Goal: Task Accomplishment & Management: Manage account settings

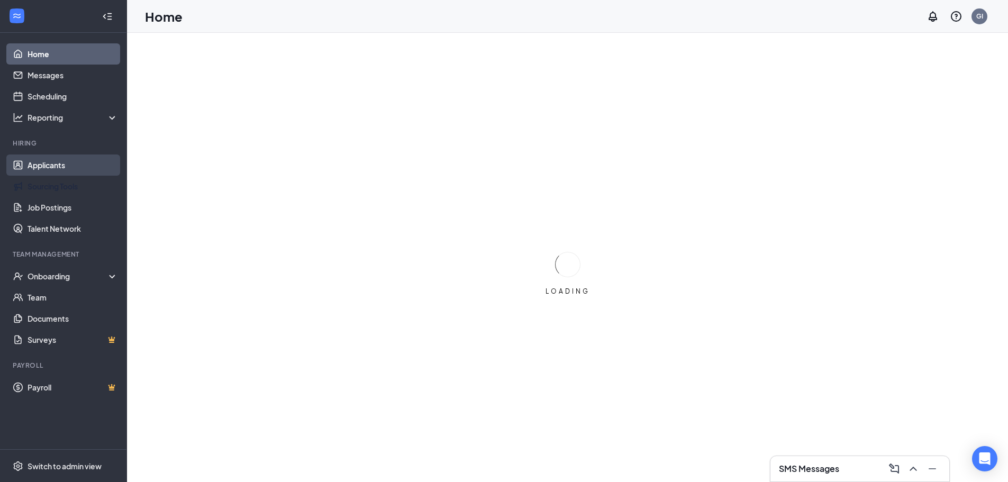
click at [52, 167] on link "Applicants" at bounding box center [73, 165] width 90 height 21
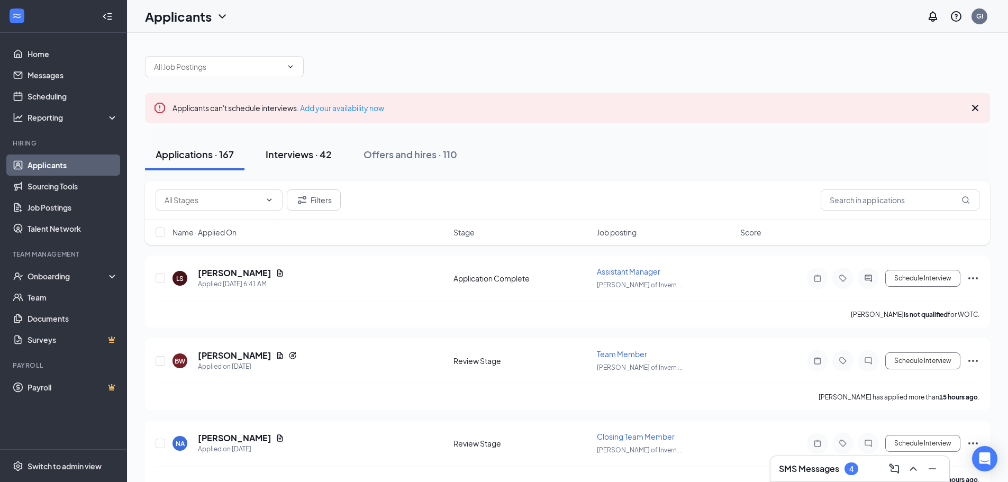
click at [314, 151] on div "Interviews · 42" at bounding box center [299, 154] width 66 height 13
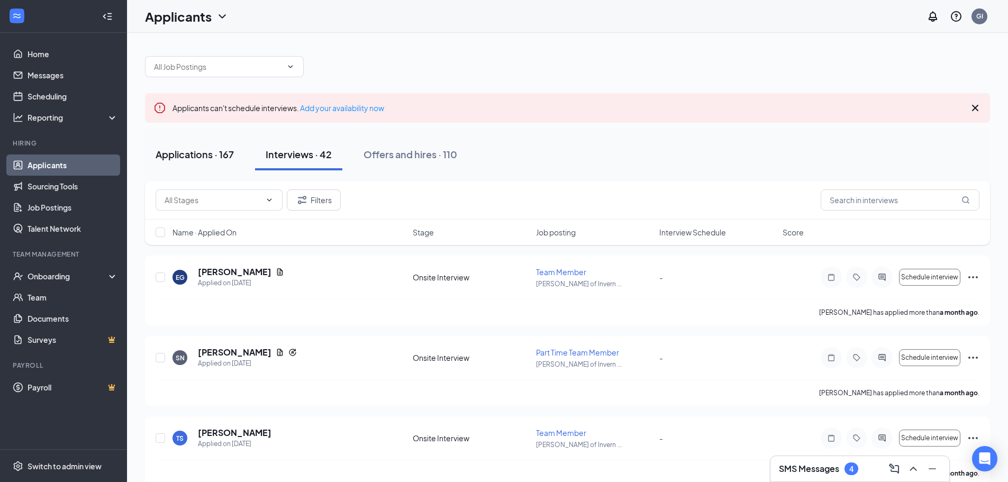
click at [210, 156] on div "Applications · 167" at bounding box center [195, 154] width 78 height 13
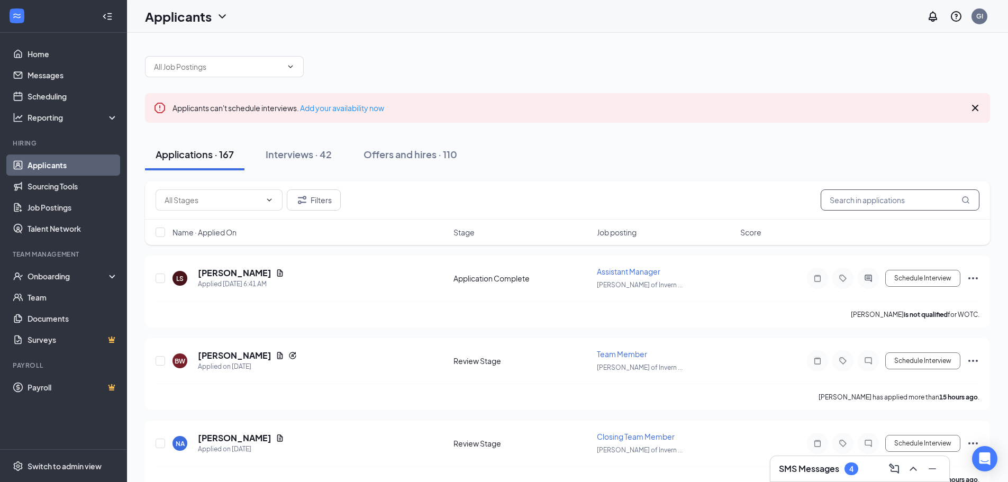
click at [876, 210] on input "text" at bounding box center [900, 199] width 159 height 21
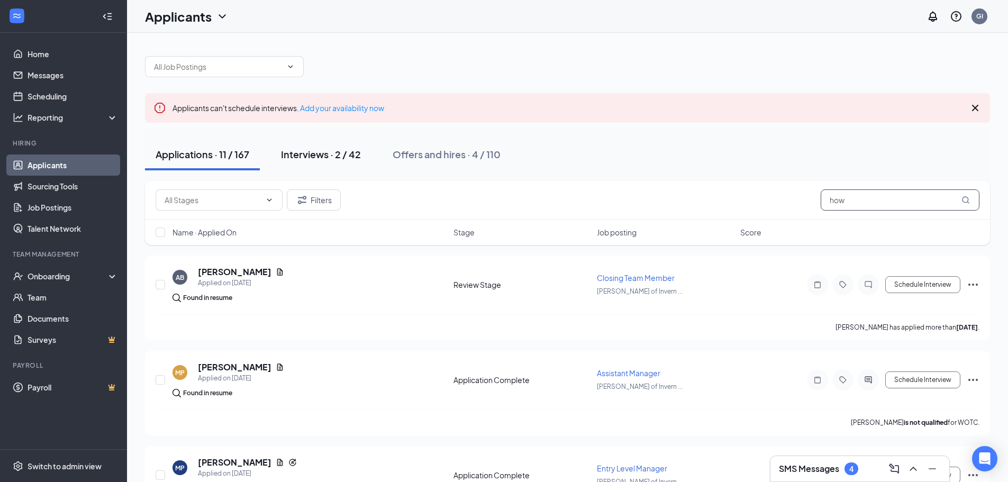
type input "how"
click at [339, 159] on div "Interviews · 2 / 42" at bounding box center [321, 154] width 80 height 13
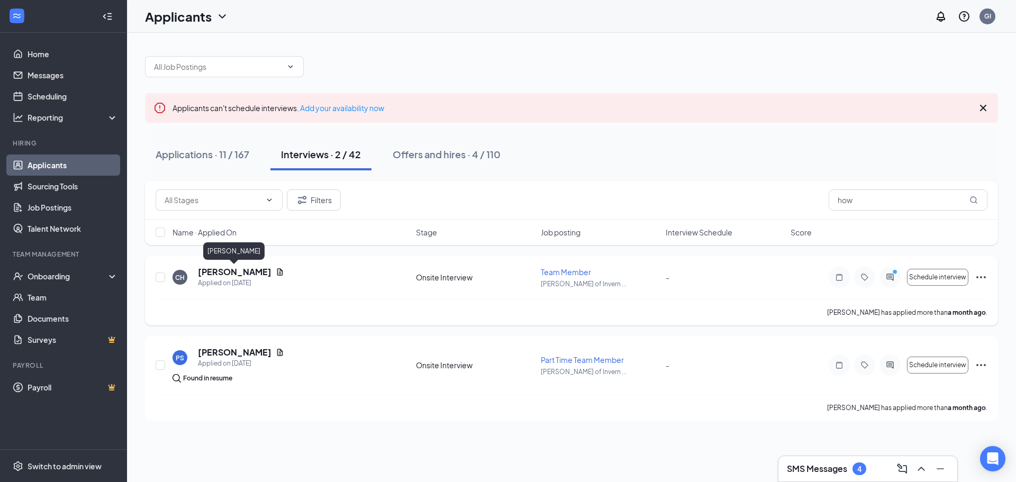
click at [251, 270] on h5 "[PERSON_NAME]" at bounding box center [235, 272] width 74 height 12
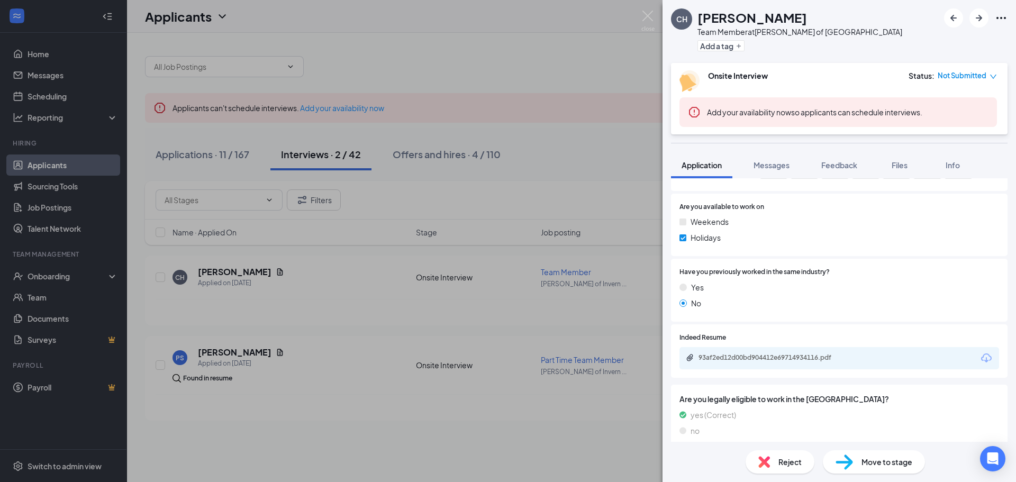
scroll to position [497, 0]
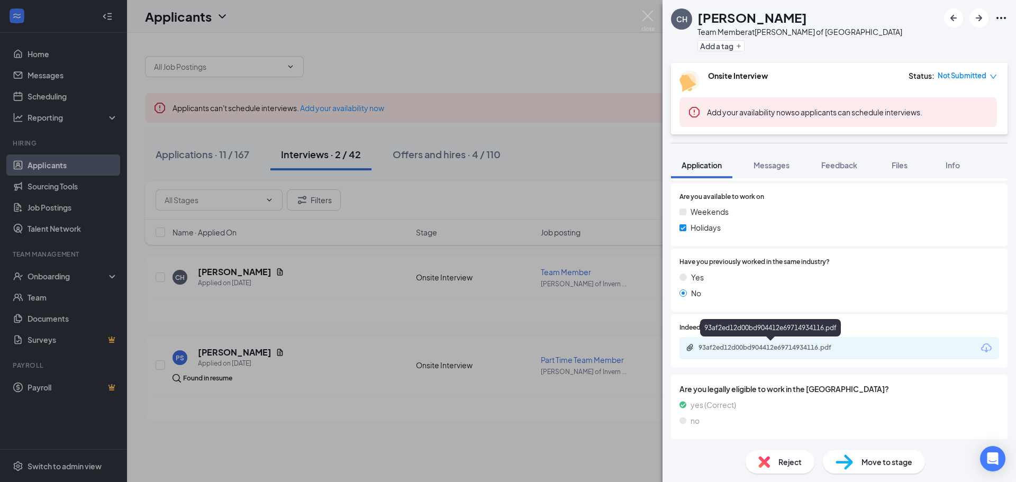
click at [805, 350] on div "93af2ed12d00bd904412e69714934116.pdf" at bounding box center [772, 347] width 148 height 8
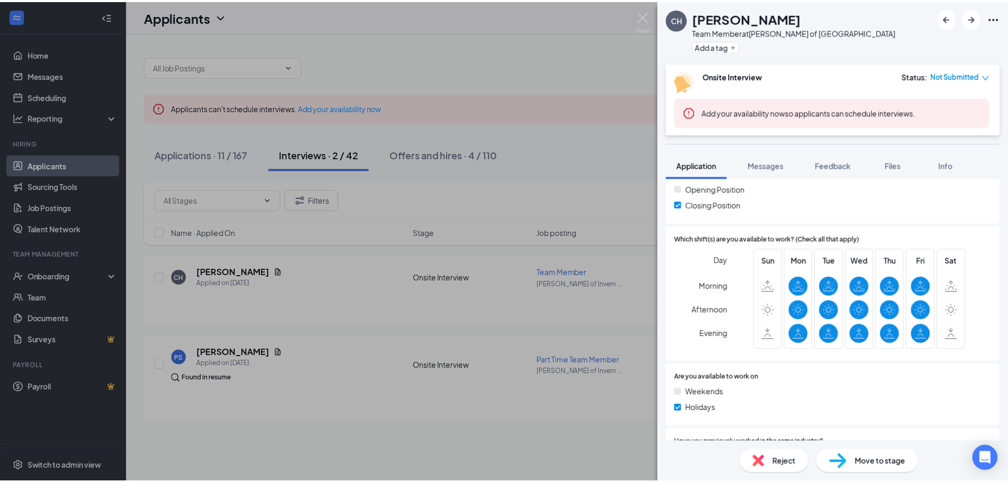
scroll to position [338, 0]
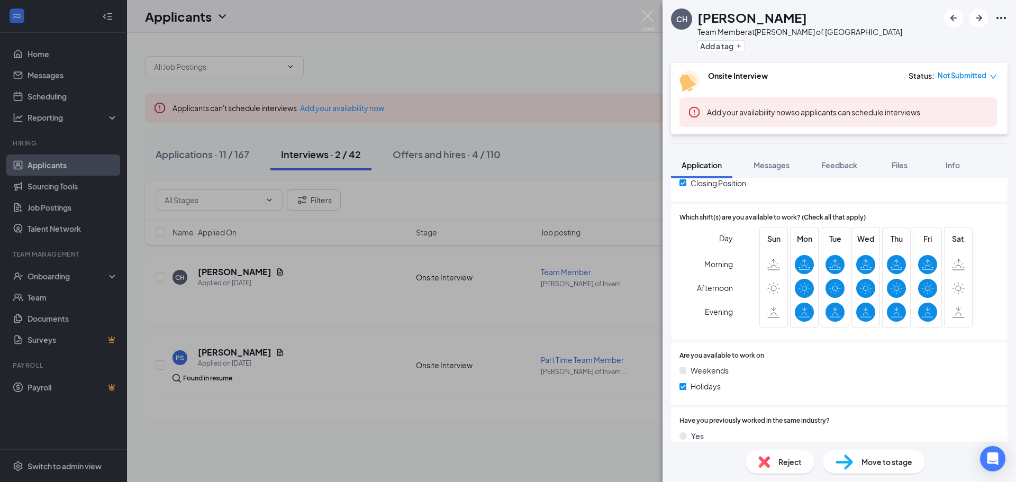
click at [491, 232] on div "CH [PERSON_NAME] Team Member at [GEOGRAPHIC_DATA][PERSON_NAME] of Inverness Add…" at bounding box center [508, 241] width 1016 height 482
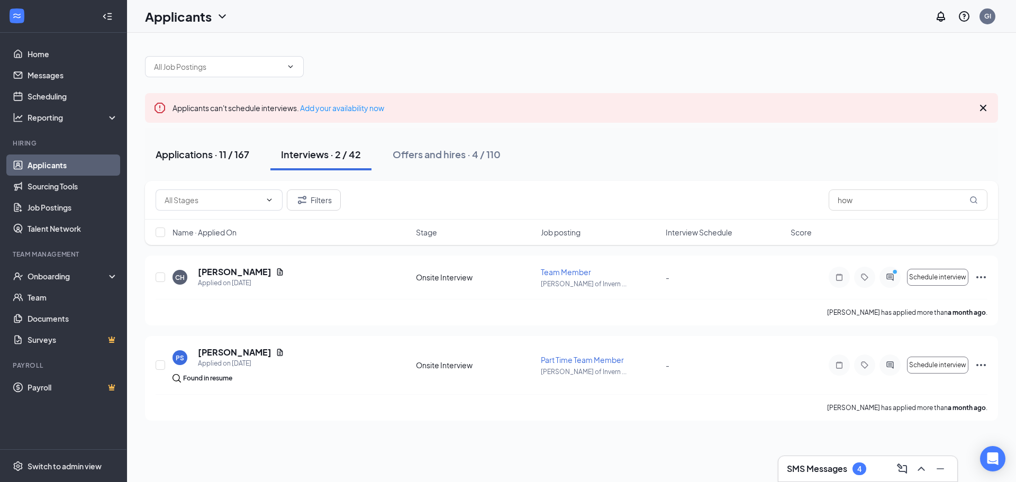
click at [231, 156] on div "Applications · 11 / 167" at bounding box center [203, 154] width 94 height 13
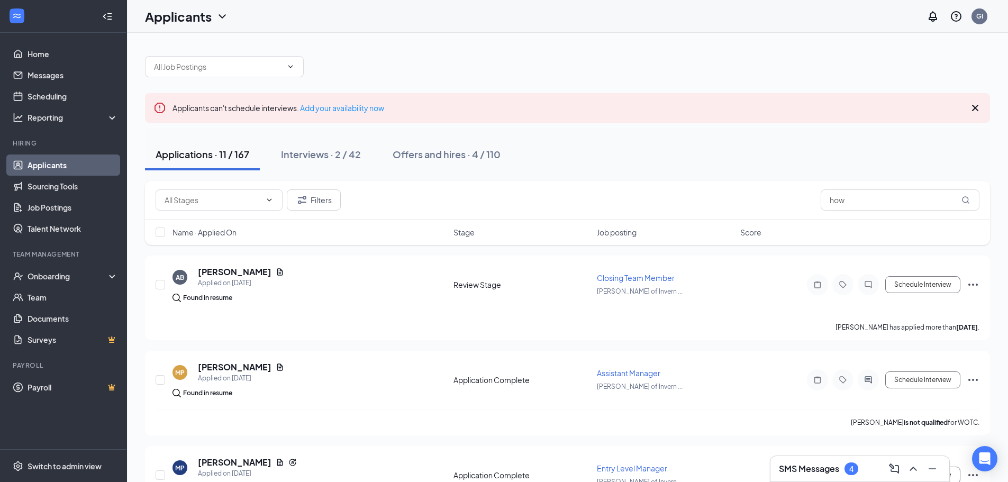
click at [863, 471] on div "SMS Messages 4" at bounding box center [860, 468] width 162 height 17
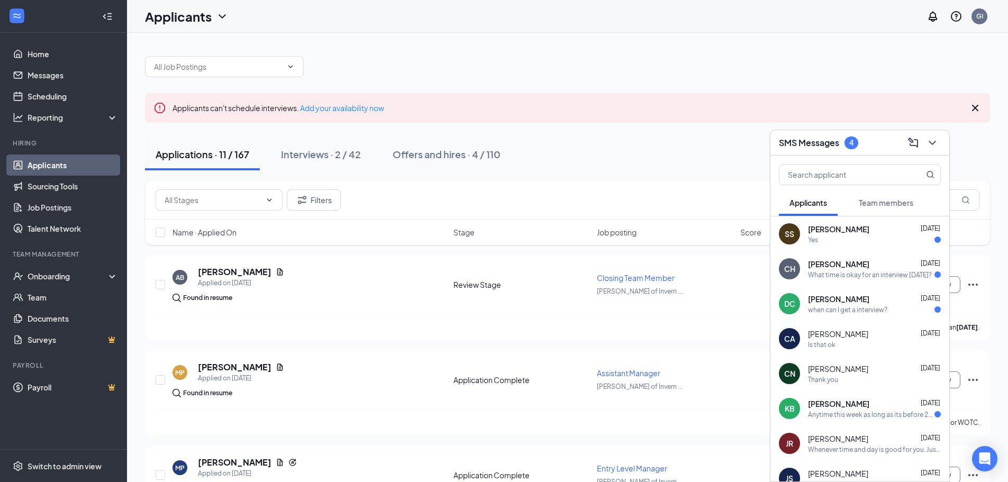
click at [865, 230] on div "[PERSON_NAME] [DATE]" at bounding box center [874, 229] width 133 height 11
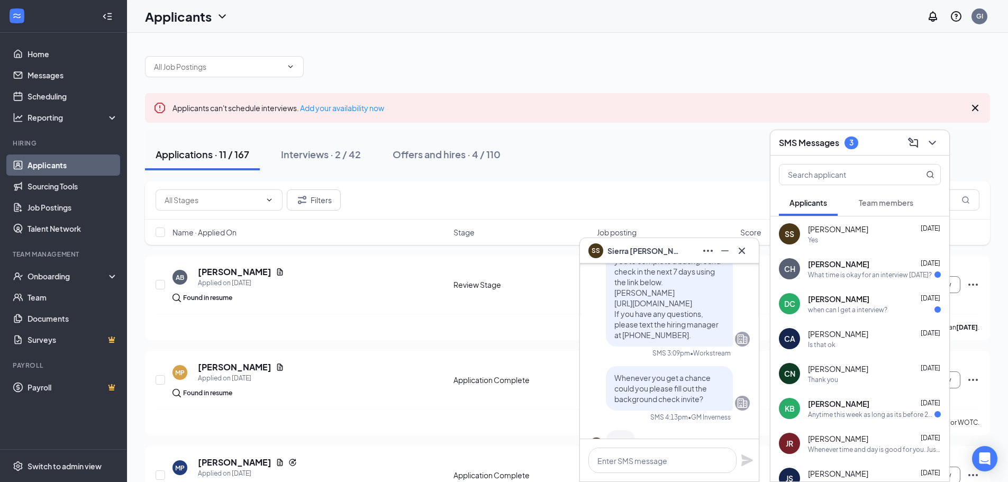
scroll to position [-53, 0]
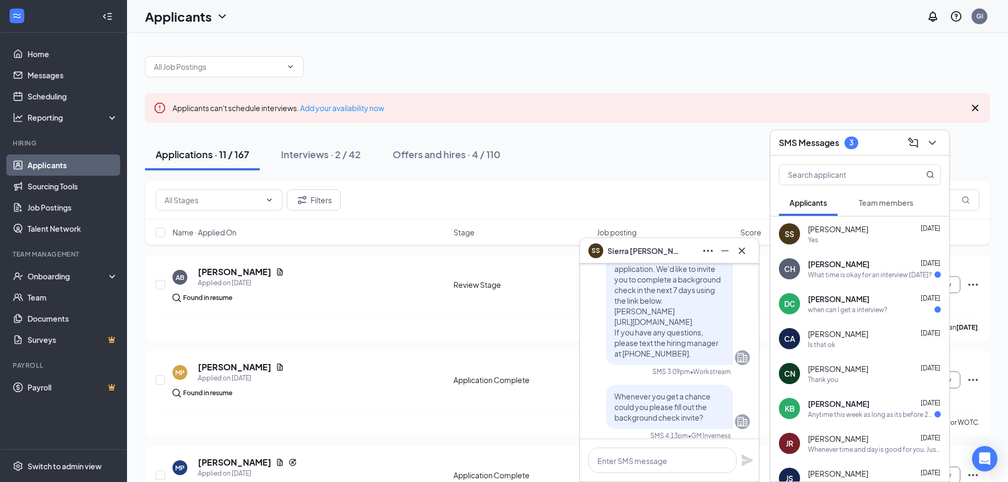
click at [743, 249] on icon "Cross" at bounding box center [742, 250] width 6 height 6
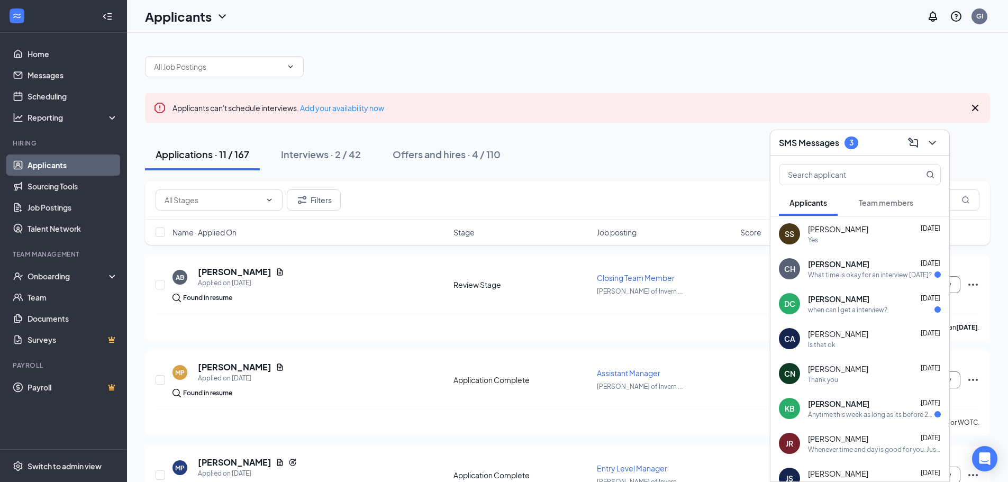
click at [876, 139] on div "SMS Messages 3" at bounding box center [860, 142] width 162 height 16
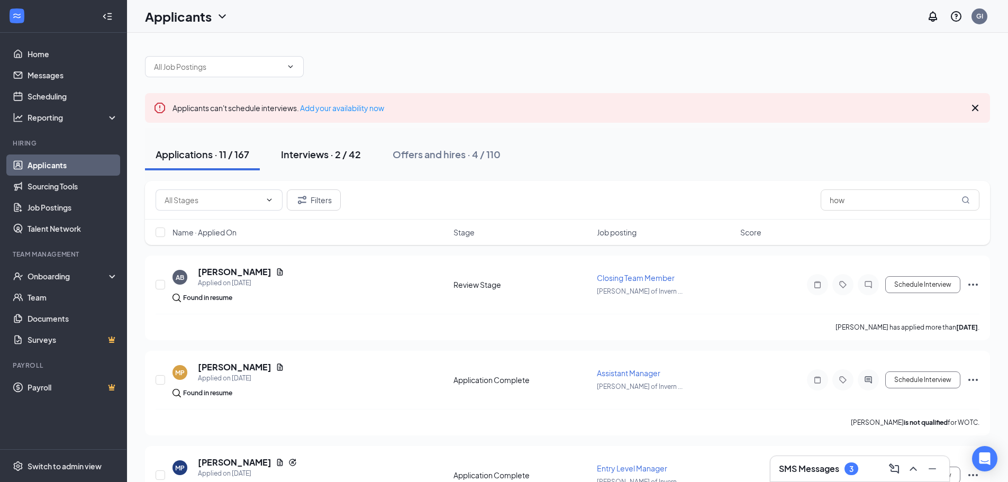
click at [339, 166] on button "Interviews · 2 / 42" at bounding box center [320, 155] width 101 height 32
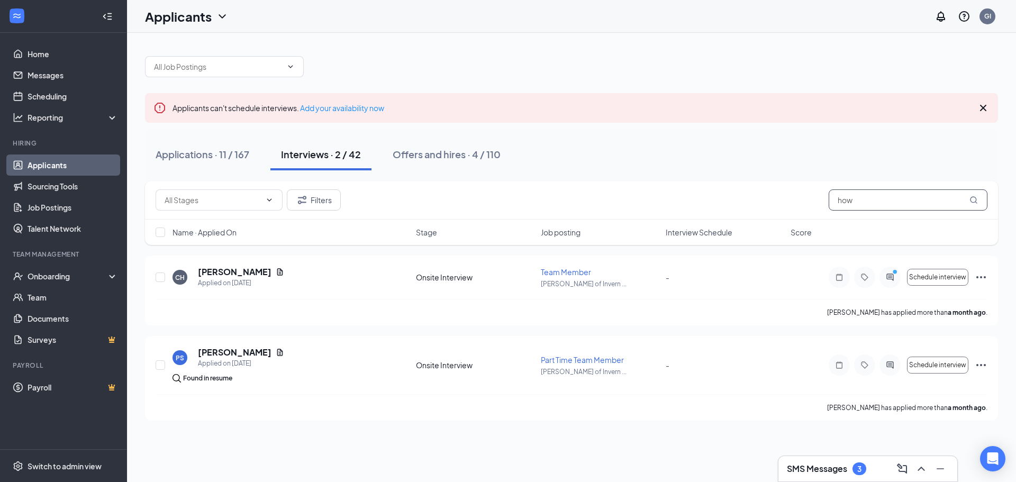
drag, startPoint x: 850, startPoint y: 205, endPoint x: 787, endPoint y: 198, distance: 63.8
click at [794, 197] on div "Filters how" at bounding box center [572, 199] width 832 height 21
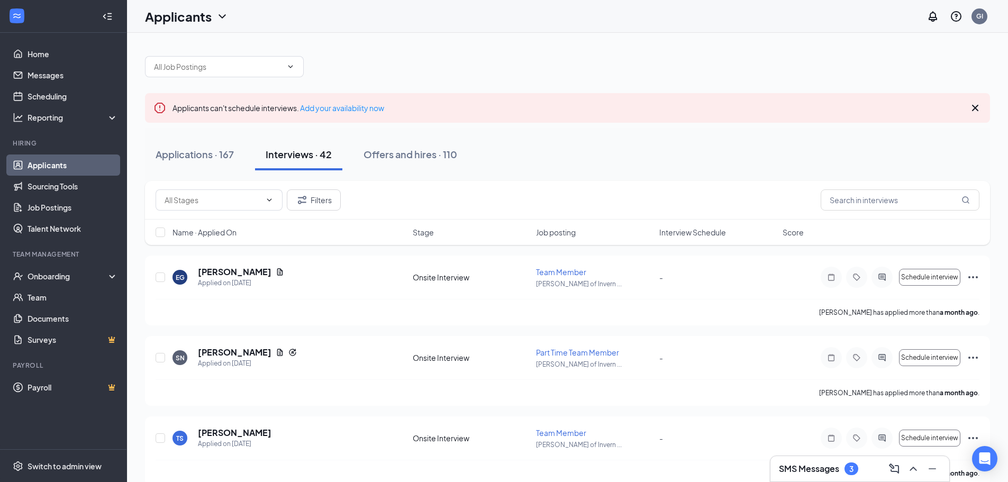
click at [804, 166] on div "Applications · 167 Interviews · 42 Offers and hires · 110" at bounding box center [567, 155] width 845 height 32
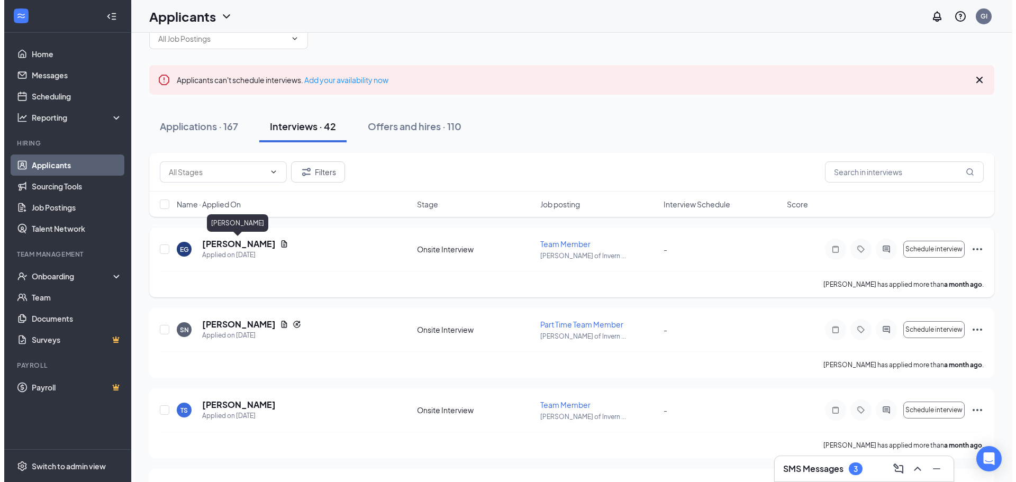
scroll to position [53, 0]
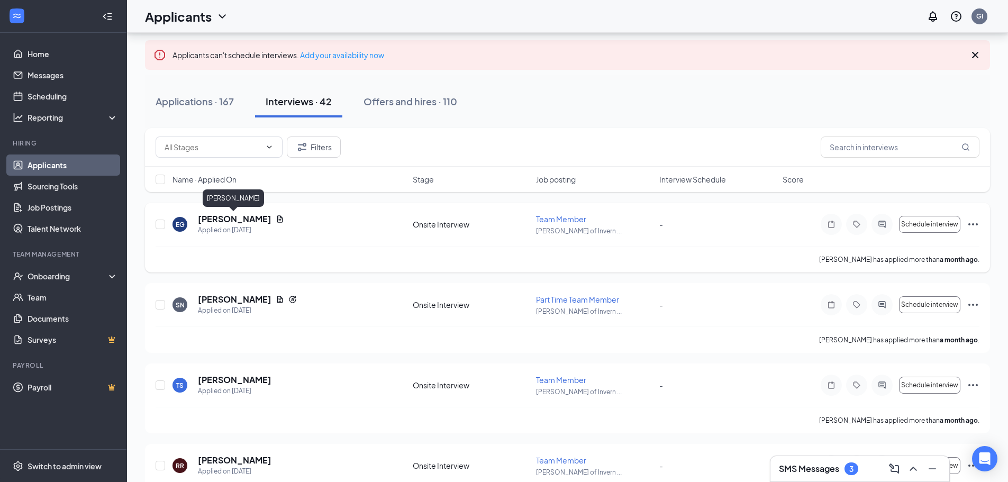
click at [241, 217] on h5 "[PERSON_NAME]" at bounding box center [235, 219] width 74 height 12
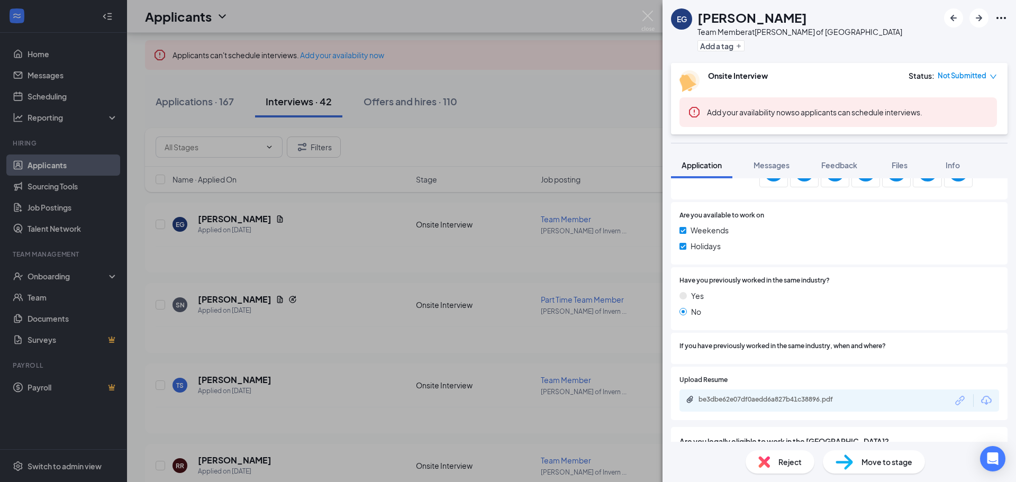
scroll to position [519, 0]
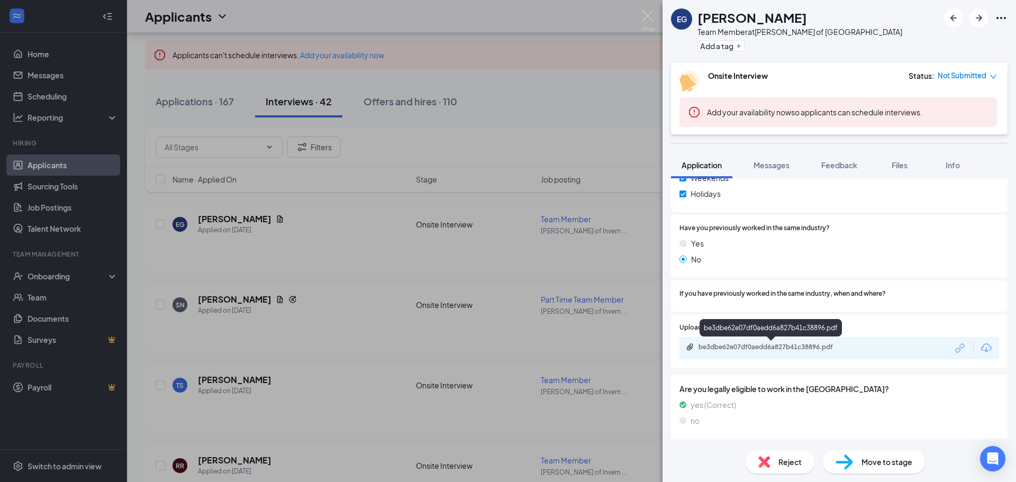
click at [811, 346] on div "be3dbe62e07df0aedd6a827b41c38896.pdf" at bounding box center [772, 347] width 148 height 8
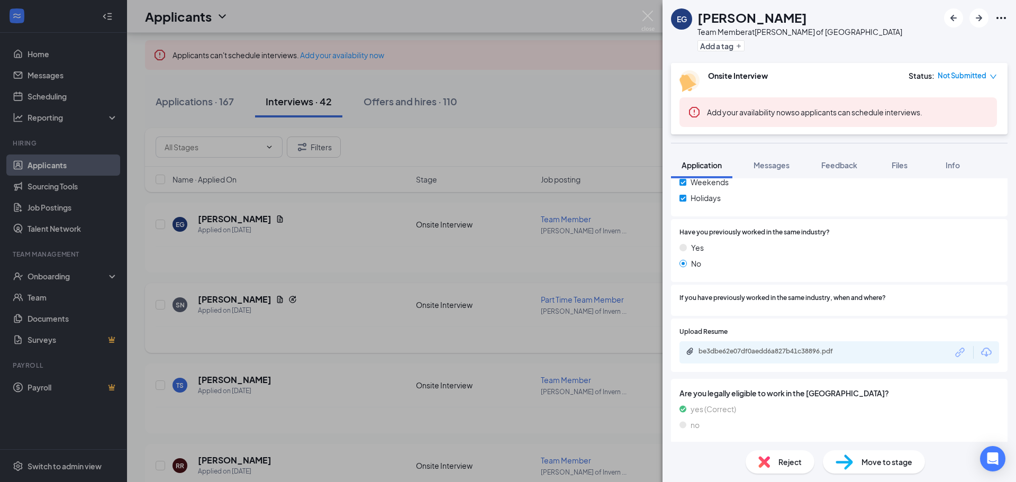
click at [332, 152] on div "EG [PERSON_NAME] Team Member at [PERSON_NAME] of Inverness Add a tag Onsite Int…" at bounding box center [508, 241] width 1016 height 482
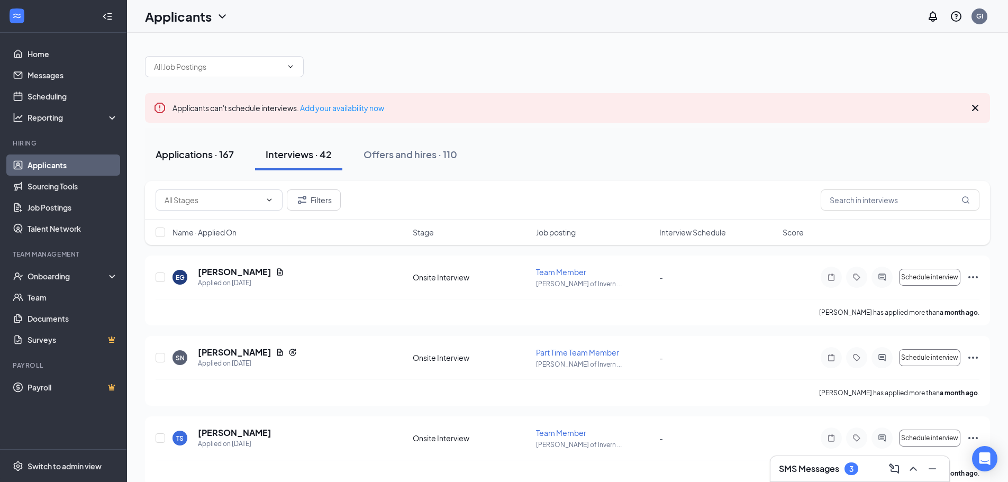
click at [201, 156] on div "Applications · 167" at bounding box center [195, 154] width 78 height 13
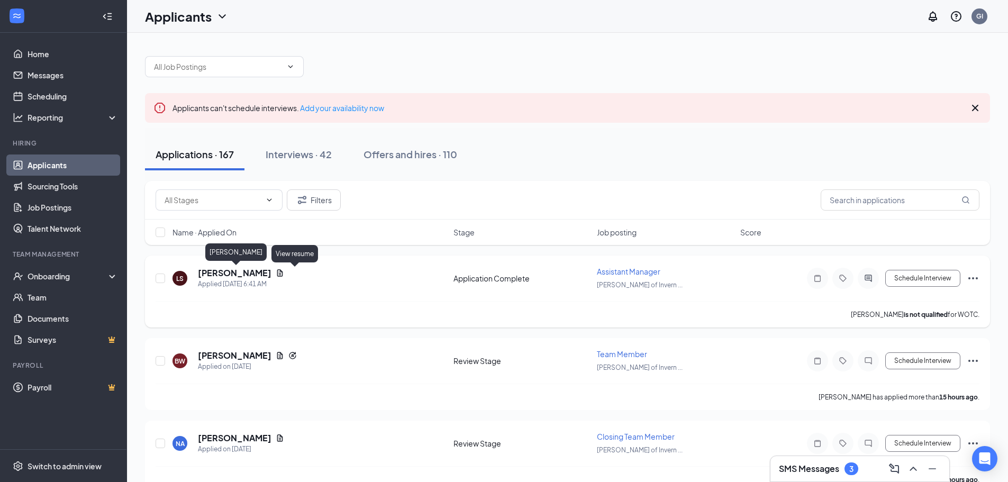
click at [266, 274] on h5 "[PERSON_NAME]" at bounding box center [235, 273] width 74 height 12
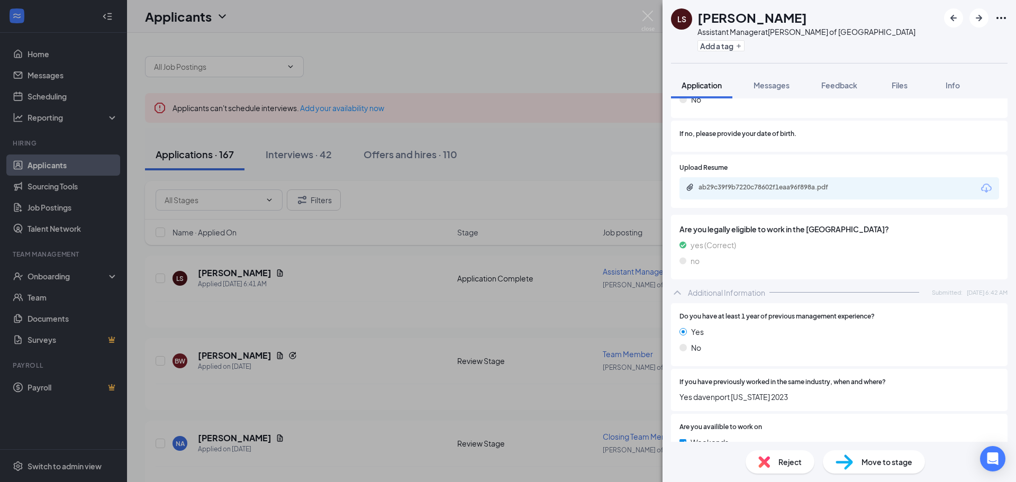
scroll to position [222, 0]
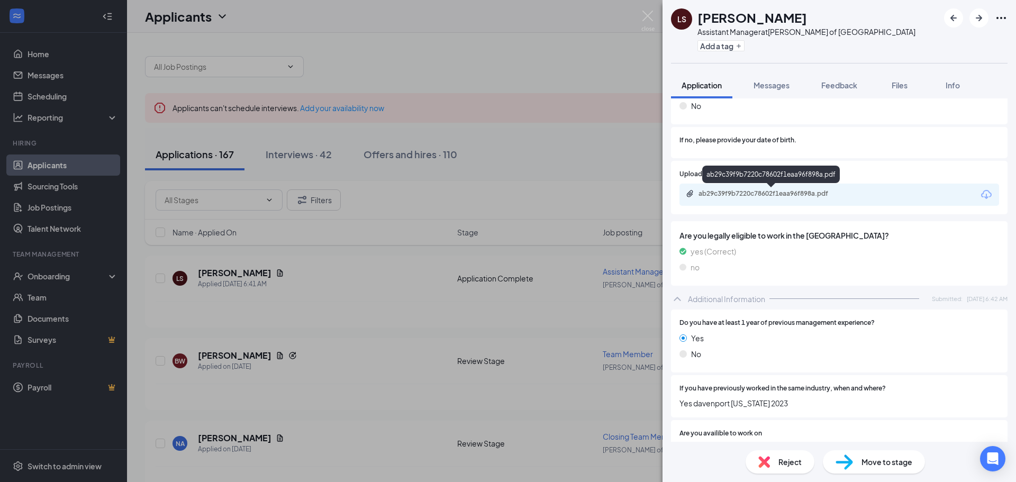
click at [767, 189] on div "ab29c39f9b7220c78602f1eaa96f898a.pdf" at bounding box center [772, 193] width 148 height 8
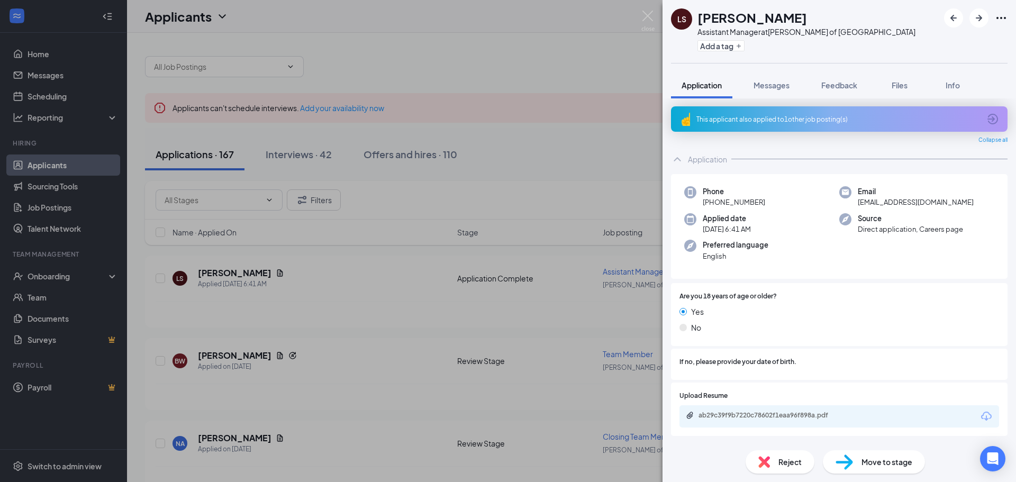
scroll to position [0, 0]
click at [794, 421] on div "ab29c39f9b7220c78602f1eaa96f898a.pdf" at bounding box center [771, 417] width 171 height 10
click at [774, 87] on span "Messages" at bounding box center [772, 85] width 36 height 10
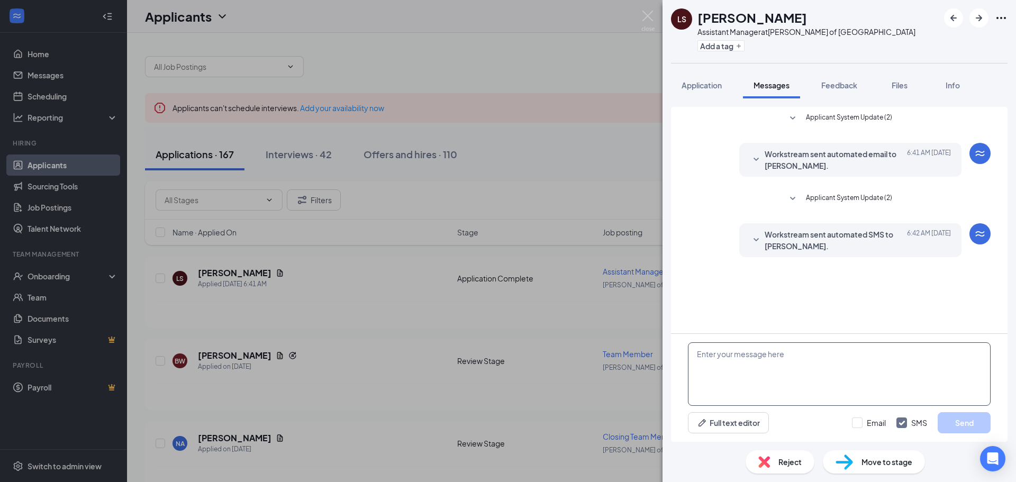
click at [743, 367] on textarea at bounding box center [839, 373] width 303 height 63
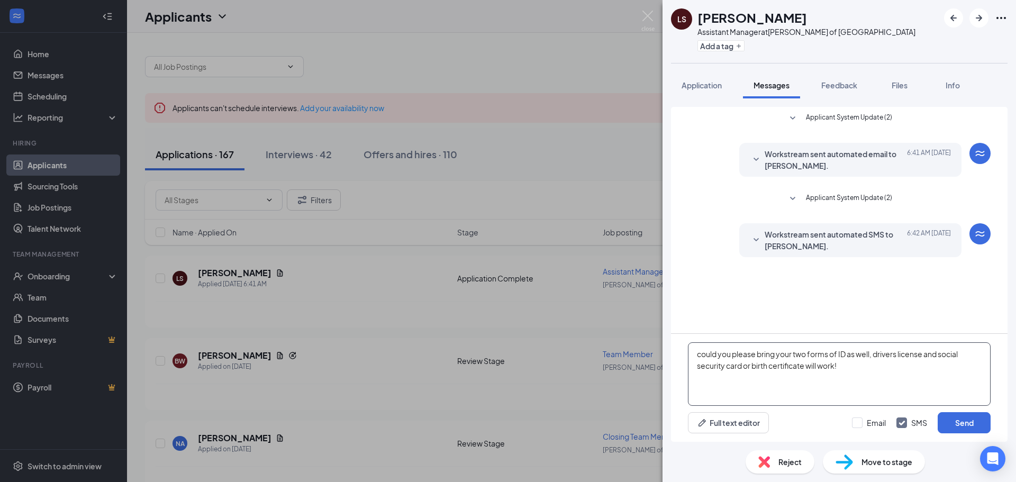
drag, startPoint x: 701, startPoint y: 359, endPoint x: 695, endPoint y: 358, distance: 6.4
click at [695, 358] on textarea "could you please bring your two forms of ID as well, drivers license and social…" at bounding box center [839, 373] width 303 height 63
drag, startPoint x: 861, startPoint y: 357, endPoint x: 850, endPoint y: 358, distance: 11.7
click at [850, 358] on textarea "Could you please bring your two forms of ID as well, drivers license and social…" at bounding box center [839, 373] width 303 height 63
click at [888, 382] on textarea "Could you please bring your two forms of ID, drivers license and social securit…" at bounding box center [839, 373] width 303 height 63
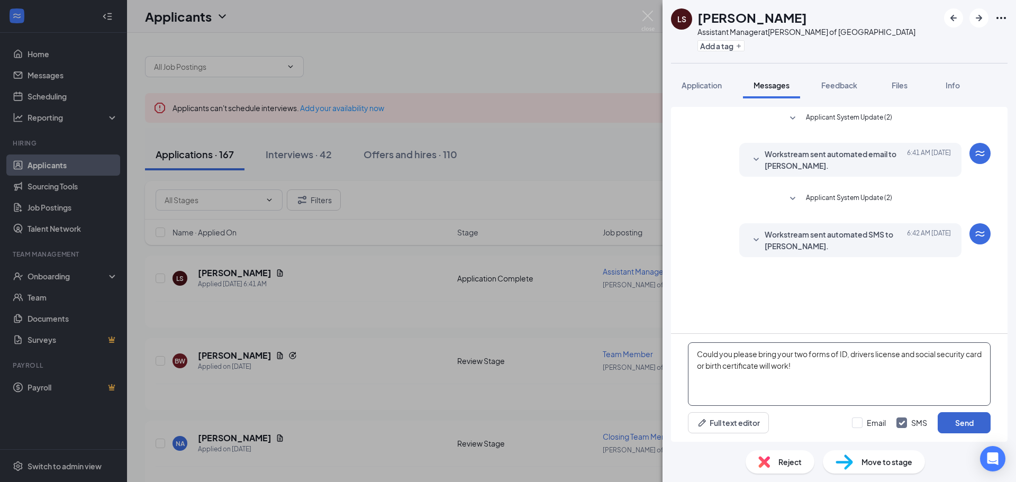
type textarea "Could you please bring your two forms of ID, drivers license and social securit…"
click at [970, 425] on button "Send" at bounding box center [964, 422] width 53 height 21
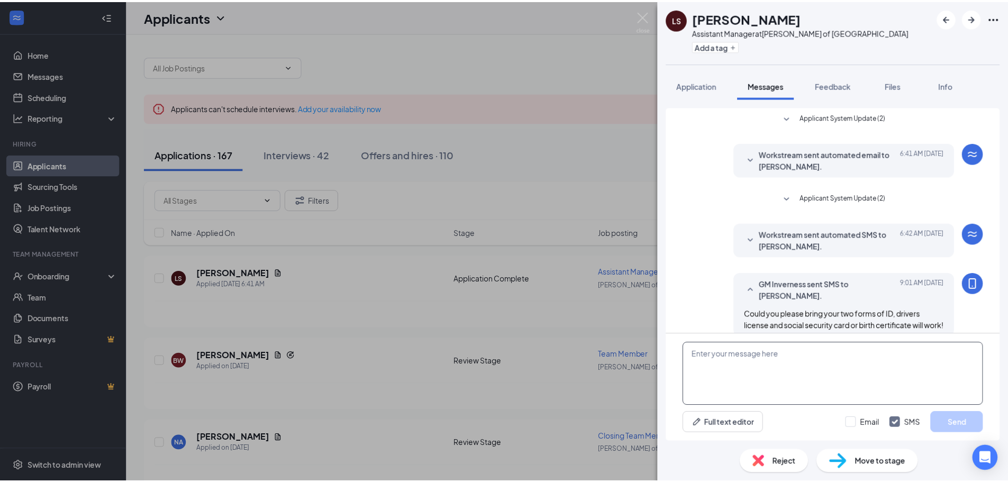
scroll to position [25, 0]
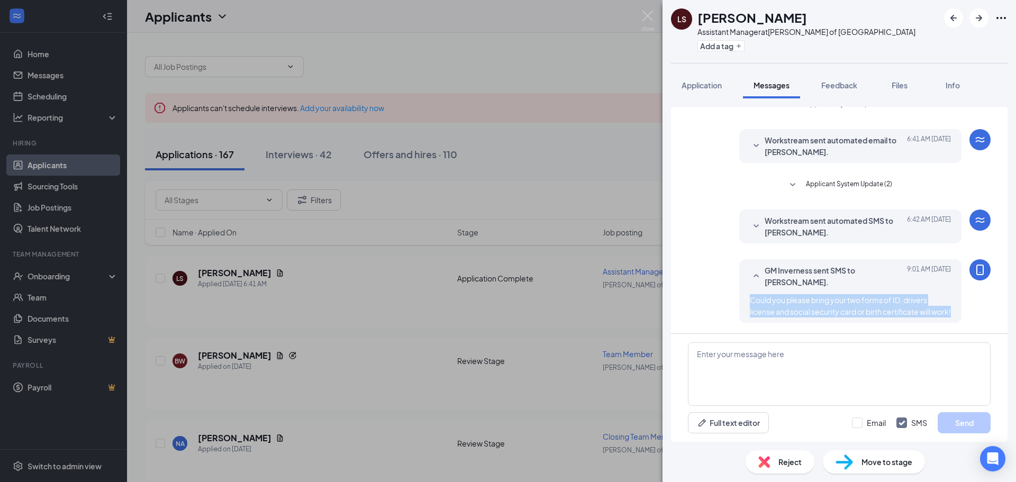
drag, startPoint x: 770, startPoint y: 313, endPoint x: 741, endPoint y: 286, distance: 40.1
click at [741, 286] on div "GM Inverness sent SMS to [PERSON_NAME]. [DATE] 9:01 AM Could you please bring y…" at bounding box center [850, 290] width 222 height 63
copy span "Could you please bring your two forms of ID, drivers license and social securit…"
click at [409, 275] on div "LS [PERSON_NAME] Assistant Manager at [PERSON_NAME] of Inverness Add a tag Appl…" at bounding box center [508, 241] width 1016 height 482
click at [313, 163] on div "LS [PERSON_NAME] Assistant Manager at [PERSON_NAME] of Inverness Add a tag Appl…" at bounding box center [508, 241] width 1016 height 482
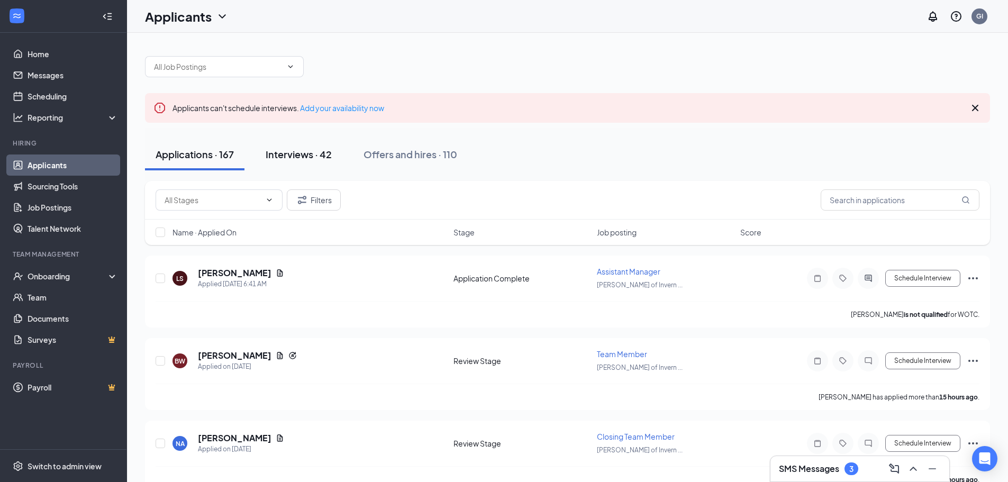
click at [315, 156] on div "Interviews · 42" at bounding box center [299, 154] width 66 height 13
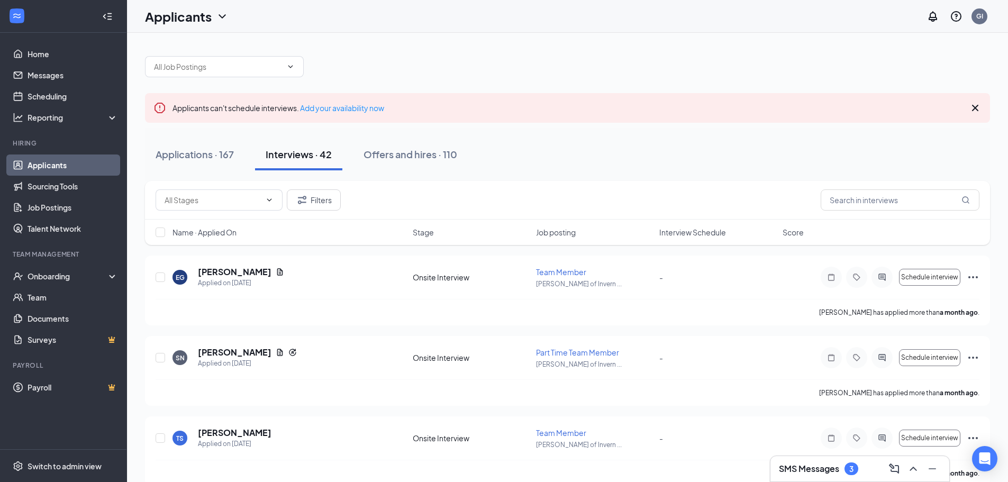
click at [833, 465] on h3 "SMS Messages" at bounding box center [809, 469] width 60 height 12
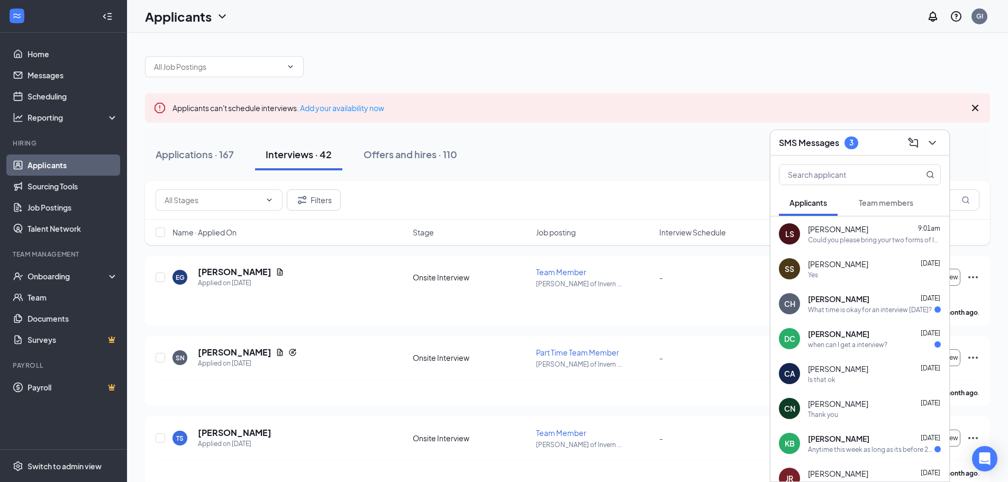
click at [874, 301] on div "[PERSON_NAME] [DATE]" at bounding box center [874, 299] width 133 height 11
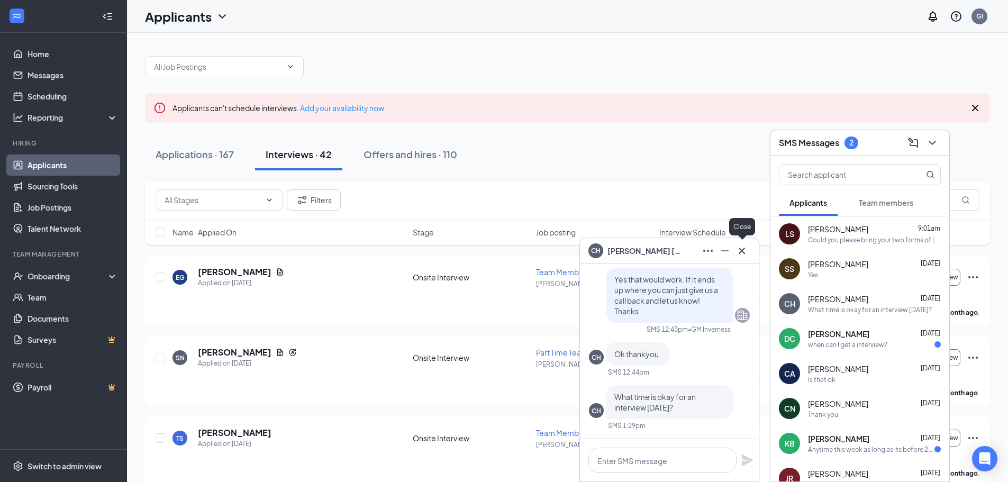
click at [747, 255] on icon "Cross" at bounding box center [742, 250] width 13 height 13
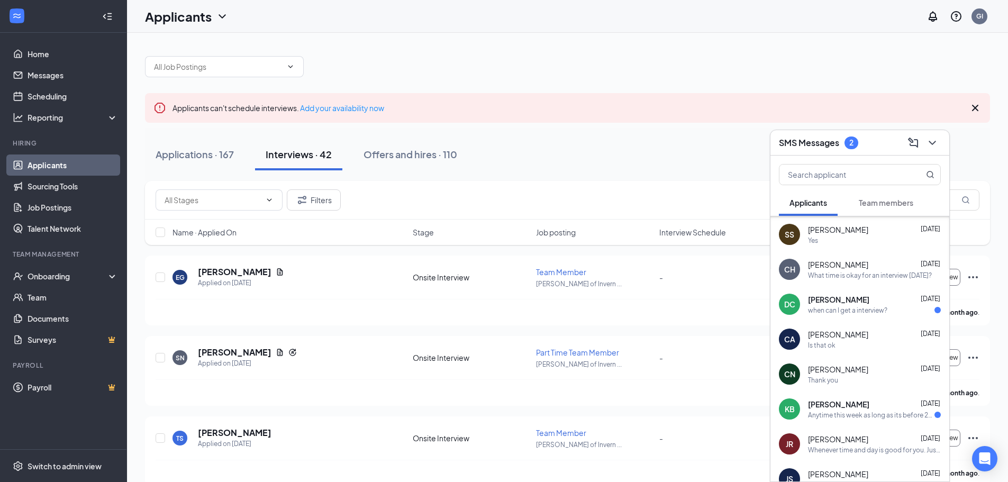
scroll to position [53, 0]
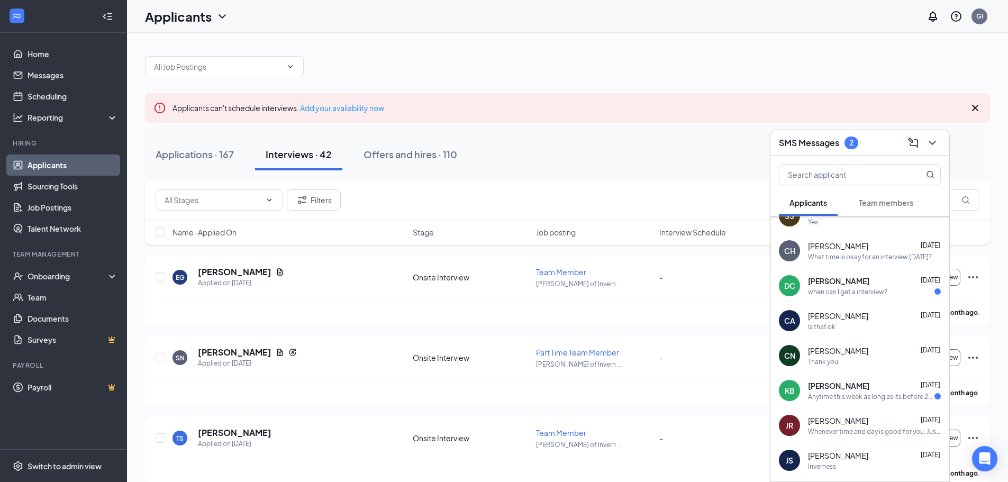
click at [814, 389] on span "[PERSON_NAME]" at bounding box center [838, 385] width 61 height 11
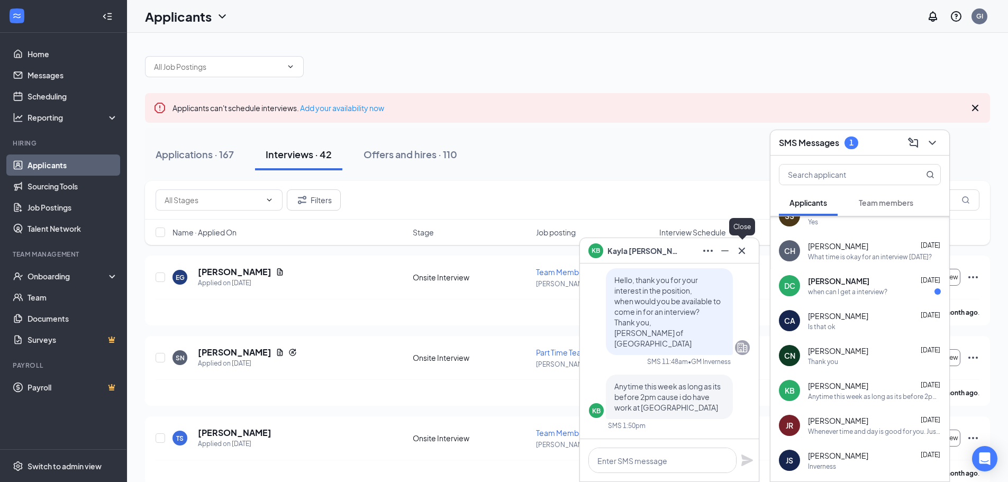
click at [743, 251] on icon "Cross" at bounding box center [742, 250] width 13 height 13
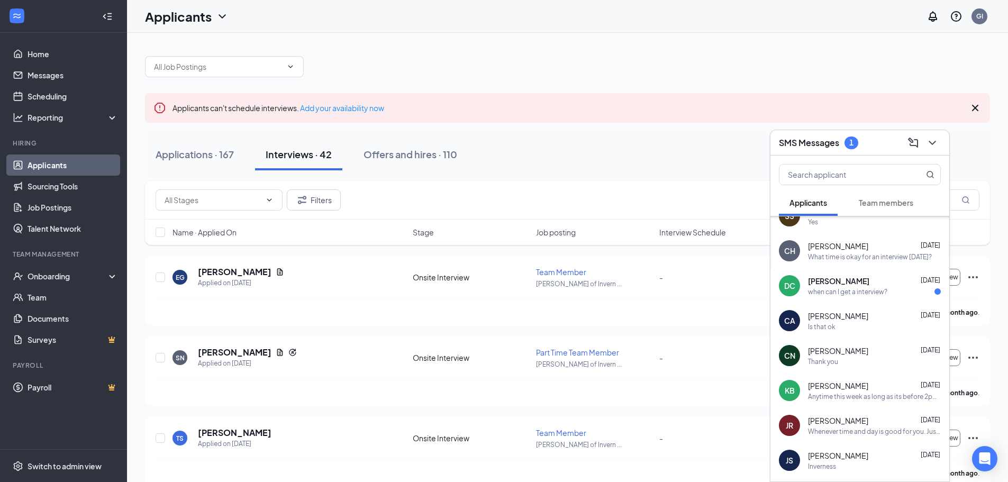
click at [868, 146] on div "SMS Messages 1" at bounding box center [860, 142] width 162 height 16
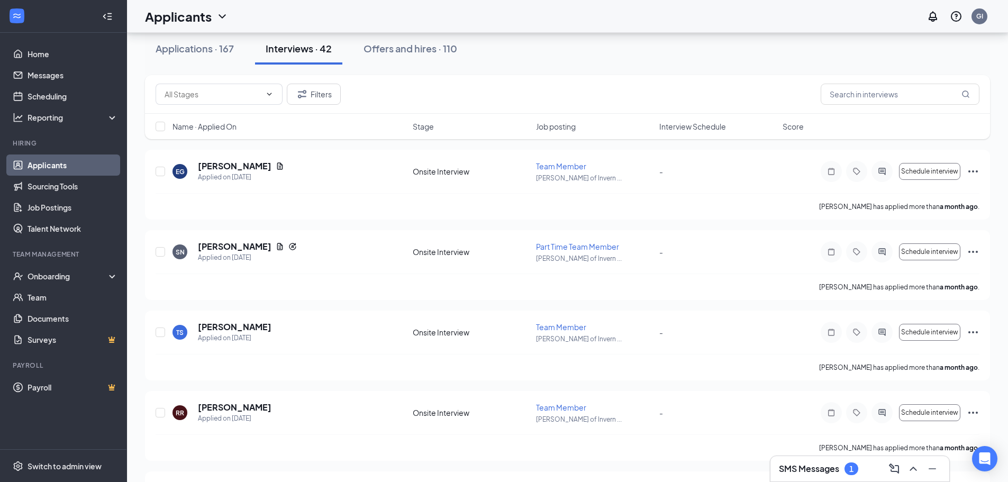
scroll to position [0, 0]
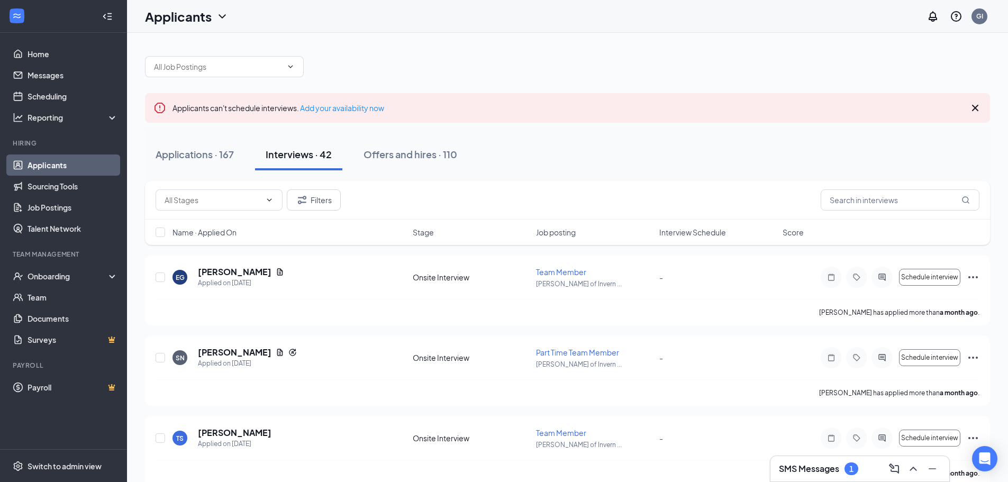
click at [826, 467] on h3 "SMS Messages" at bounding box center [809, 469] width 60 height 12
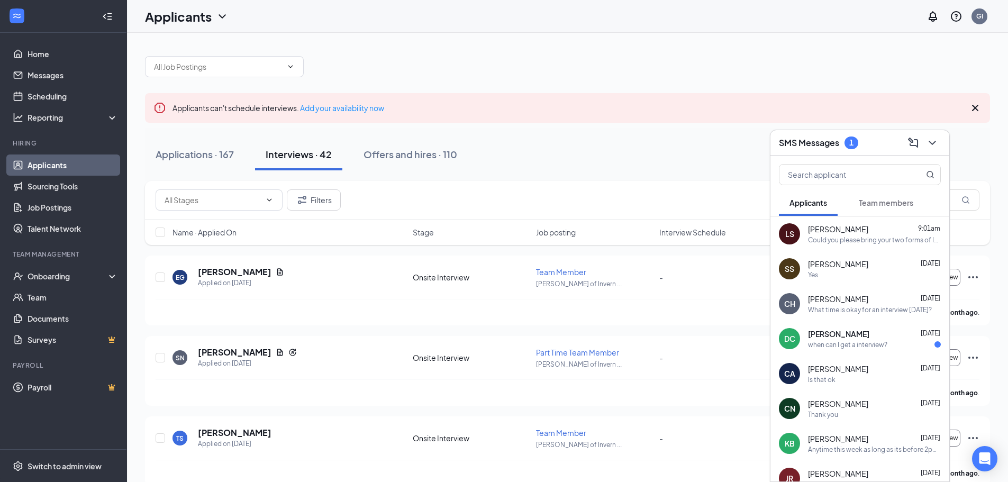
click at [854, 146] on div "1" at bounding box center [851, 142] width 4 height 9
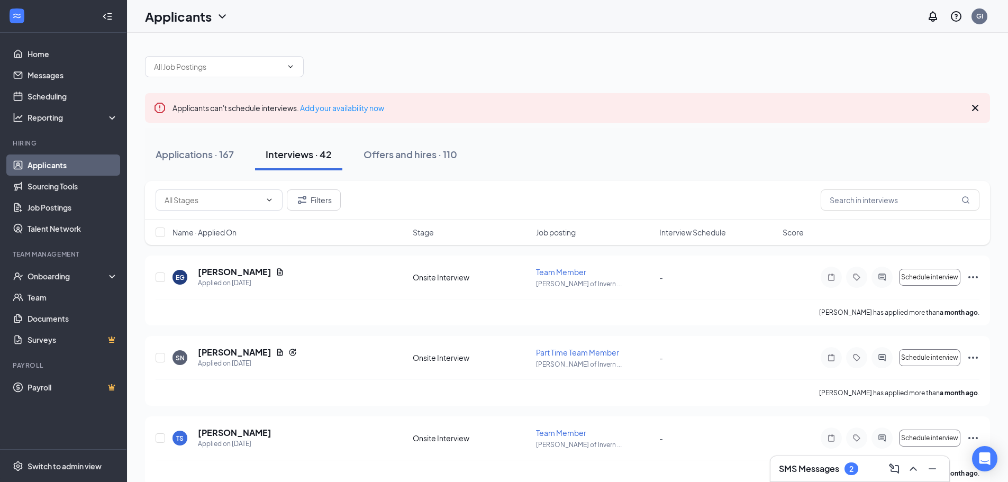
click at [803, 473] on h3 "SMS Messages" at bounding box center [809, 469] width 60 height 12
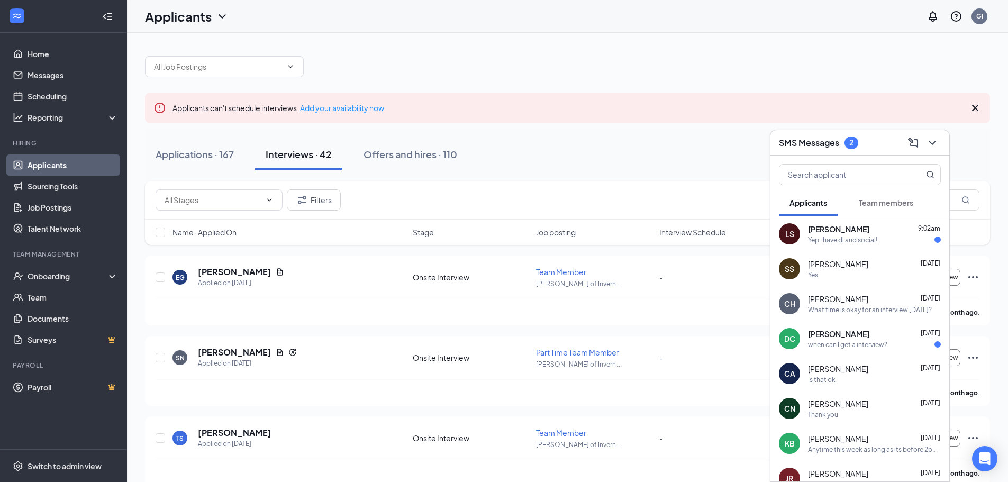
click at [864, 139] on div "SMS Messages 2" at bounding box center [860, 142] width 162 height 16
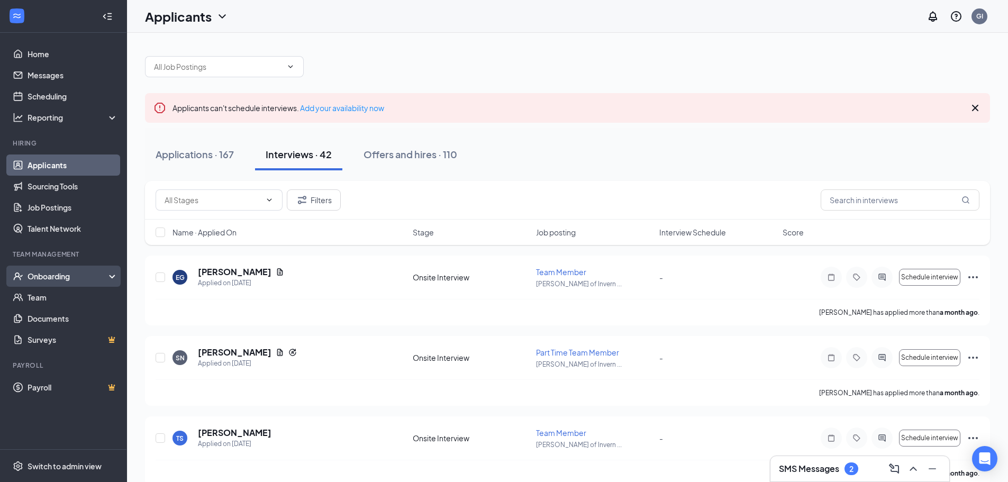
click at [64, 277] on div "Onboarding" at bounding box center [68, 276] width 81 height 11
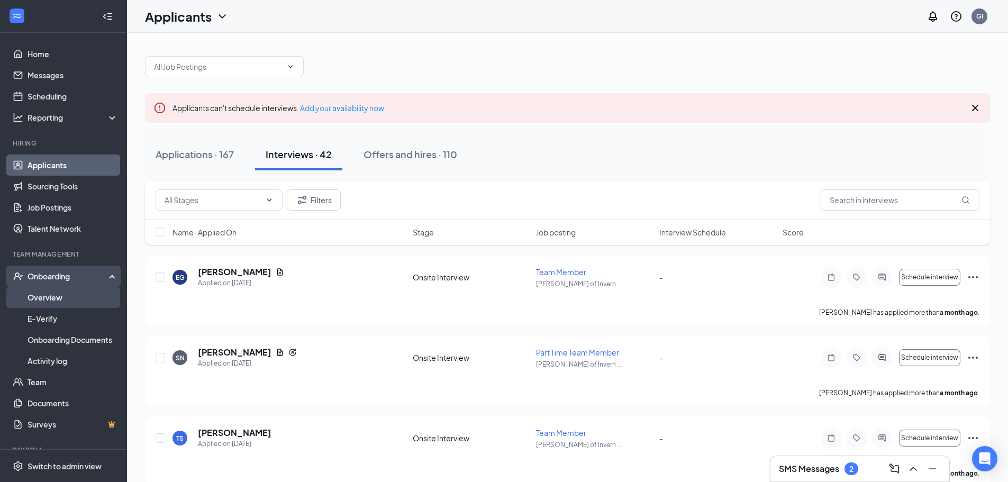
click at [67, 298] on link "Overview" at bounding box center [73, 297] width 90 height 21
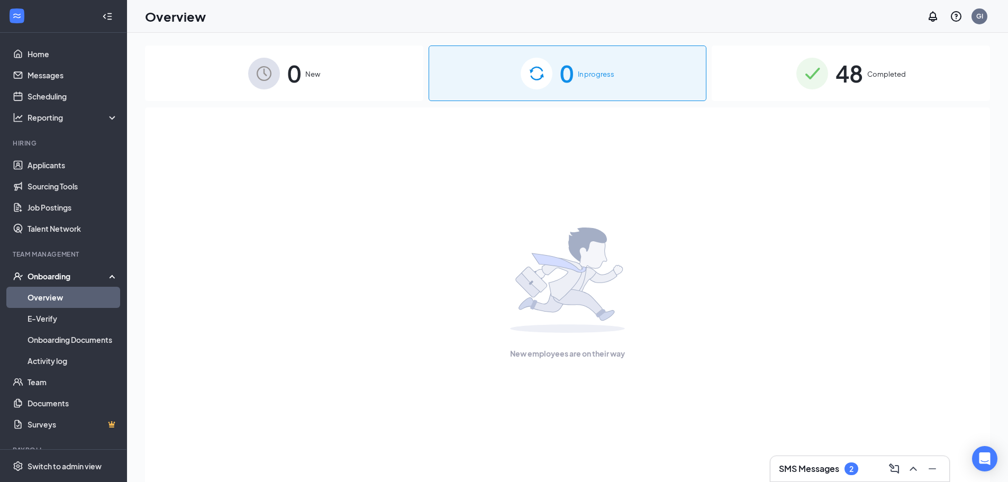
click at [833, 88] on div "48 Completed" at bounding box center [851, 74] width 278 height 56
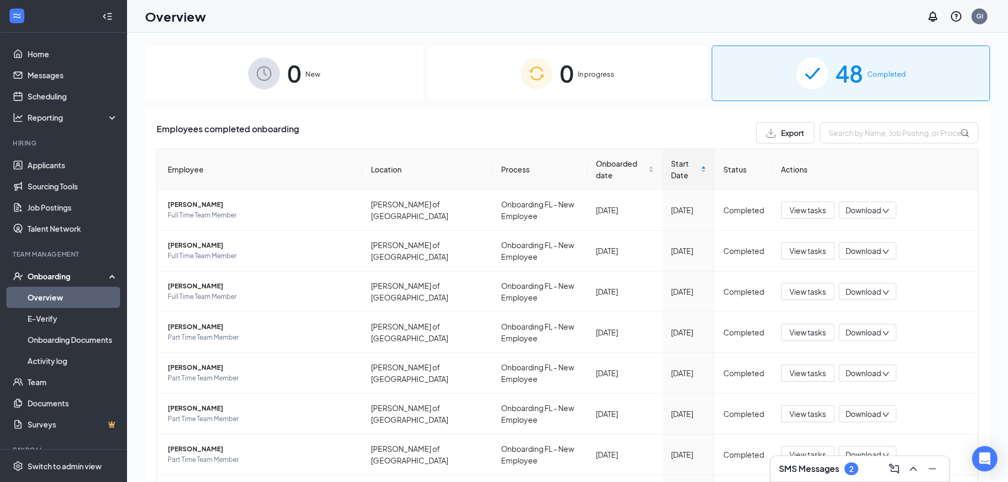
click at [293, 92] on span "0" at bounding box center [294, 73] width 14 height 37
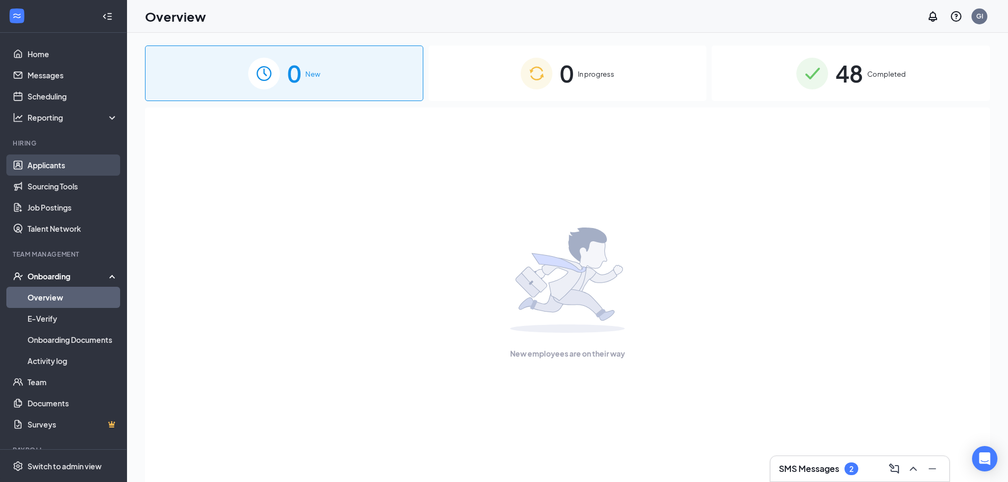
click at [38, 162] on link "Applicants" at bounding box center [73, 165] width 90 height 21
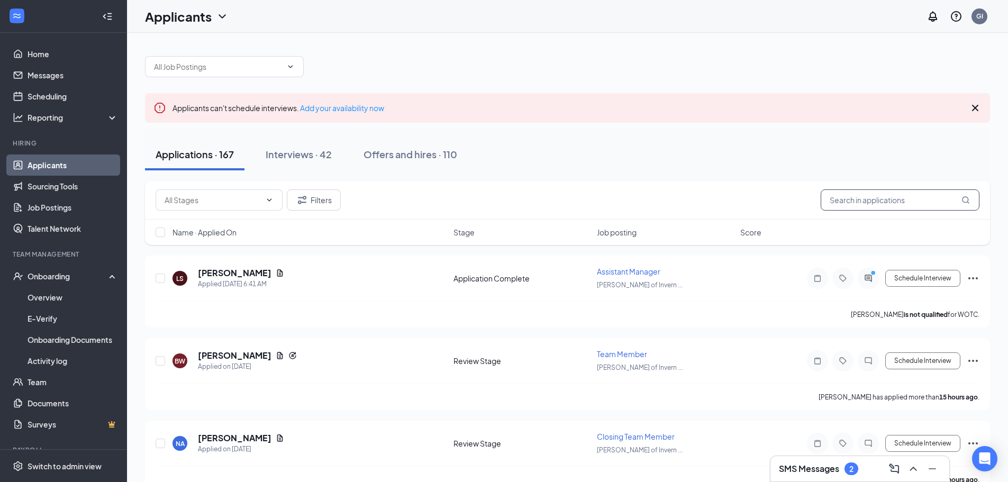
click at [881, 204] on input "text" at bounding box center [900, 199] width 159 height 21
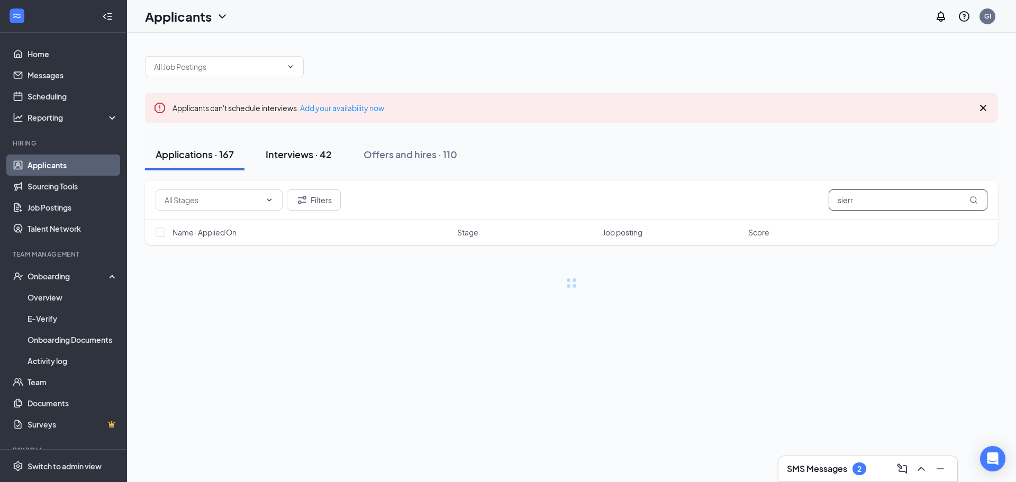
type input "sierr"
click at [320, 153] on div "Interviews · 42" at bounding box center [299, 154] width 66 height 13
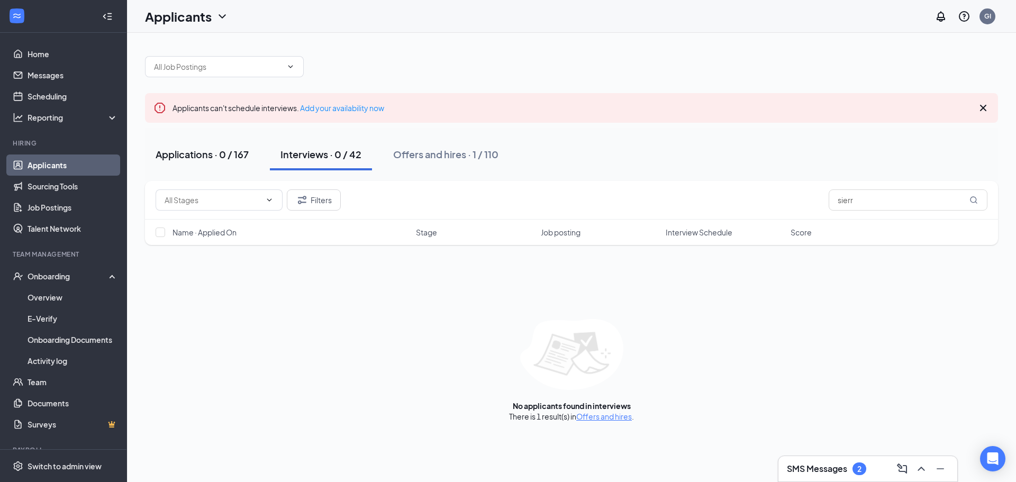
click at [191, 149] on div "Applications · 0 / 167" at bounding box center [202, 154] width 93 height 13
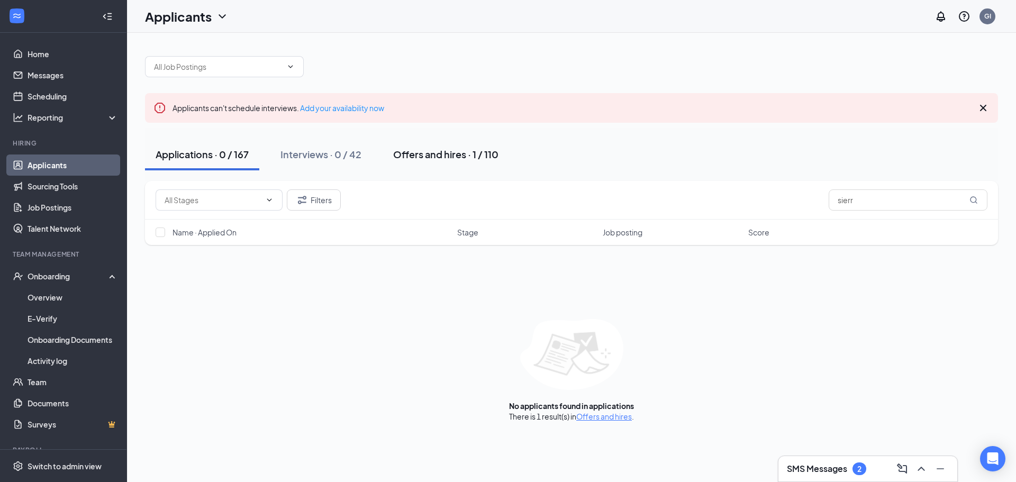
click at [419, 151] on div "Offers and hires · 1 / 110" at bounding box center [445, 154] width 105 height 13
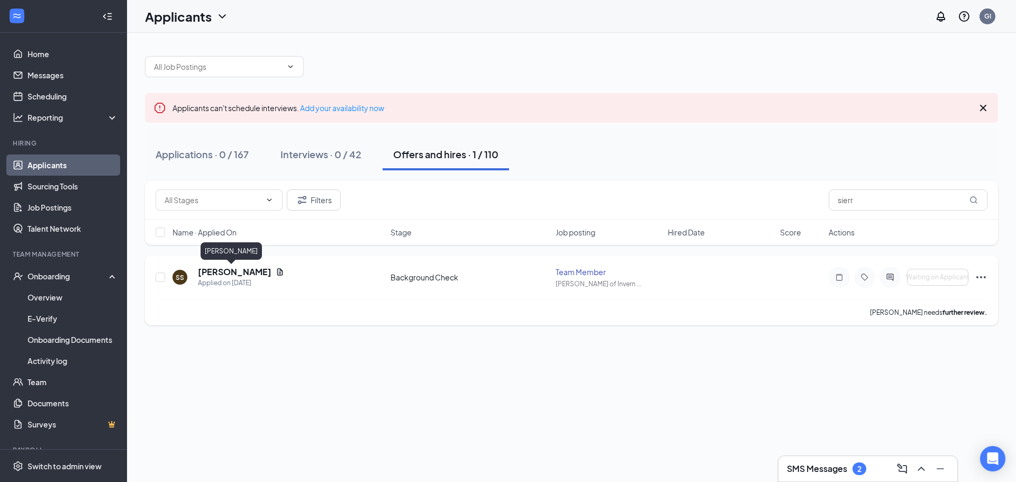
click at [226, 275] on h5 "[PERSON_NAME]" at bounding box center [235, 272] width 74 height 12
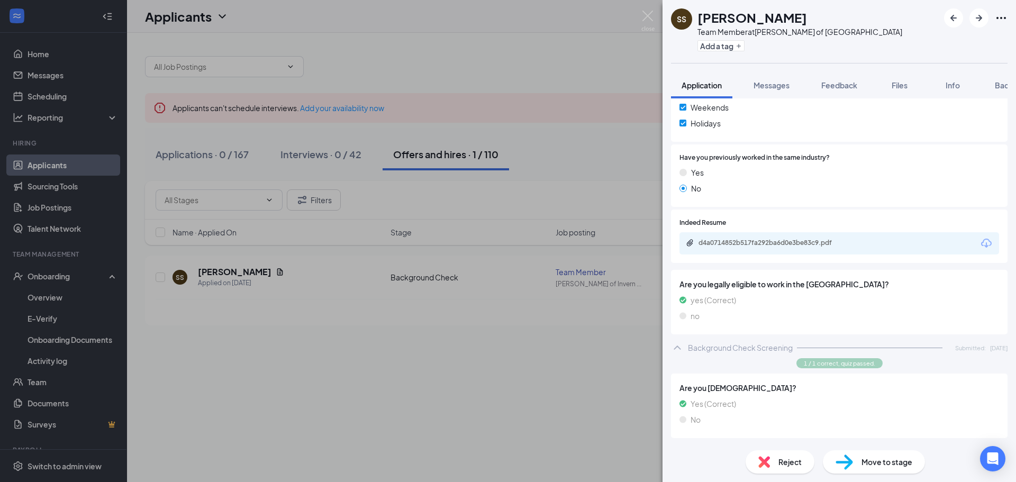
scroll to position [477, 0]
click at [568, 299] on div "SS Sierra Smith Team Member at Culver's of Inverness Add a tag Application Mess…" at bounding box center [508, 241] width 1016 height 482
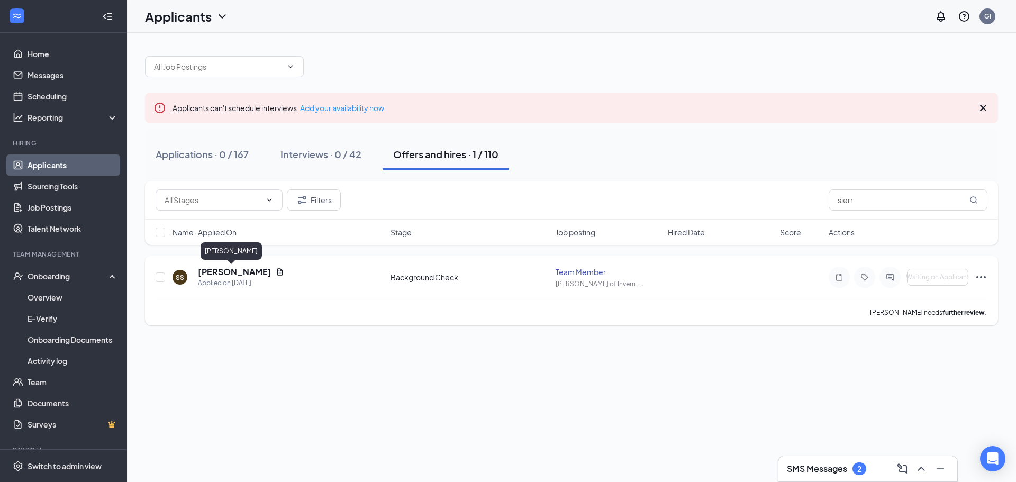
click at [218, 271] on h5 "[PERSON_NAME]" at bounding box center [235, 272] width 74 height 12
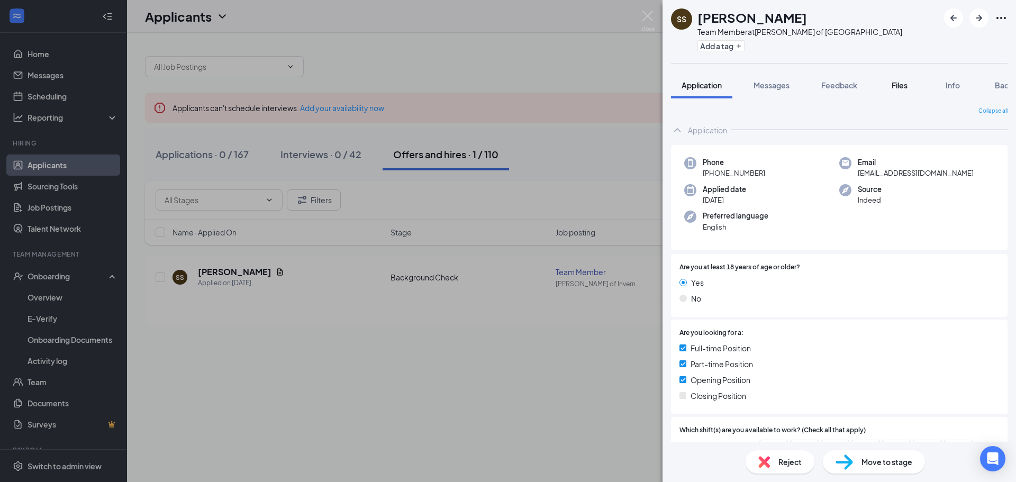
click at [903, 83] on span "Files" at bounding box center [900, 85] width 16 height 10
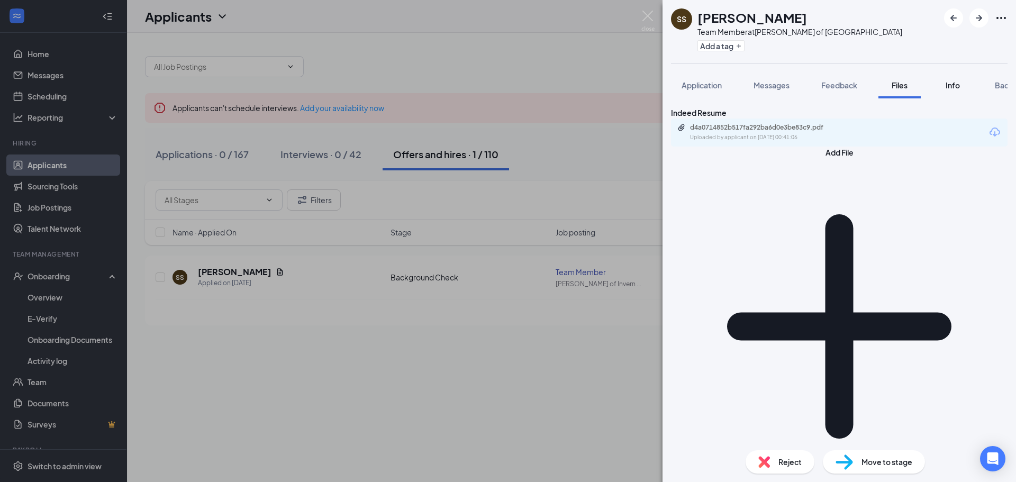
click at [950, 87] on span "Info" at bounding box center [953, 85] width 14 height 10
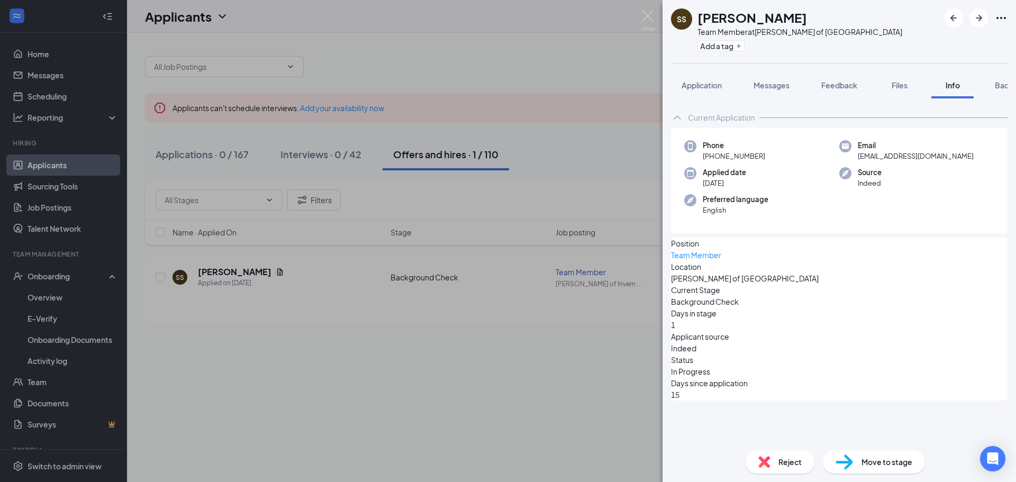
drag, startPoint x: 970, startPoint y: 88, endPoint x: 941, endPoint y: 89, distance: 29.1
click at [939, 89] on div "Application Messages Feedback Files Info Background" at bounding box center [839, 85] width 337 height 26
click at [1002, 85] on span "Background" at bounding box center [1016, 85] width 43 height 10
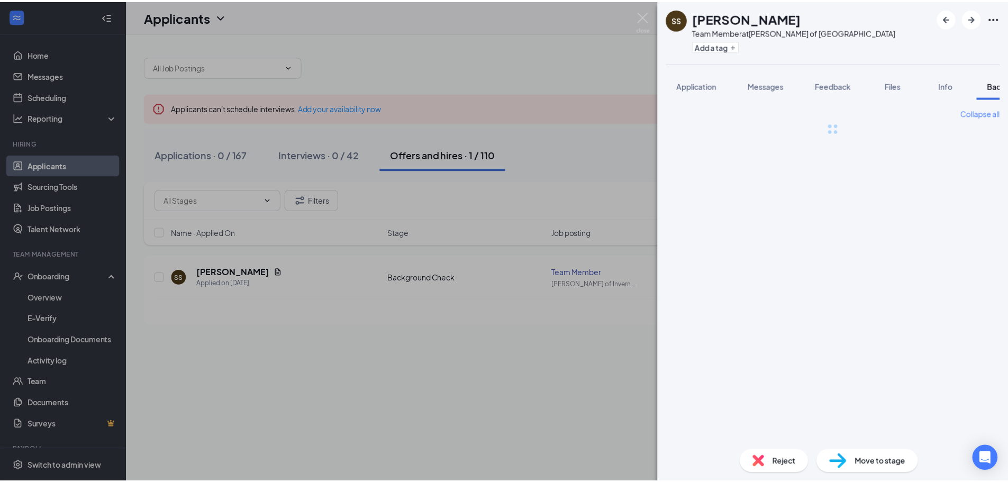
scroll to position [0, 43]
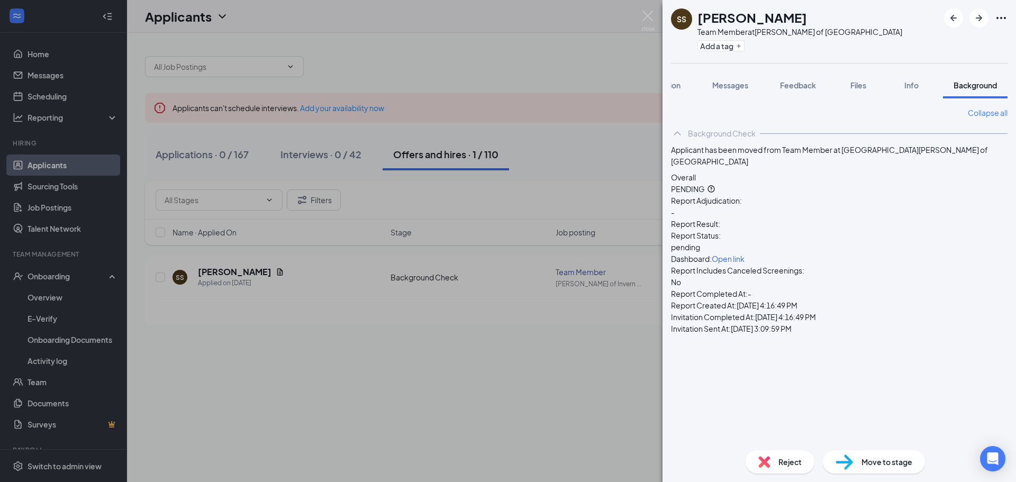
click at [499, 44] on div "SS Sierra Smith Team Member at Culver's of Inverness Add a tag Application Mess…" at bounding box center [508, 241] width 1016 height 482
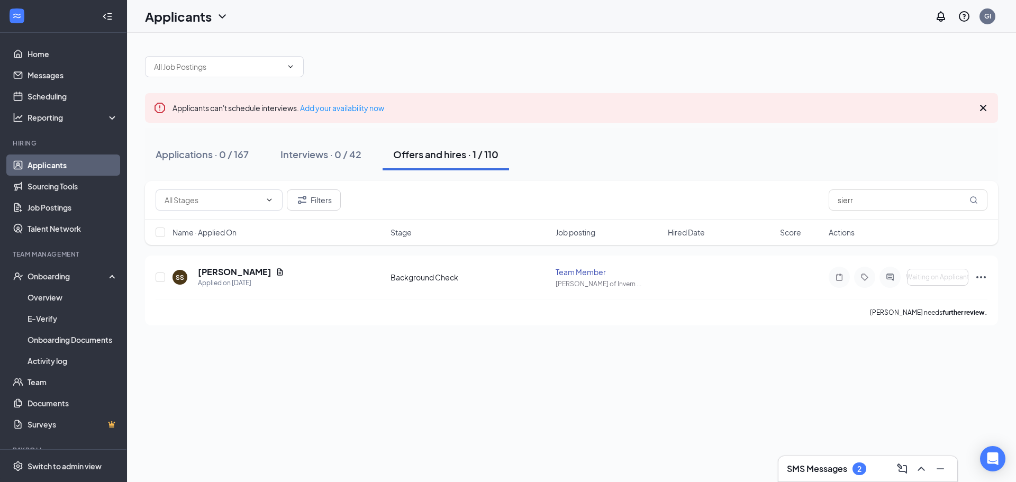
click at [845, 476] on div "SMS Messages 2" at bounding box center [868, 468] width 162 height 17
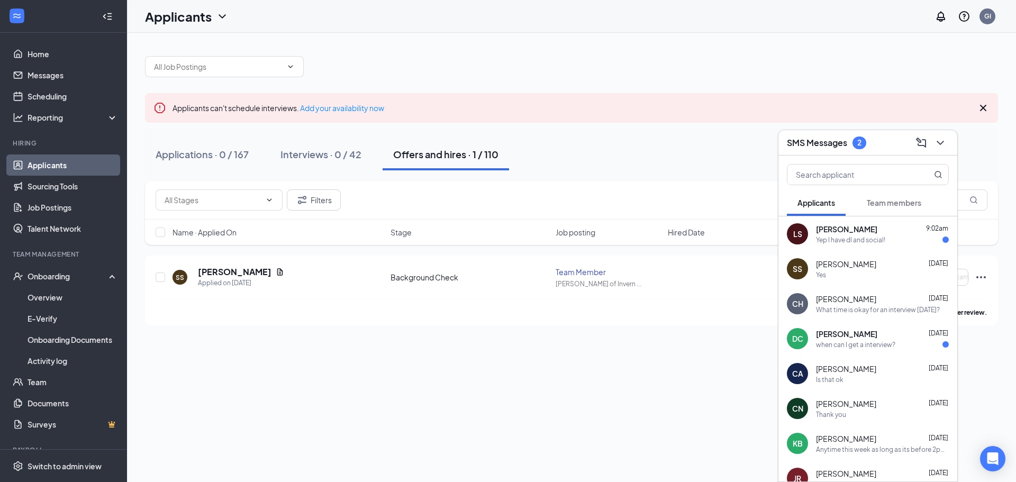
click at [865, 144] on div "2" at bounding box center [859, 143] width 14 height 13
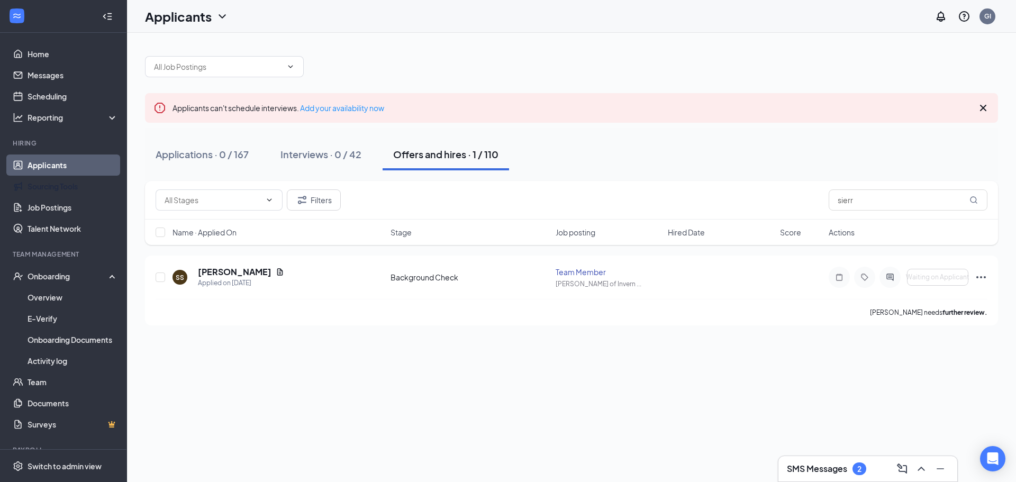
click at [61, 165] on link "Applicants" at bounding box center [73, 165] width 90 height 21
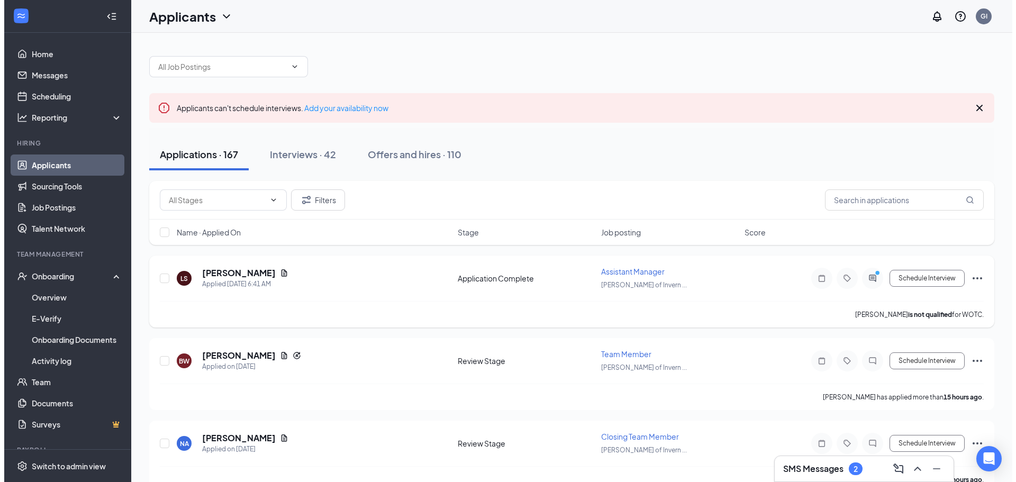
scroll to position [53, 0]
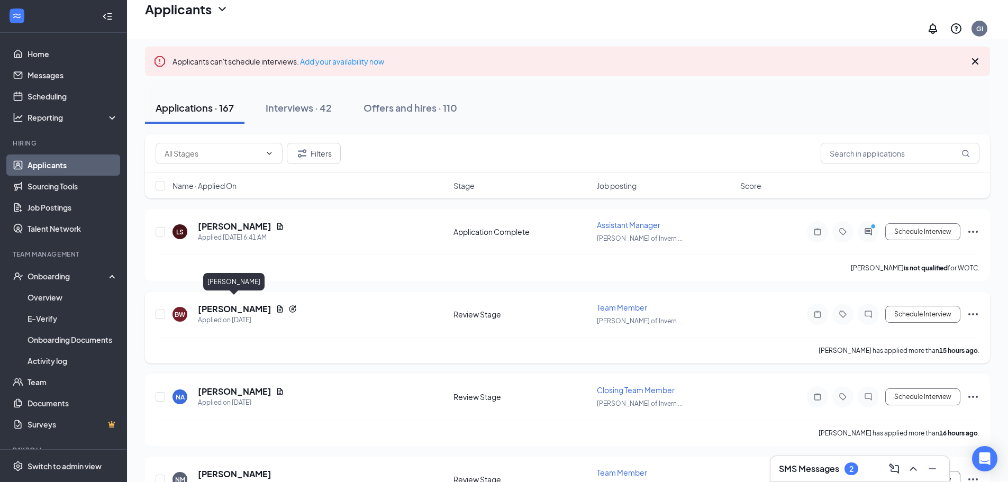
click at [261, 303] on h5 "[PERSON_NAME]" at bounding box center [235, 309] width 74 height 12
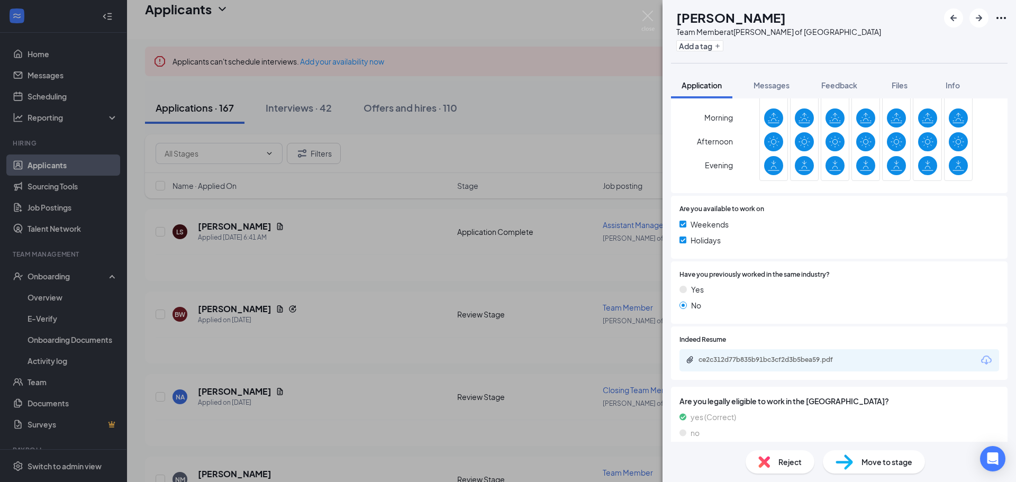
scroll to position [401, 0]
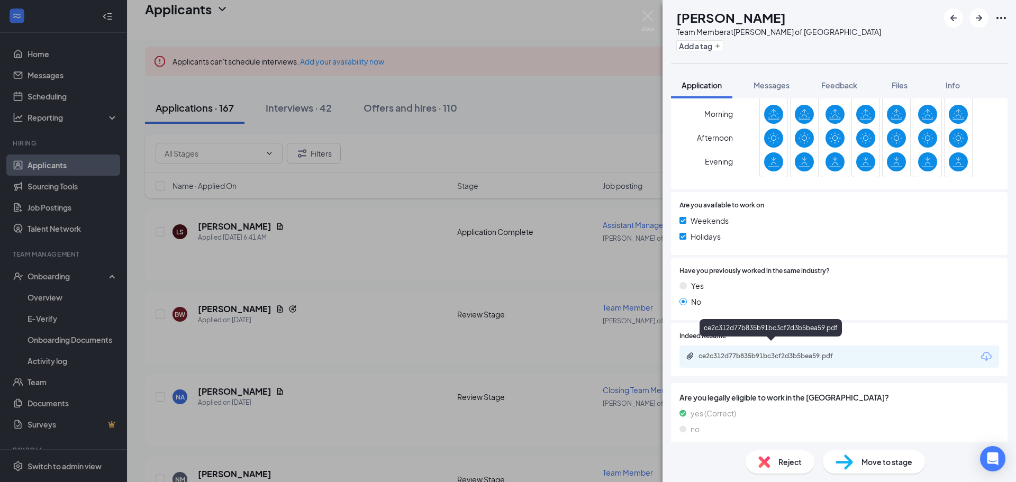
click at [748, 352] on div "ce2c312d77b835b91bc3cf2d3b5bea59.pdf" at bounding box center [772, 356] width 148 height 8
click at [496, 183] on div "BW Brianna Woerner Team Member at Culver's of Inverness Add a tag Application M…" at bounding box center [508, 241] width 1016 height 482
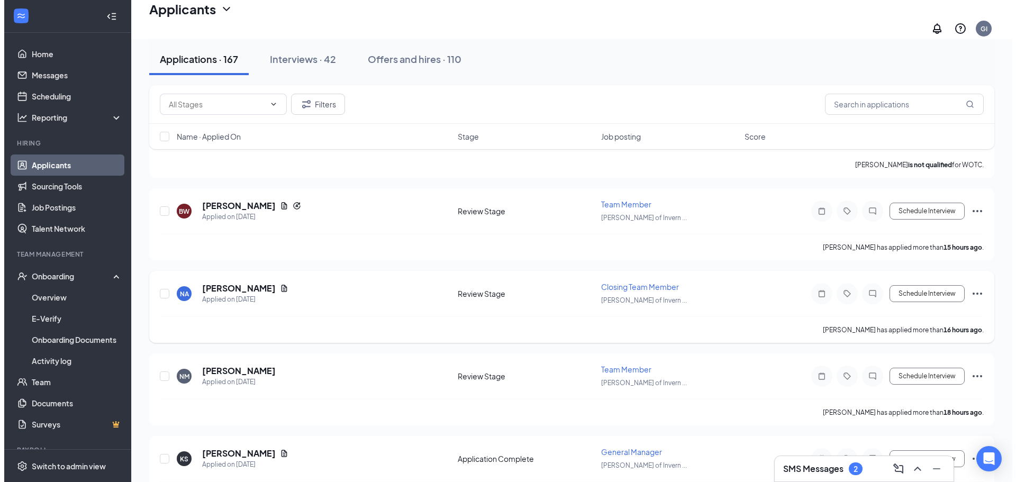
scroll to position [159, 0]
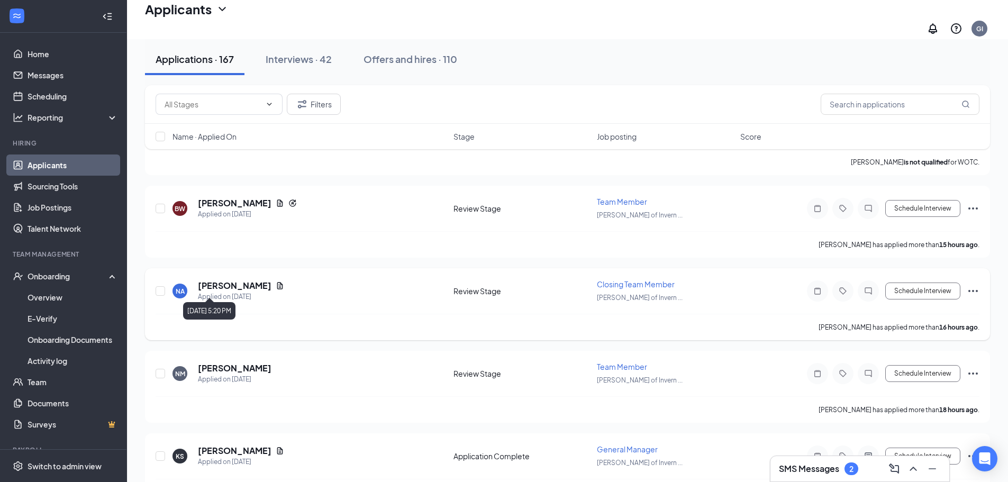
click at [233, 280] on h5 "[PERSON_NAME]" at bounding box center [235, 286] width 74 height 12
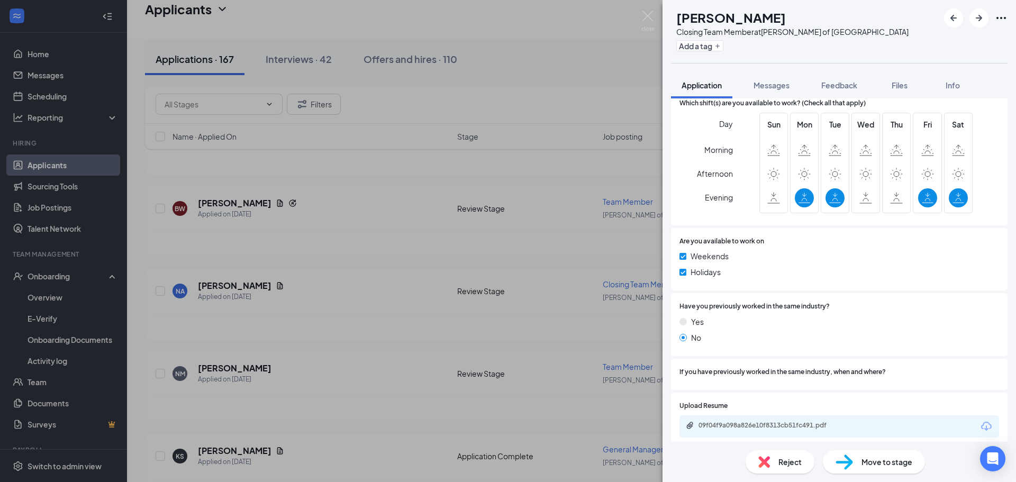
scroll to position [439, 0]
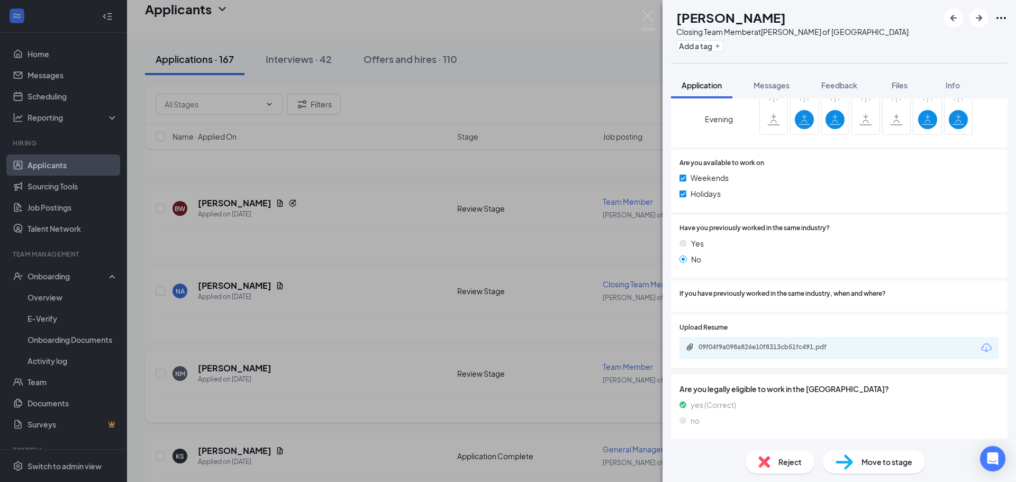
drag, startPoint x: 448, startPoint y: 314, endPoint x: 228, endPoint y: 375, distance: 227.7
click at [448, 315] on div "NA Nathan Athis Closing Team Member at Culver's of Inverness Add a tag Applicat…" at bounding box center [508, 241] width 1016 height 482
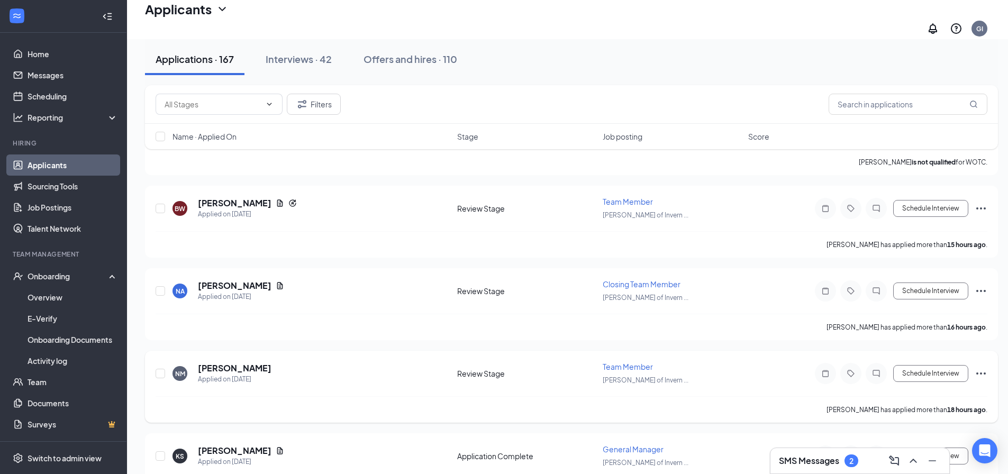
click at [236, 362] on h5 "[PERSON_NAME]" at bounding box center [235, 368] width 74 height 12
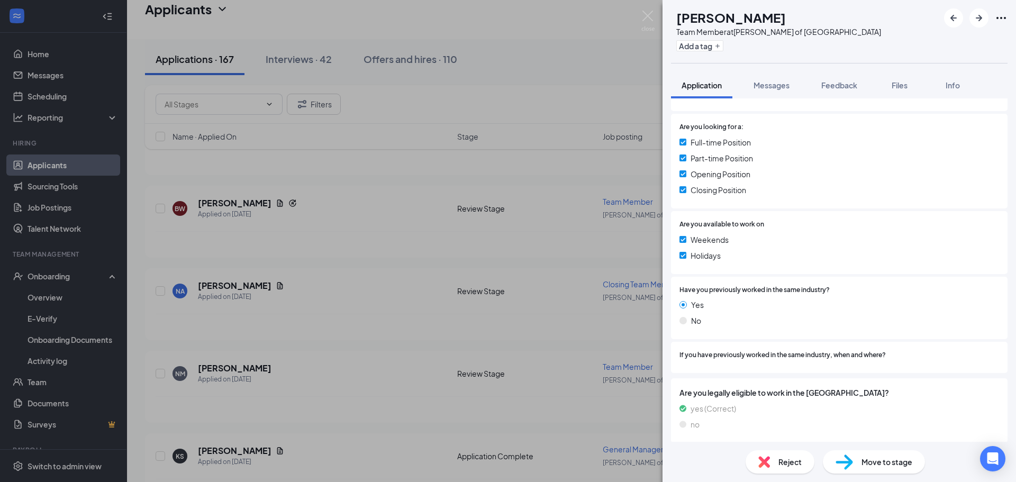
scroll to position [243, 0]
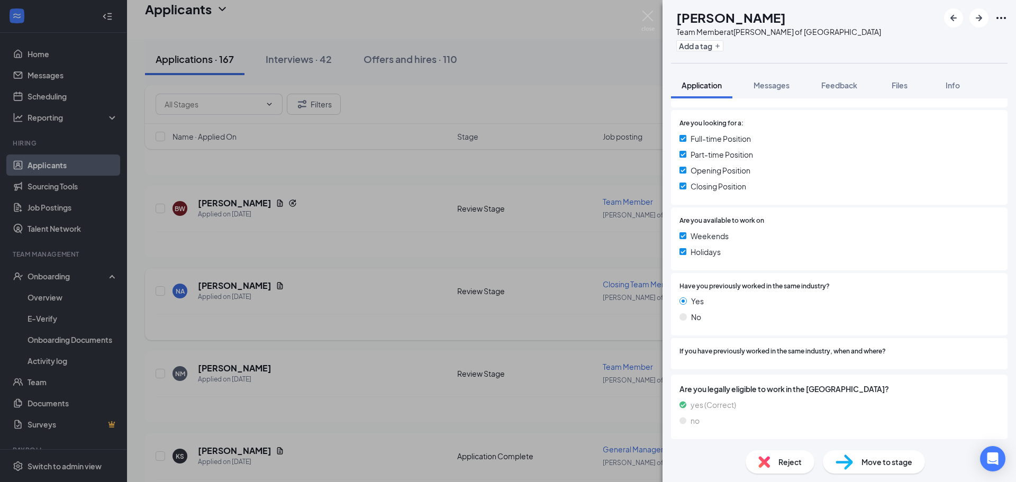
drag, startPoint x: 428, startPoint y: 315, endPoint x: 421, endPoint y: 304, distance: 13.4
click at [422, 315] on div "NM Nico Montenigro Team Member at Culver's of Inverness Add a tag Application M…" at bounding box center [508, 241] width 1016 height 482
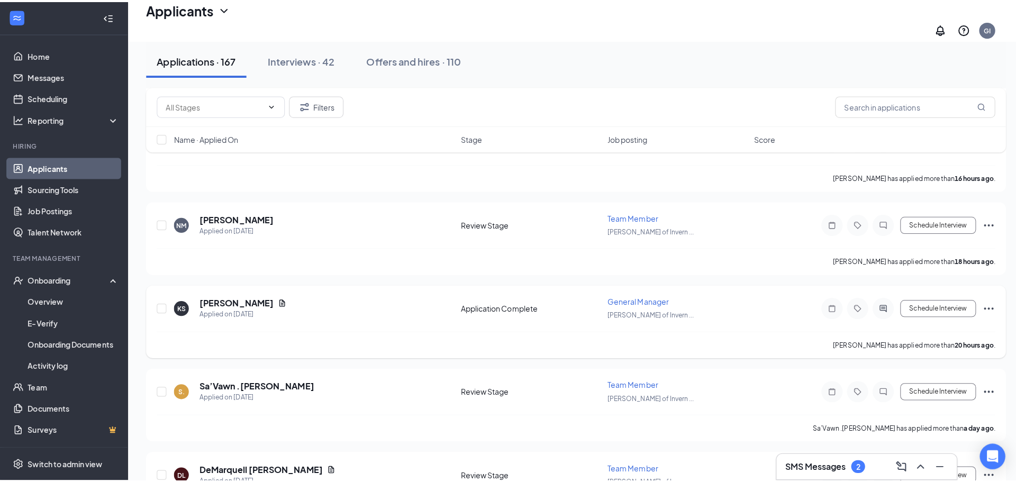
scroll to position [317, 0]
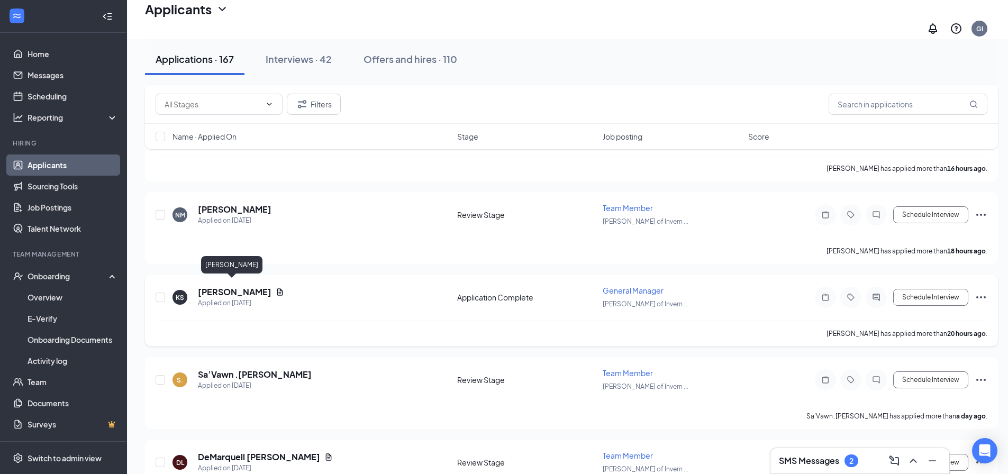
click at [242, 288] on h5 "[PERSON_NAME]" at bounding box center [235, 292] width 74 height 12
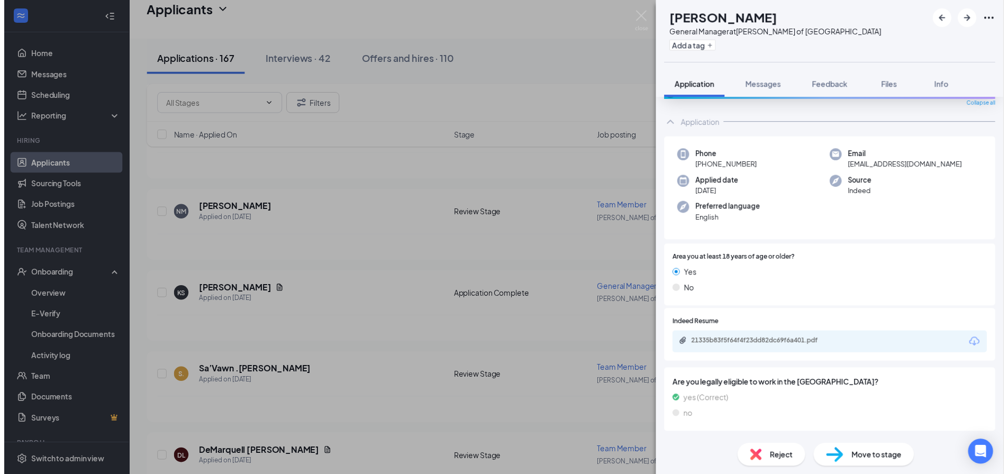
scroll to position [106, 0]
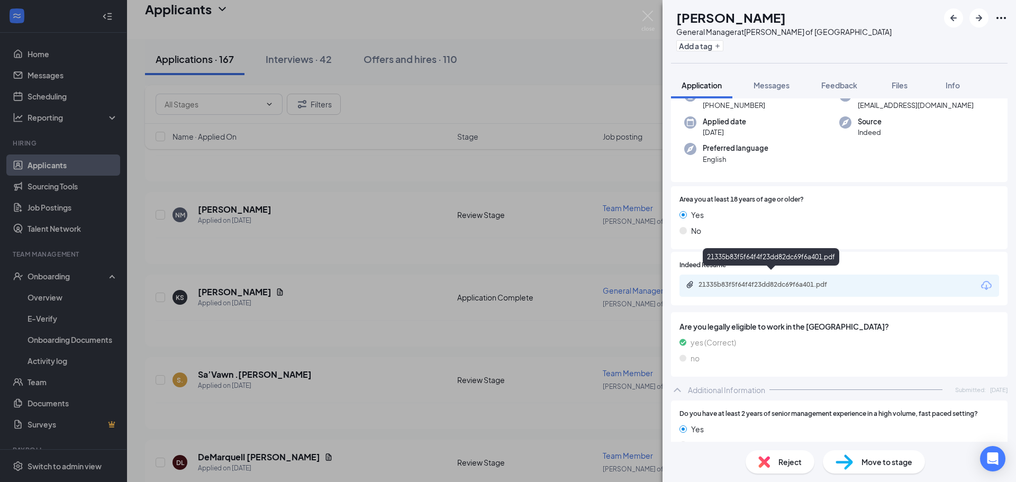
click at [745, 280] on div "21335b83f5f64f4f23dd82dc69f6a401.pdf" at bounding box center [772, 284] width 148 height 8
click at [420, 175] on div "KS Keelan Suero General Manager at Culver's of Inverness Add a tag Application …" at bounding box center [508, 241] width 1016 height 482
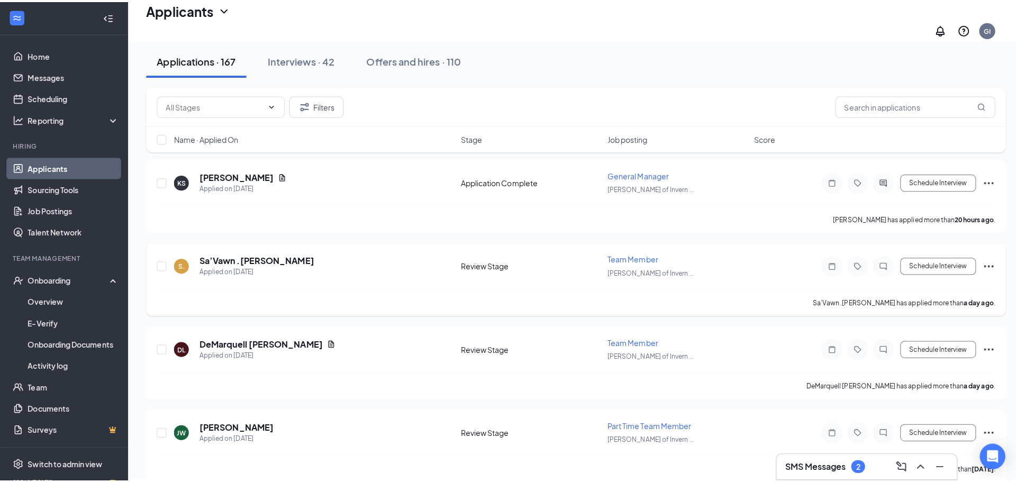
scroll to position [476, 0]
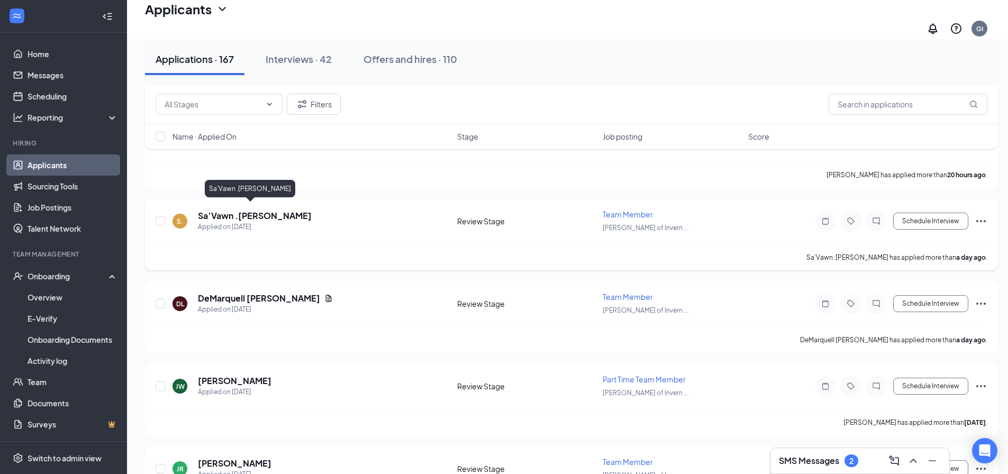
click at [252, 213] on h5 "Sa’Vawn .[PERSON_NAME]" at bounding box center [255, 216] width 114 height 12
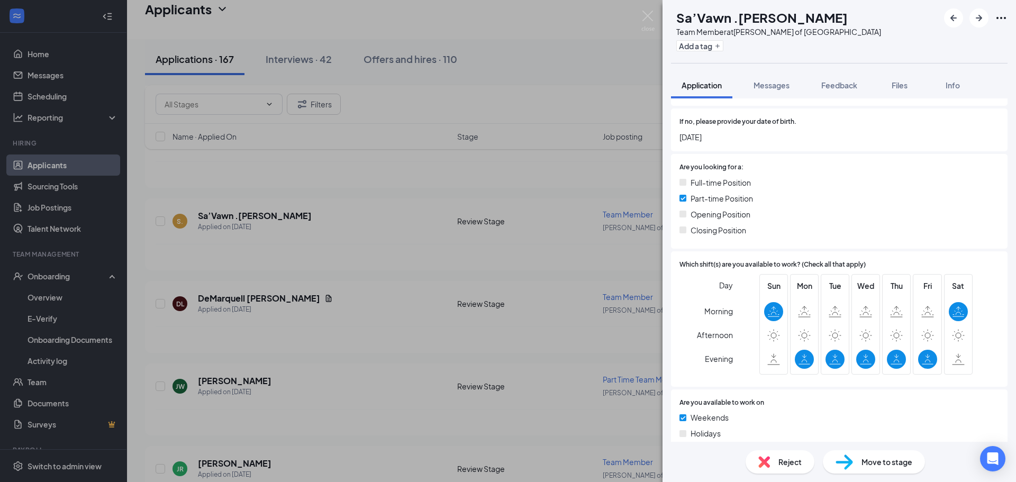
scroll to position [212, 0]
click at [394, 284] on div "S. Sa’Vawn .Johnson Team Member at Culver's of Inverness Add a tag Application …" at bounding box center [508, 241] width 1016 height 482
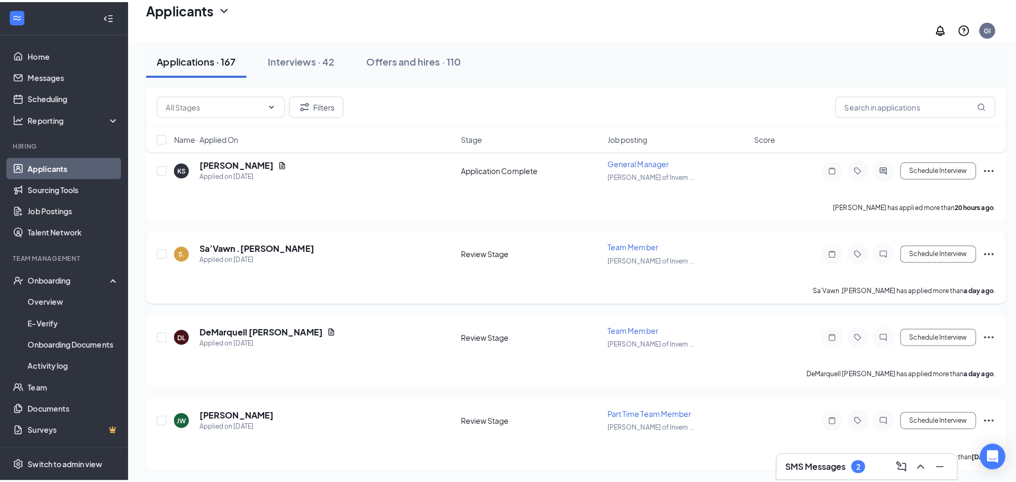
scroll to position [423, 0]
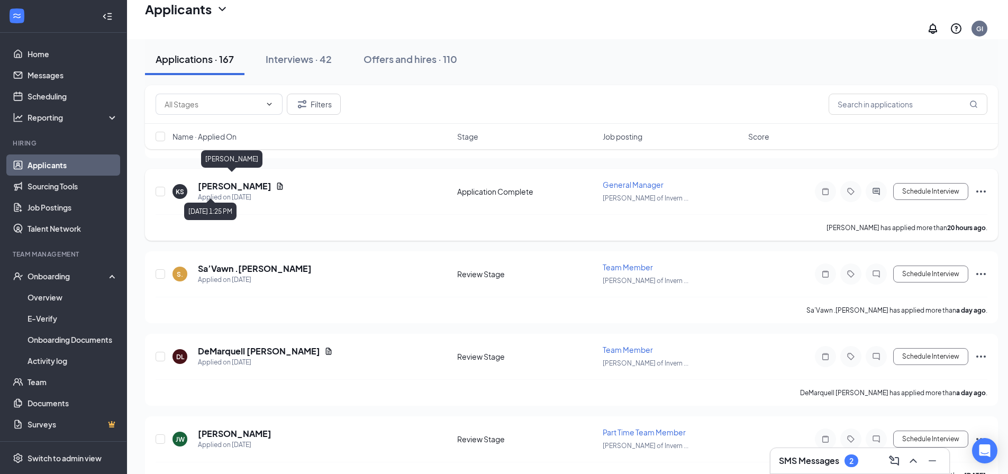
click at [229, 184] on h5 "[PERSON_NAME]" at bounding box center [235, 186] width 74 height 12
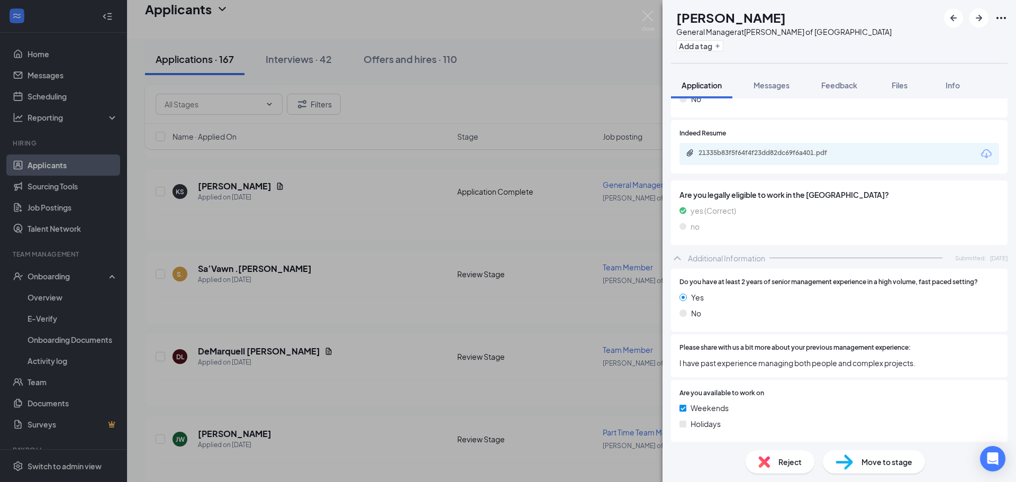
scroll to position [343, 0]
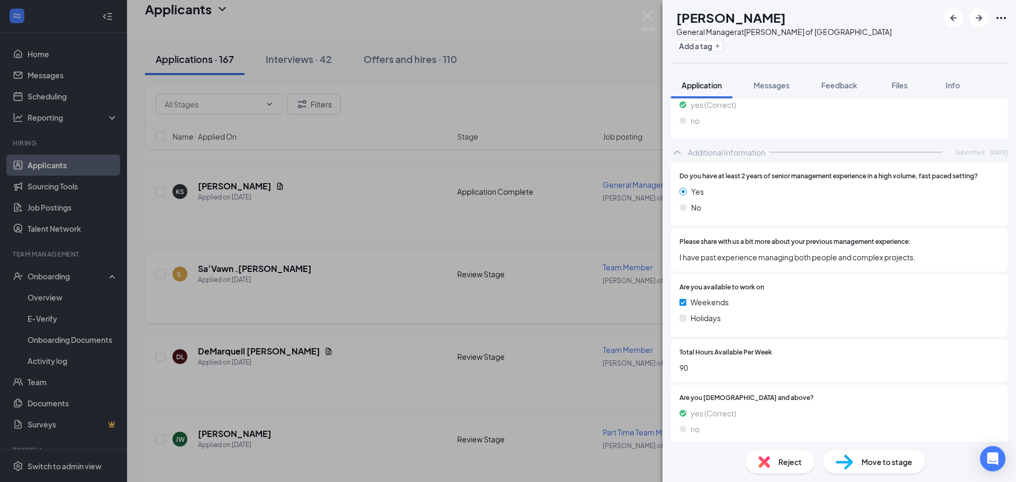
drag, startPoint x: 593, startPoint y: 279, endPoint x: 388, endPoint y: 285, distance: 205.4
click at [593, 279] on div "KS Keelan Suero General Manager at Culver's of Inverness Add a tag Application …" at bounding box center [508, 241] width 1016 height 482
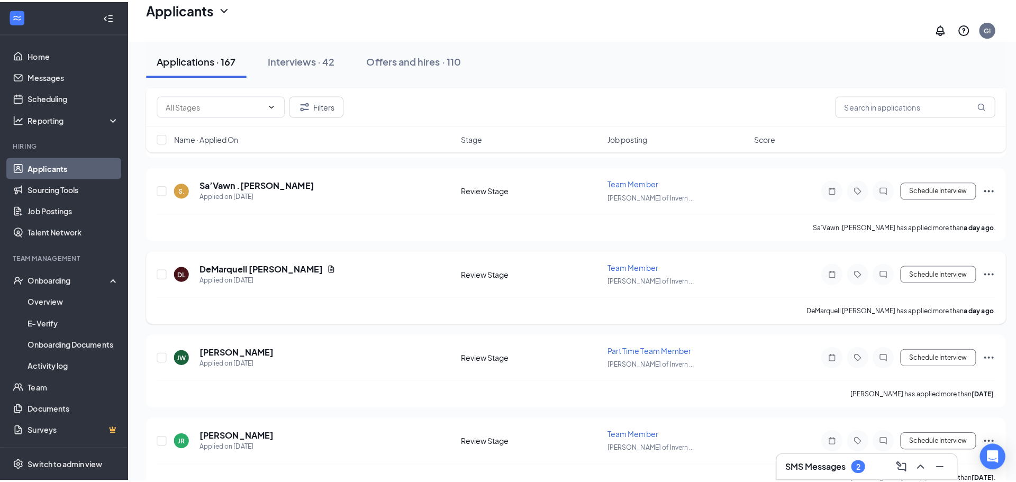
scroll to position [529, 0]
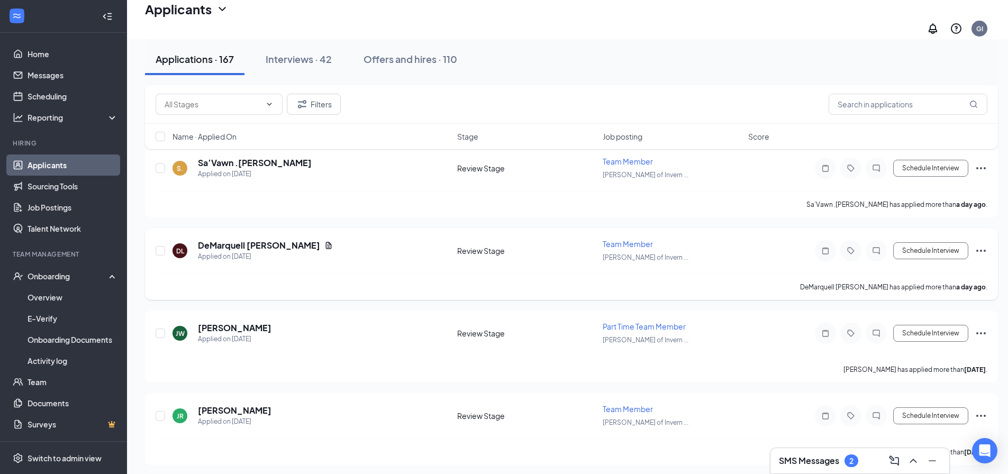
click at [248, 240] on h5 "DeMarquell [PERSON_NAME]" at bounding box center [259, 246] width 122 height 12
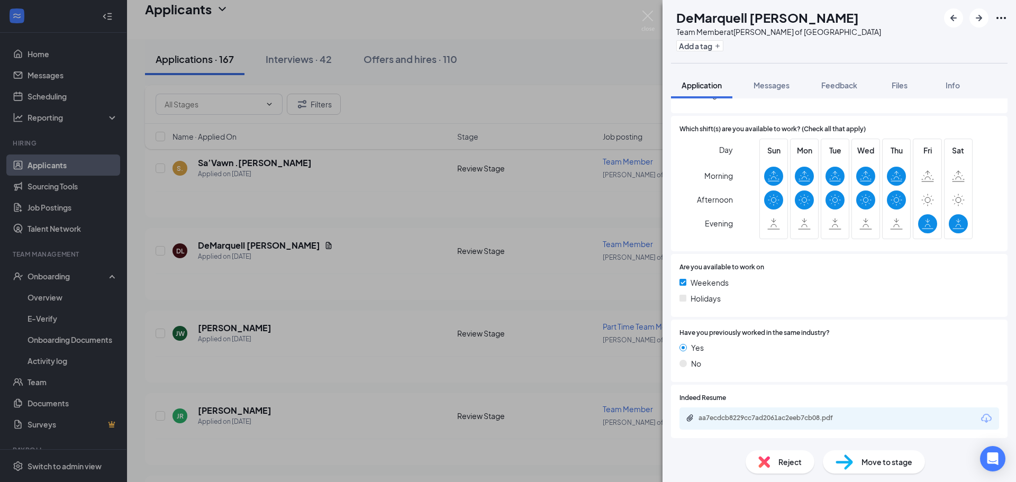
scroll to position [317, 0]
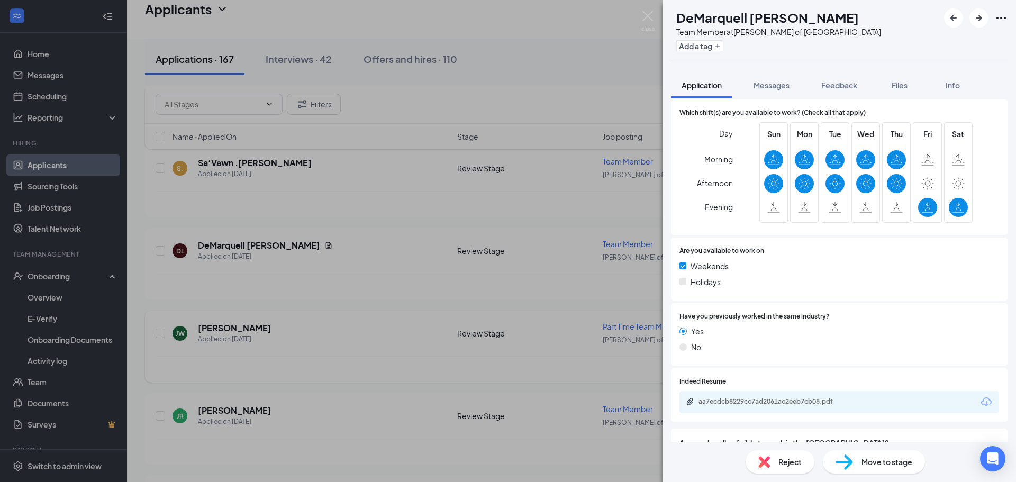
drag, startPoint x: 369, startPoint y: 302, endPoint x: 248, endPoint y: 317, distance: 122.7
click at [369, 304] on div "DL DeMarquell Lanier Team Member at Culver's of Inverness Add a tag Application…" at bounding box center [508, 241] width 1016 height 482
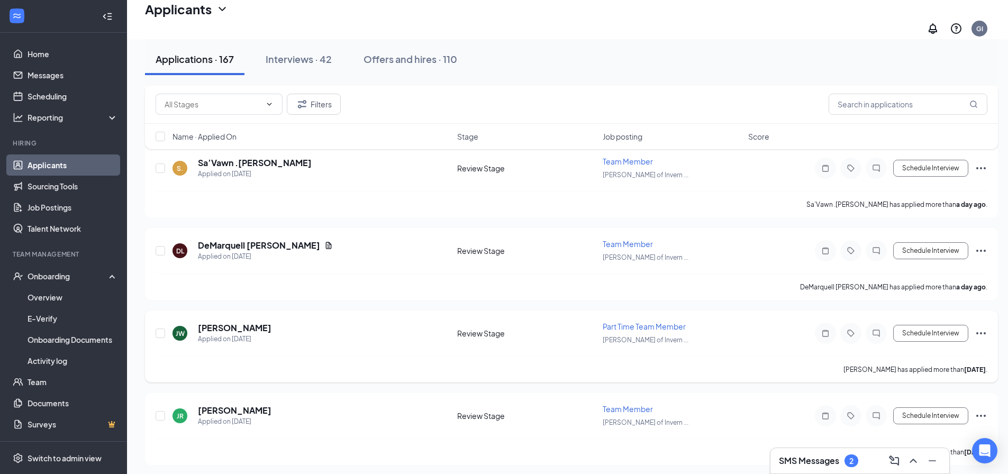
click at [241, 322] on h5 "[PERSON_NAME]" at bounding box center [235, 328] width 74 height 12
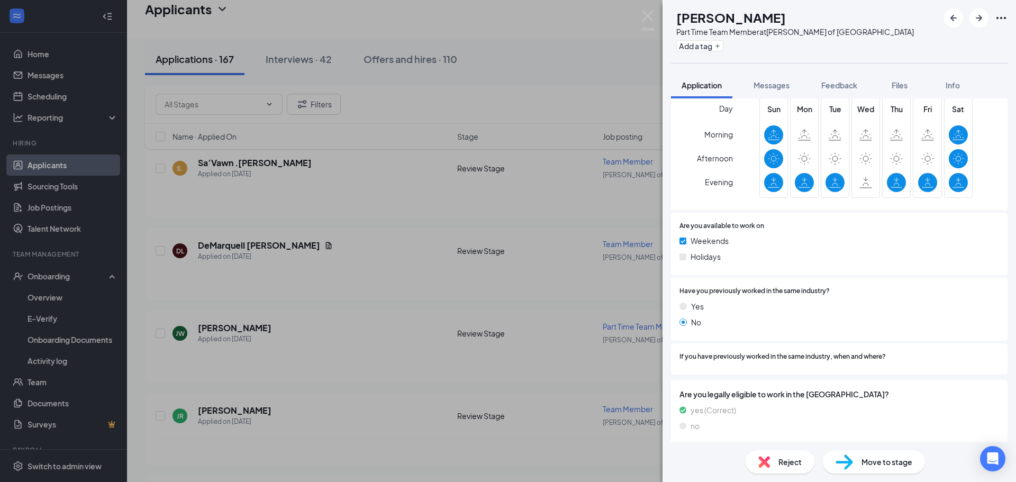
scroll to position [388, 0]
click at [338, 290] on div "JW Jordan Wood Part Time Team Member at Culver's of Inverness Add a tag Applica…" at bounding box center [508, 241] width 1016 height 482
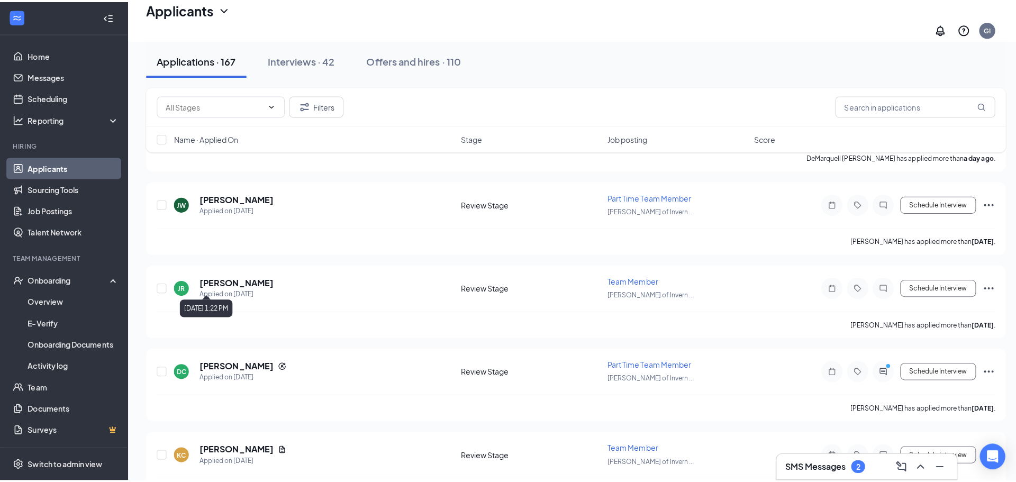
scroll to position [688, 0]
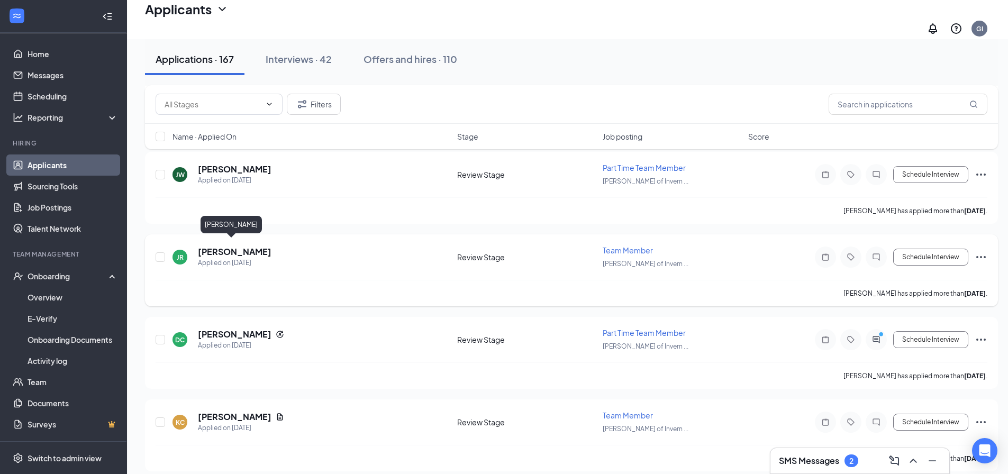
click at [221, 250] on h5 "[PERSON_NAME]" at bounding box center [235, 252] width 74 height 12
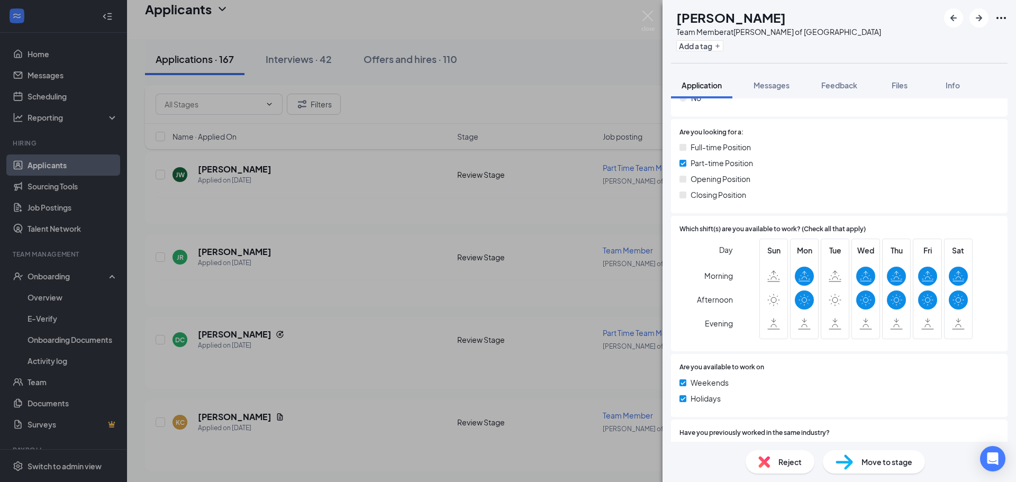
scroll to position [265, 0]
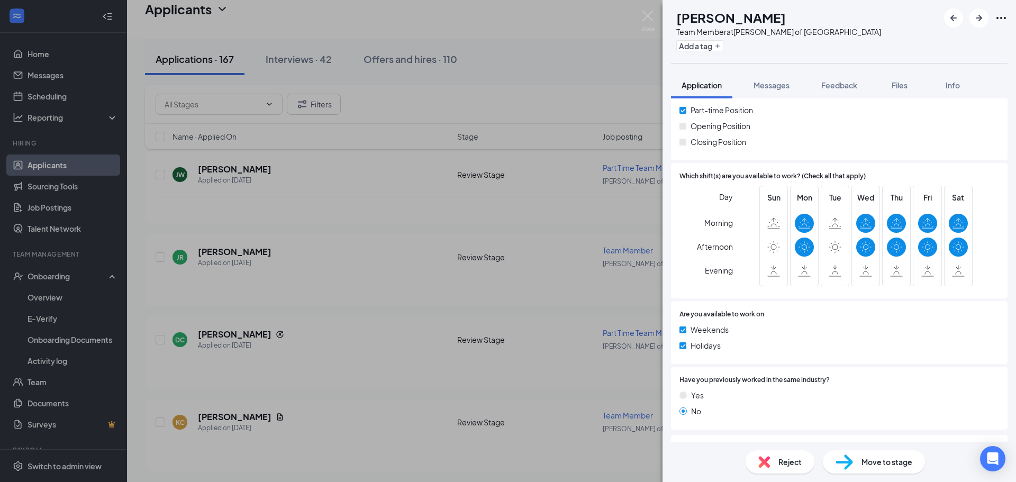
click at [443, 299] on div "JR Jolene Reed Team Member at Culver's of Inverness Add a tag Application Messa…" at bounding box center [508, 241] width 1016 height 482
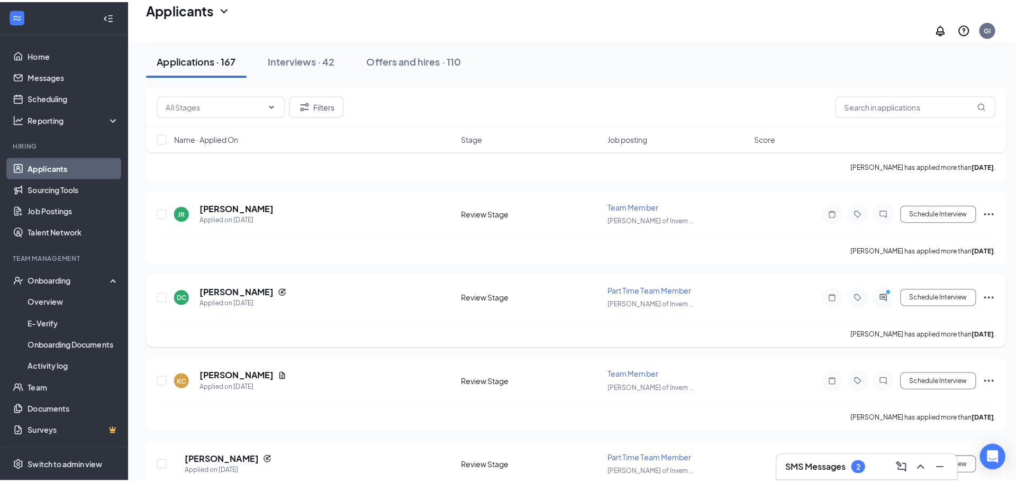
scroll to position [741, 0]
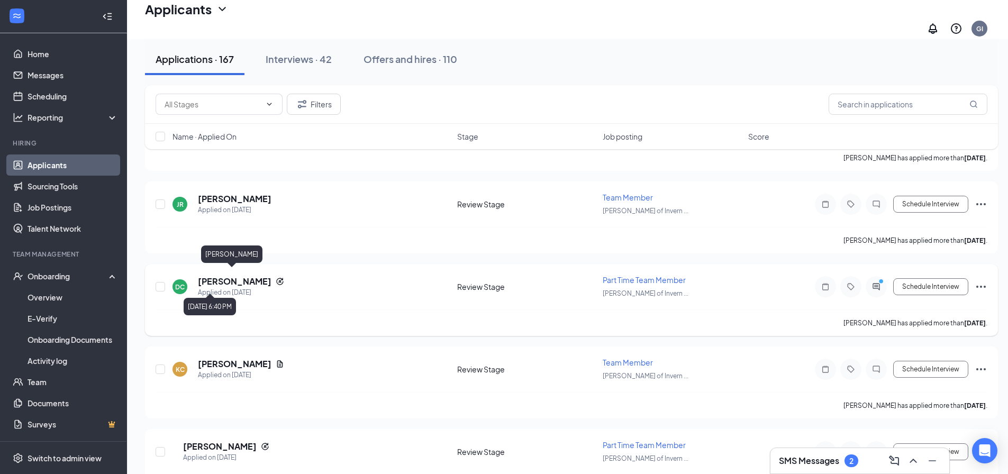
click at [237, 276] on h5 "[PERSON_NAME]" at bounding box center [235, 282] width 74 height 12
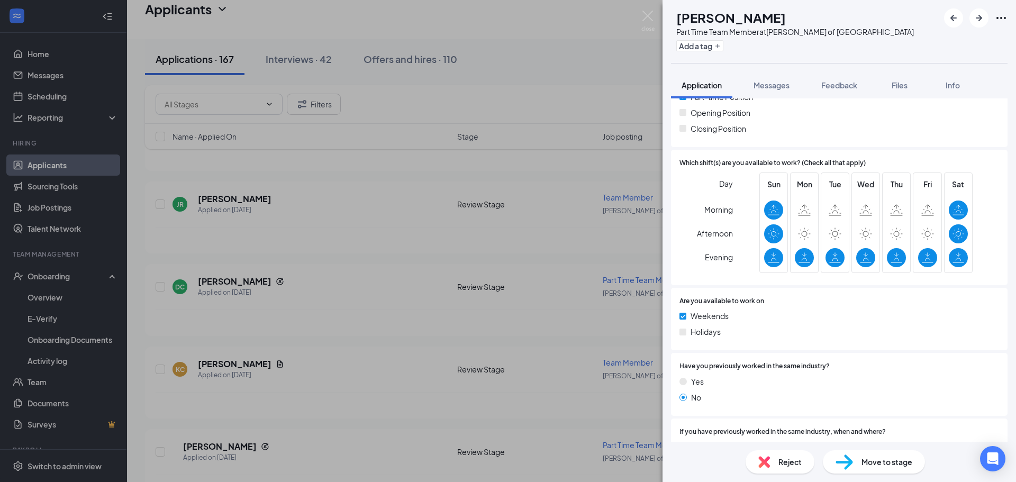
scroll to position [423, 0]
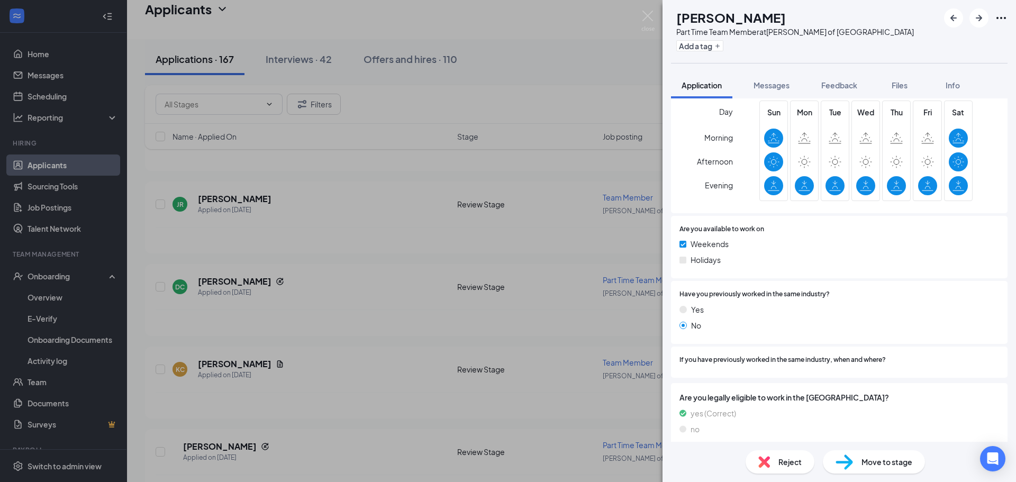
click at [476, 307] on div "DC Dakota Clark Part Time Team Member at Culver's of Inverness Add a tag Applic…" at bounding box center [508, 241] width 1016 height 482
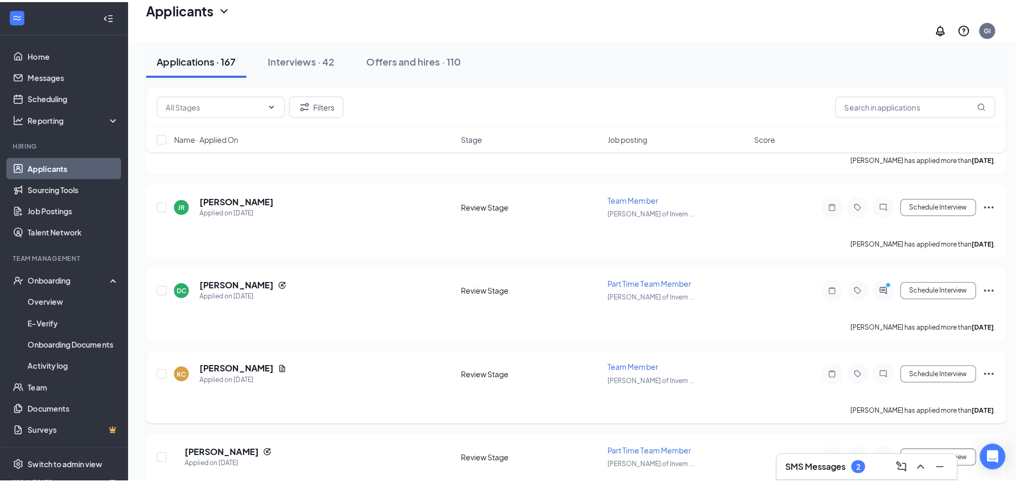
scroll to position [847, 0]
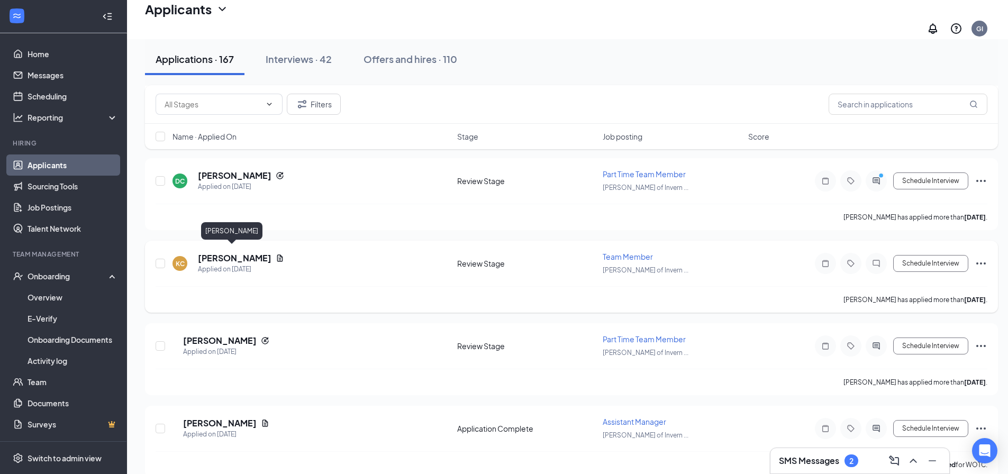
click at [233, 252] on h5 "Khyla Couch" at bounding box center [235, 258] width 74 height 12
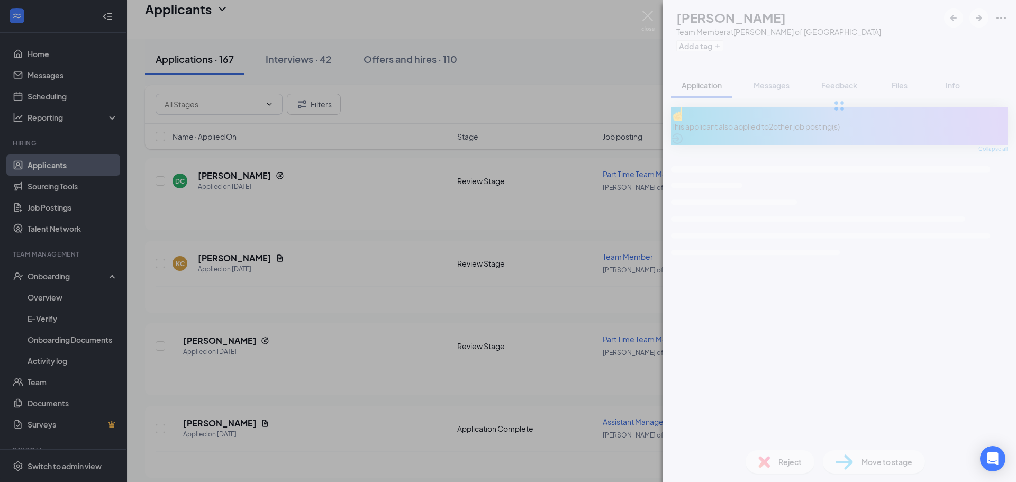
click at [393, 247] on div "KC Khyla Couch Team Member at Culver's of Inverness Add a tag Application Messa…" at bounding box center [508, 241] width 1016 height 482
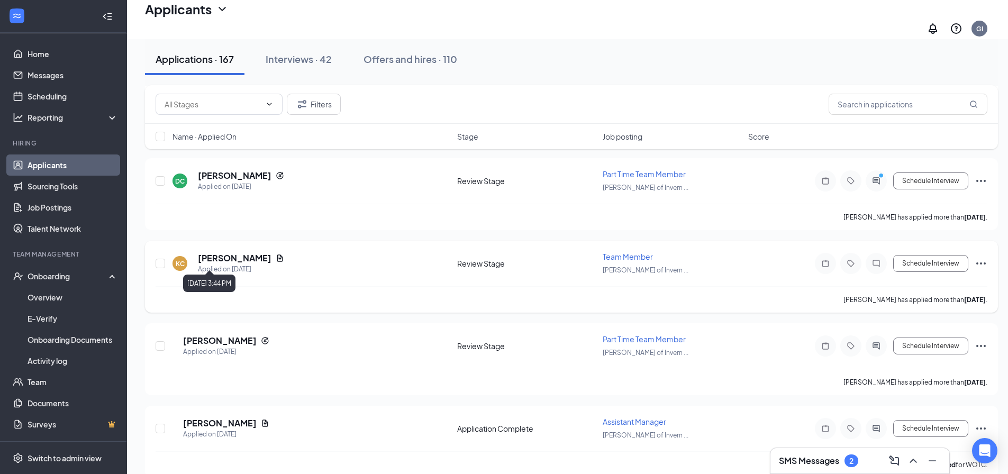
click at [214, 264] on div "Applied on [DATE]" at bounding box center [241, 269] width 86 height 11
click at [220, 252] on h5 "Khyla Couch" at bounding box center [235, 258] width 74 height 12
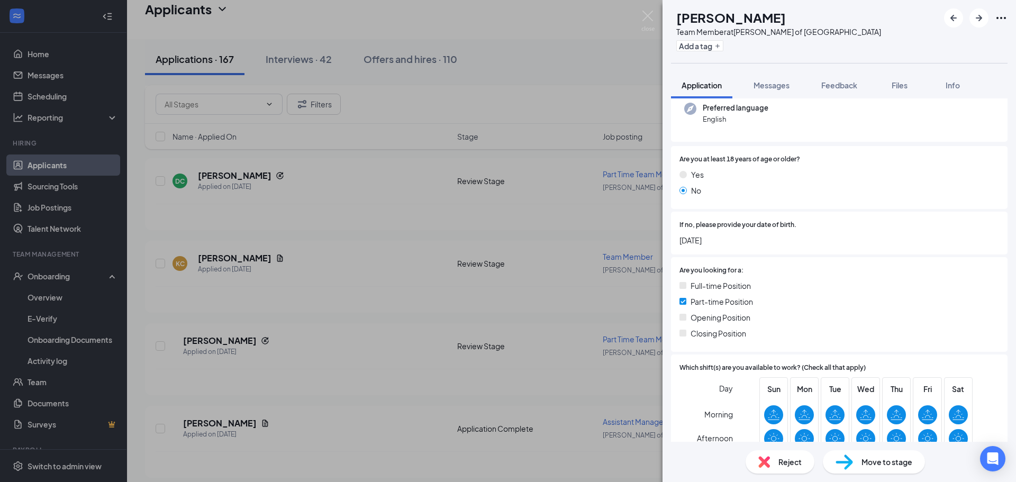
scroll to position [122, 0]
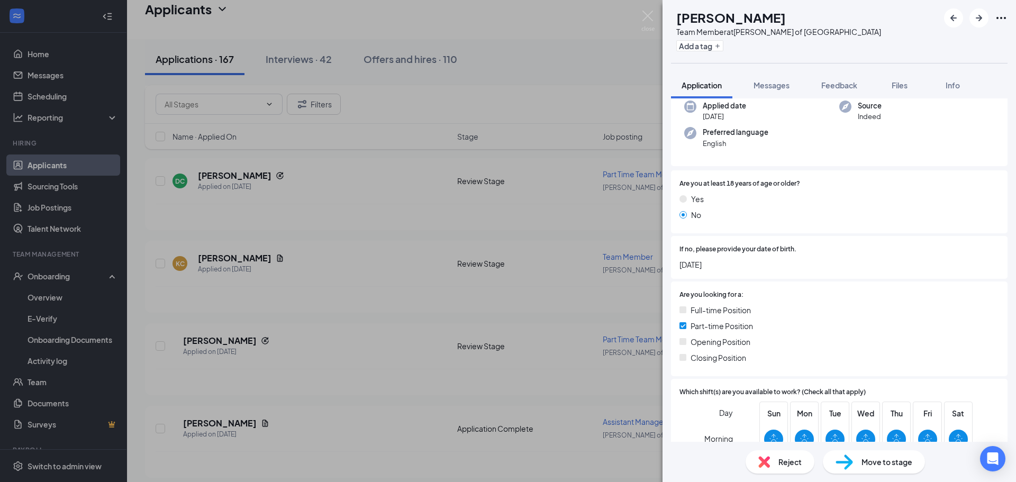
click at [498, 312] on div "KC Khyla Couch Team Member at Culver's of Inverness Add a tag Application Messa…" at bounding box center [508, 241] width 1016 height 482
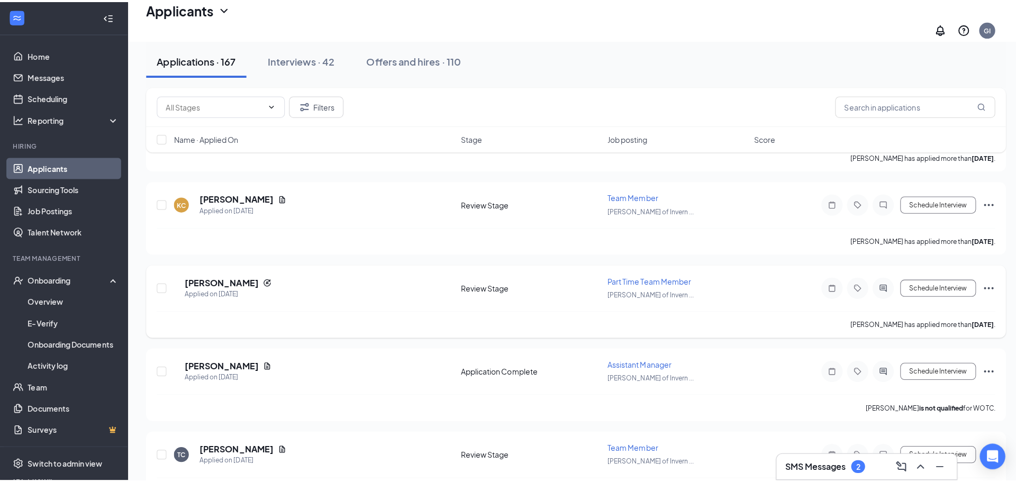
scroll to position [952, 0]
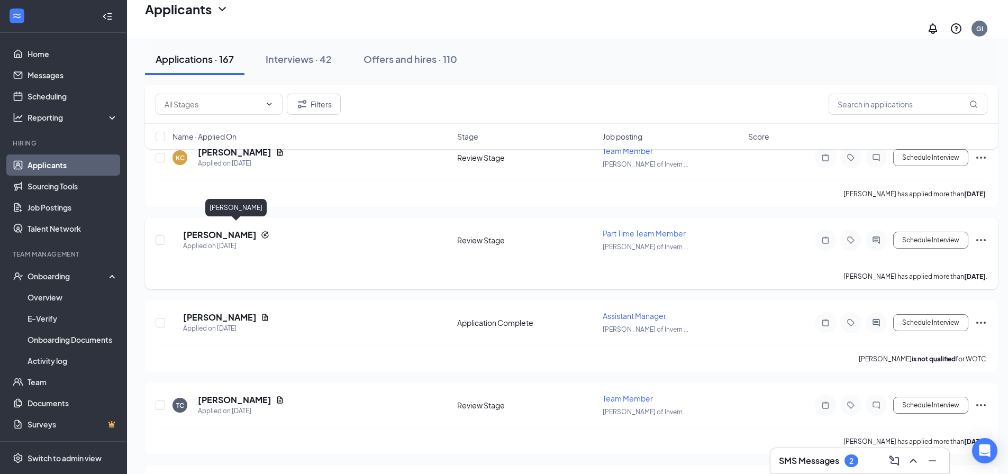
click at [235, 232] on h5 "[PERSON_NAME]" at bounding box center [220, 235] width 74 height 12
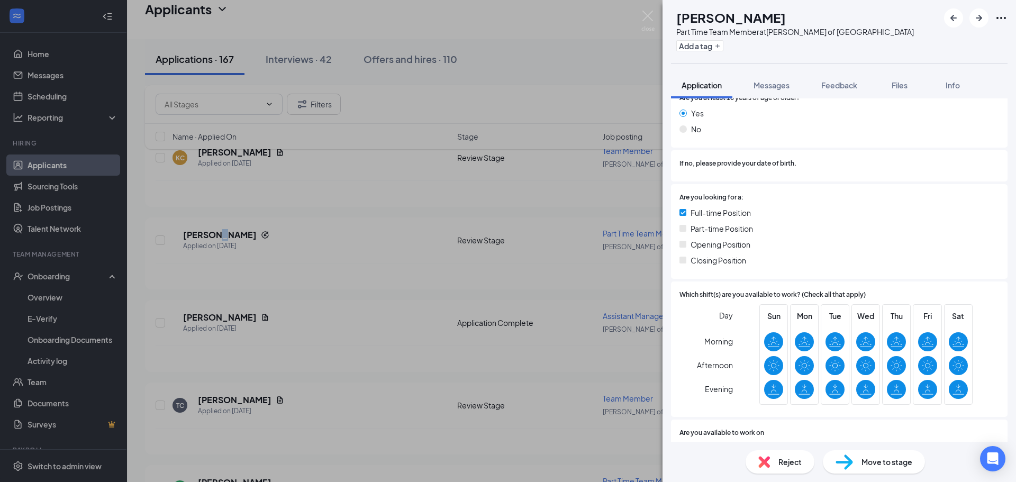
scroll to position [199, 0]
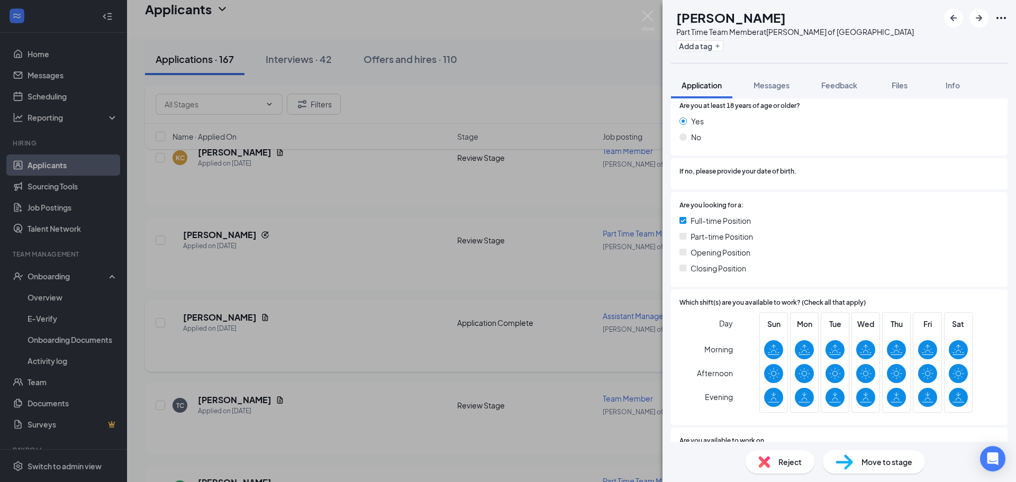
click at [412, 277] on div "CN Courteney Northrup Part Time Team Member at Culver's of Inverness Add a tag …" at bounding box center [508, 241] width 1016 height 482
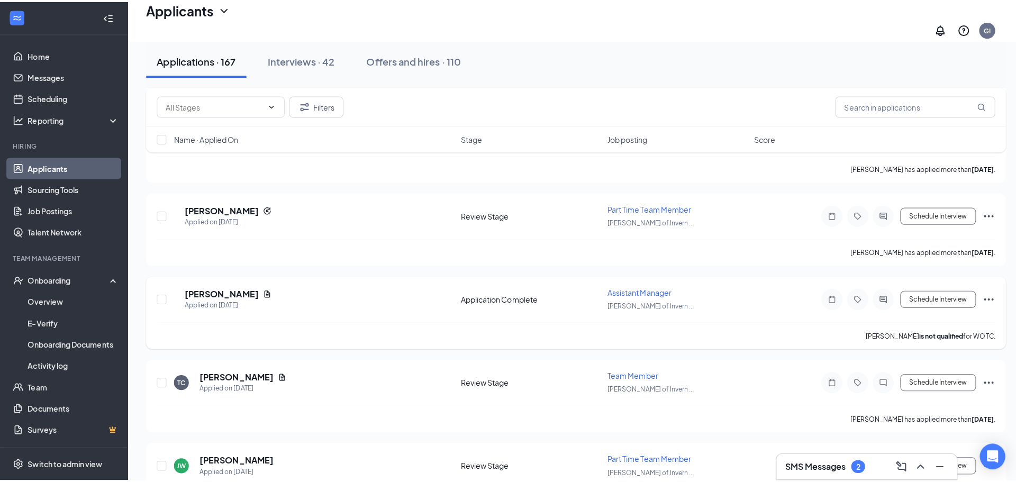
scroll to position [1005, 0]
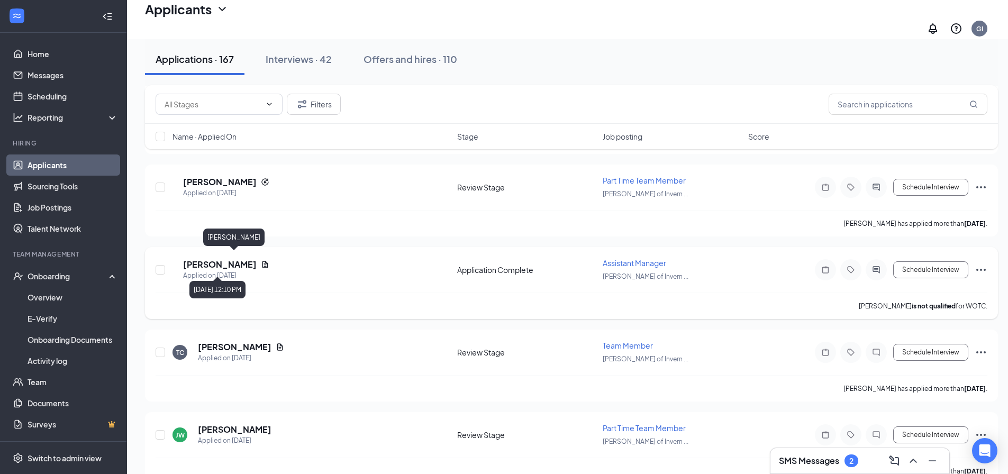
click at [251, 259] on h5 "Brandon Malanik" at bounding box center [220, 265] width 74 height 12
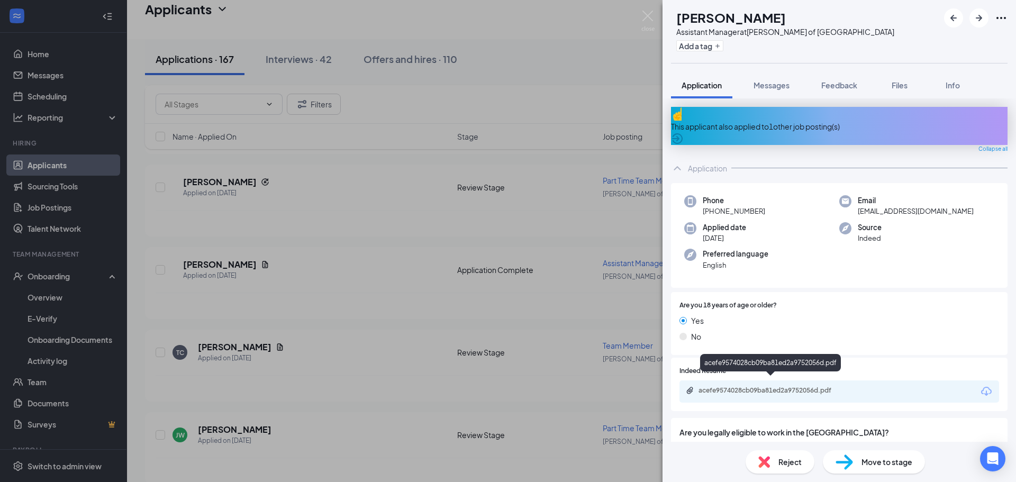
click at [784, 386] on div "acefe9574028cb09ba81ed2a9752056d.pdf" at bounding box center [772, 390] width 148 height 8
click at [346, 148] on div "BM Brandon Malanik Assistant Manager at Culver's of Inverness Add a tag Applica…" at bounding box center [508, 241] width 1016 height 482
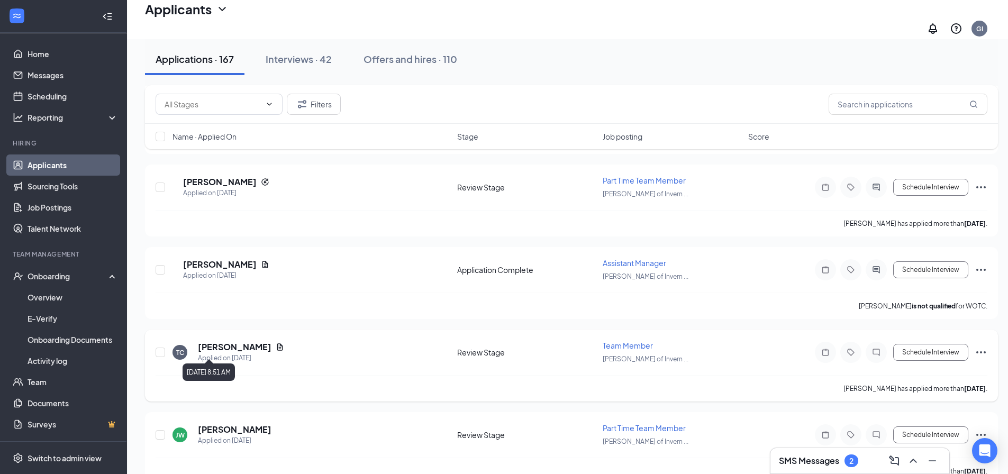
click at [239, 344] on h5 "Trey Covault" at bounding box center [235, 347] width 74 height 12
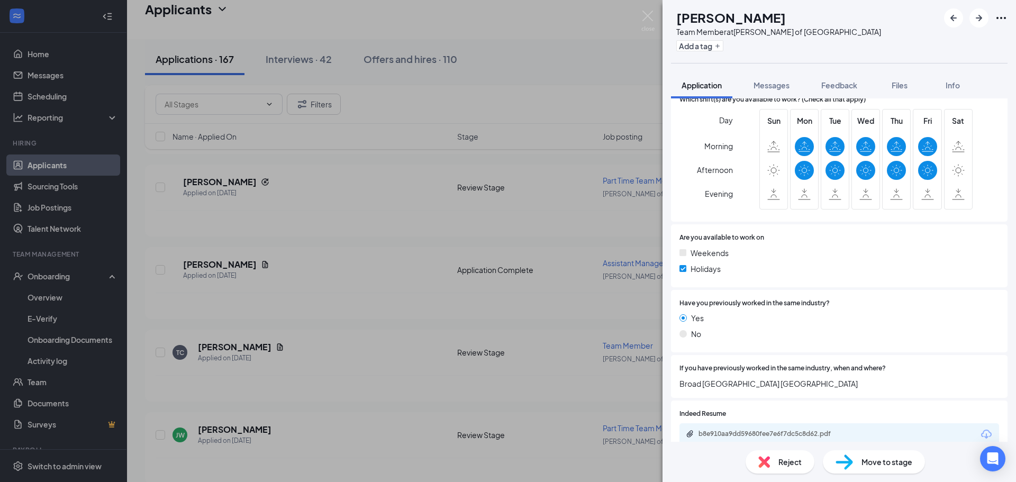
scroll to position [447, 0]
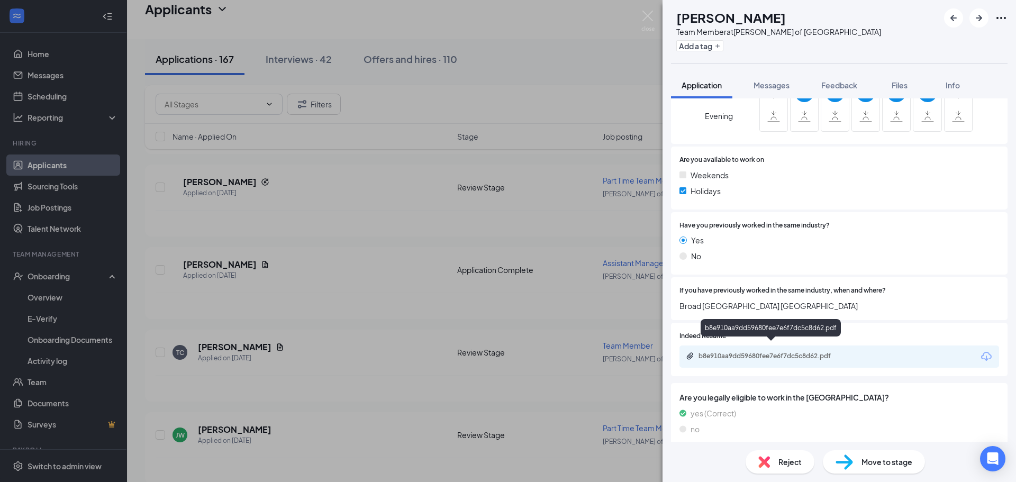
click at [788, 352] on div "b8e910aa9dd59680fee7e6f7dc5c8d62.pdf" at bounding box center [772, 356] width 148 height 8
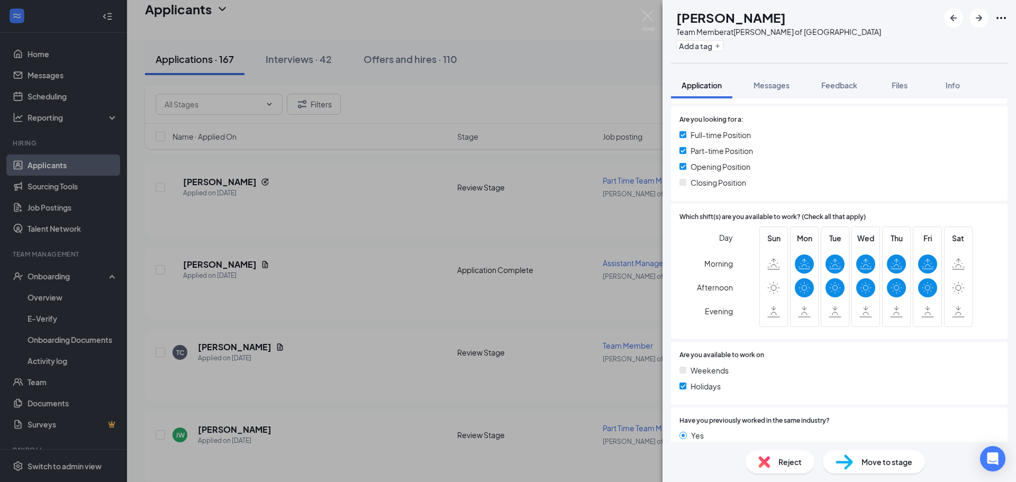
scroll to position [284, 0]
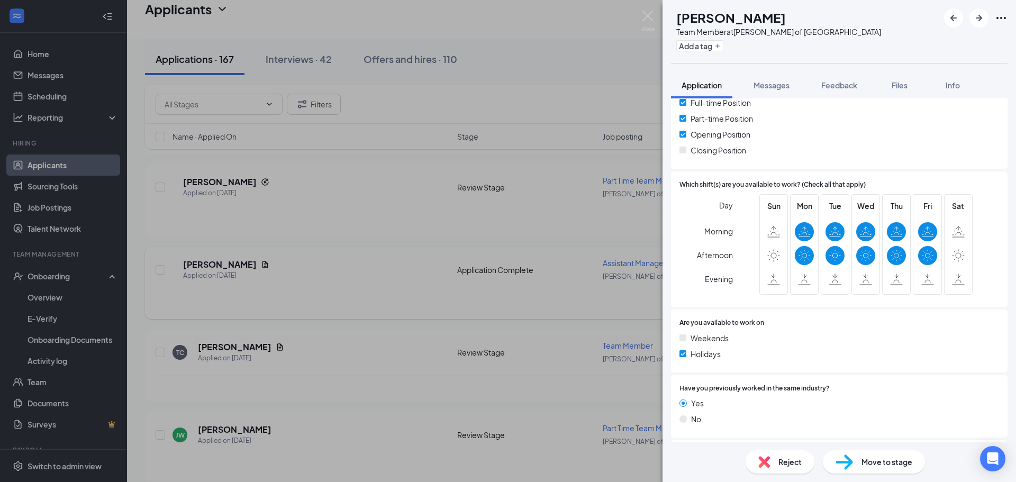
click at [413, 311] on div "TC Trey Covault Team Member at Culver's of Inverness Add a tag Application Mess…" at bounding box center [508, 241] width 1016 height 482
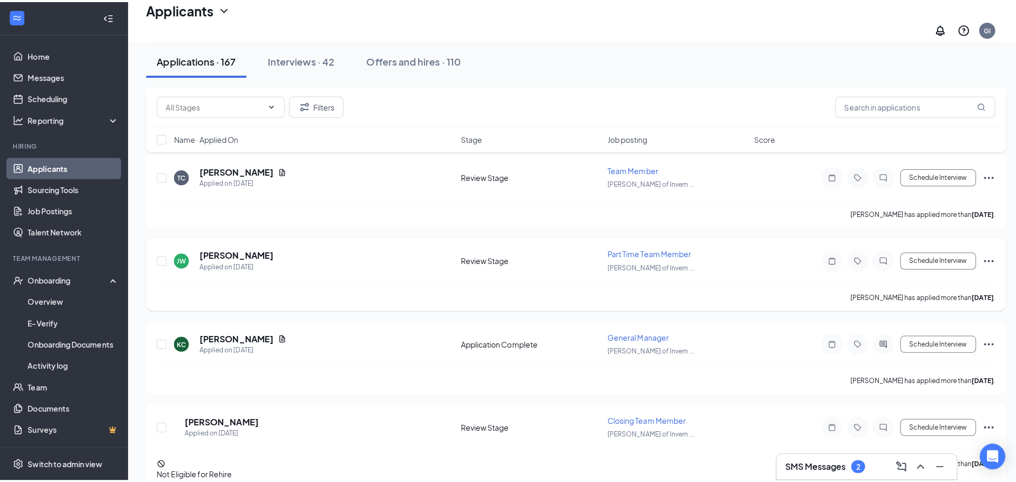
scroll to position [1217, 0]
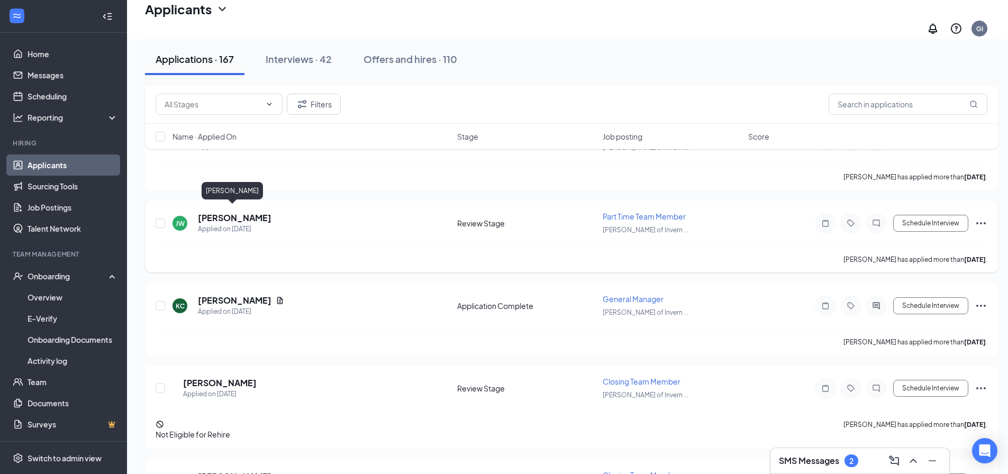
click at [231, 214] on h5 "Janelle Walker" at bounding box center [235, 218] width 74 height 12
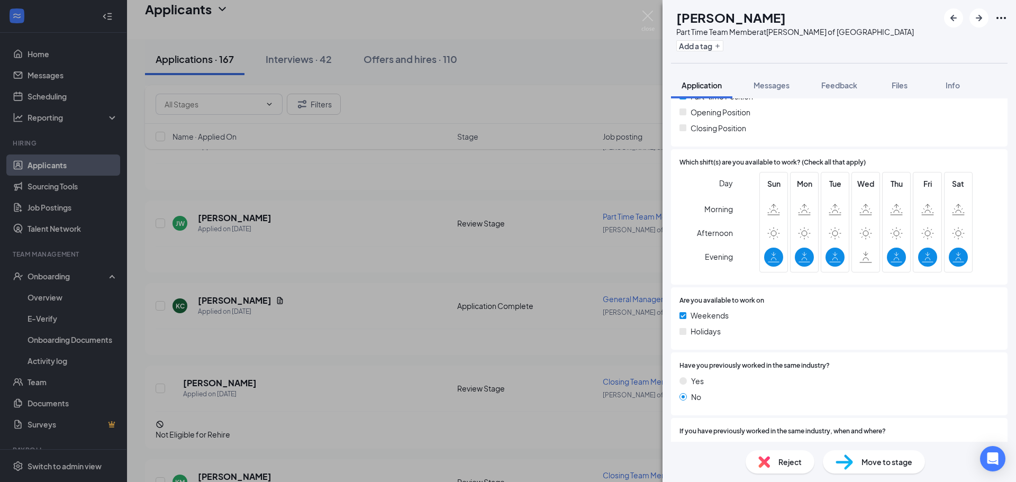
scroll to position [317, 0]
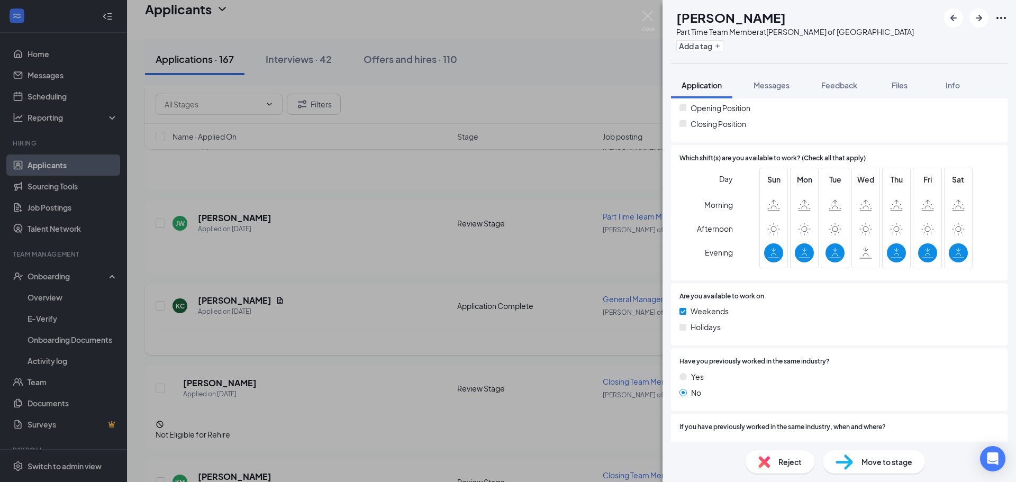
drag, startPoint x: 373, startPoint y: 273, endPoint x: 270, endPoint y: 296, distance: 104.6
click at [373, 274] on div "JW Janelle Walker Part Time Team Member at Culver's of Inverness Add a tag Appl…" at bounding box center [508, 241] width 1016 height 482
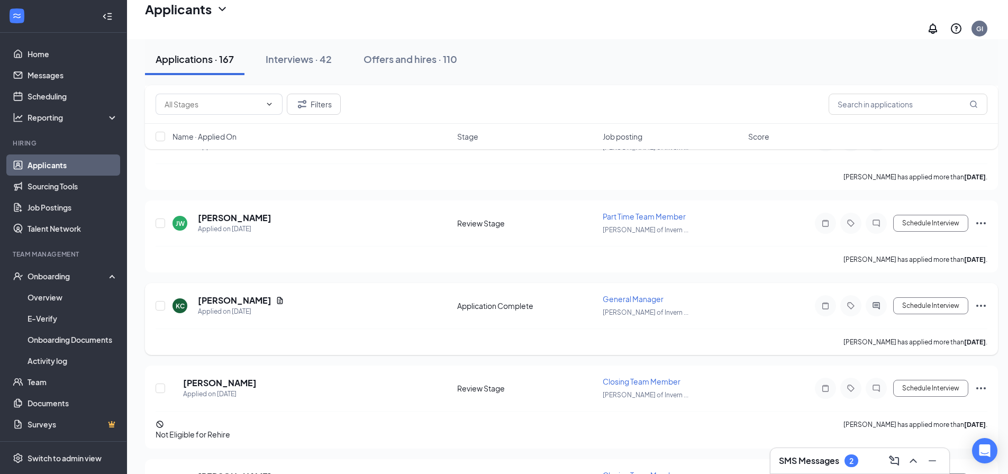
click at [225, 295] on h5 "Koral Castro" at bounding box center [235, 301] width 74 height 12
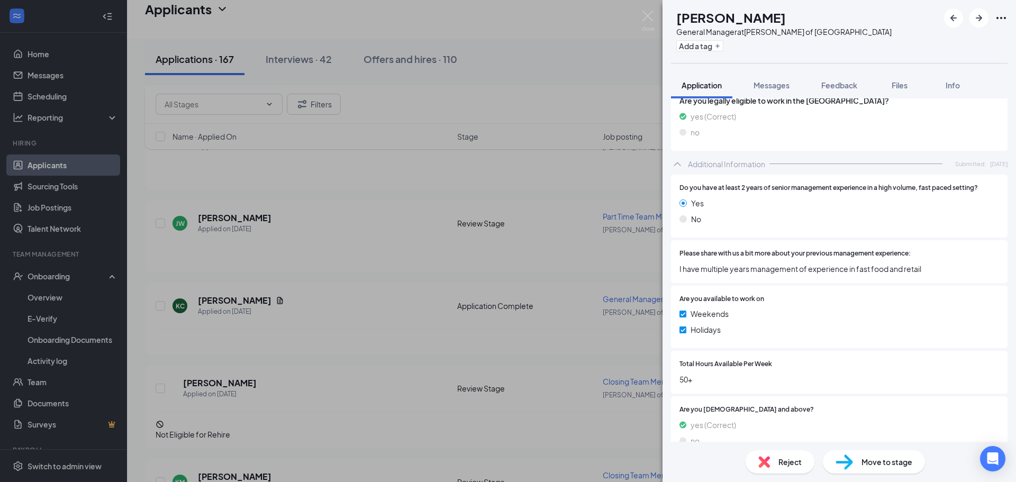
scroll to position [343, 0]
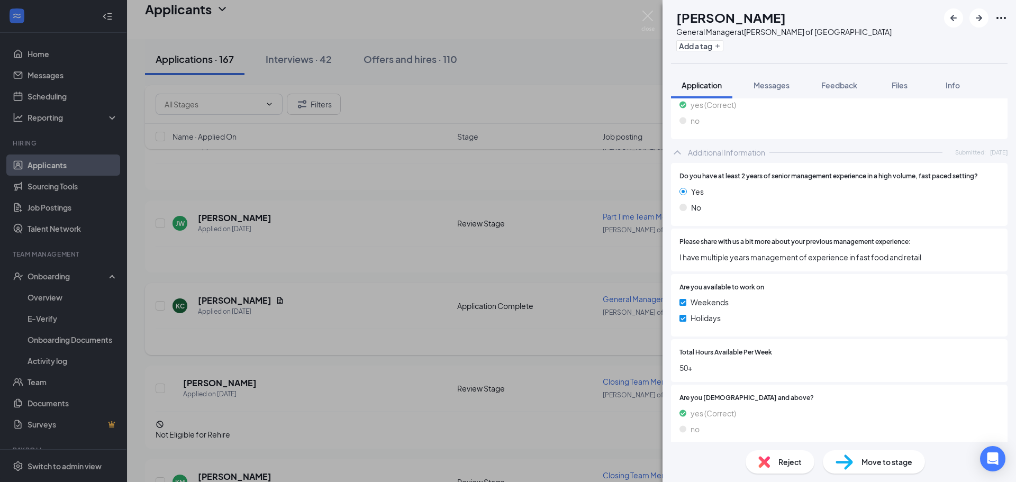
click at [419, 304] on div "KC Koral Castro General Manager at Culver's of Inverness Add a tag Application …" at bounding box center [508, 241] width 1016 height 482
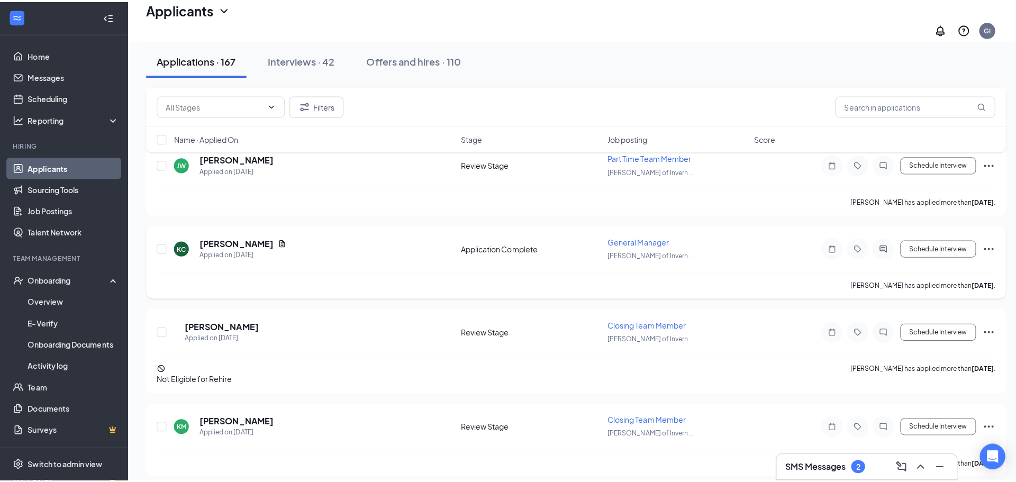
scroll to position [1429, 0]
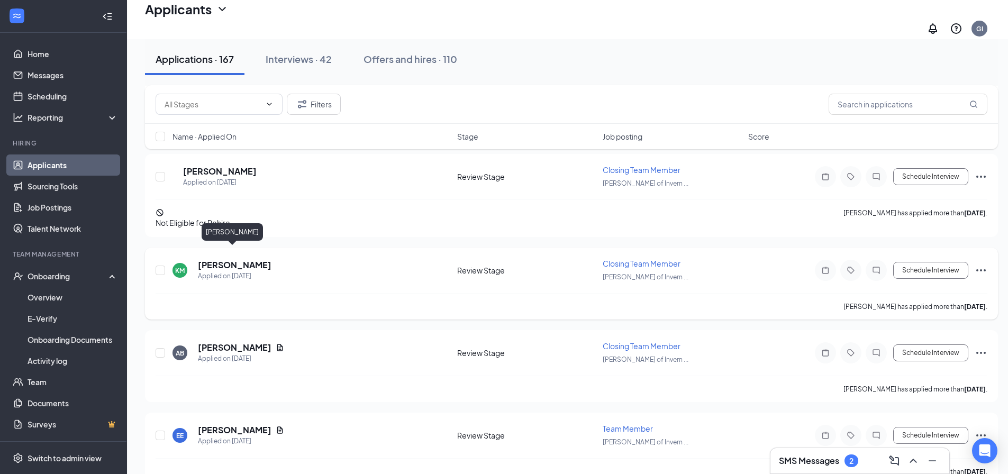
click at [235, 259] on h5 "Karla Marshall" at bounding box center [235, 265] width 74 height 12
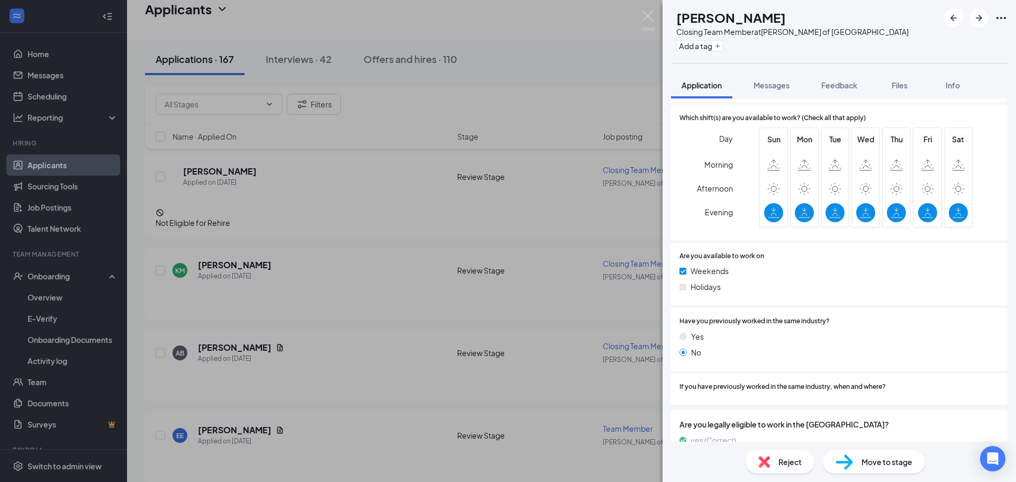
scroll to position [382, 0]
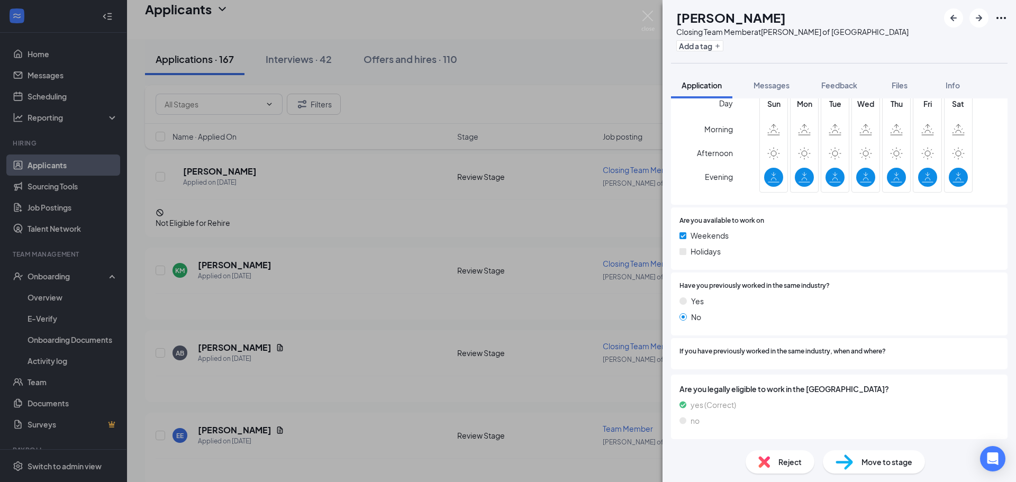
click at [444, 312] on div "KM Karla Marshall Closing Team Member at Culver's of Inverness Add a tag Applic…" at bounding box center [508, 241] width 1016 height 482
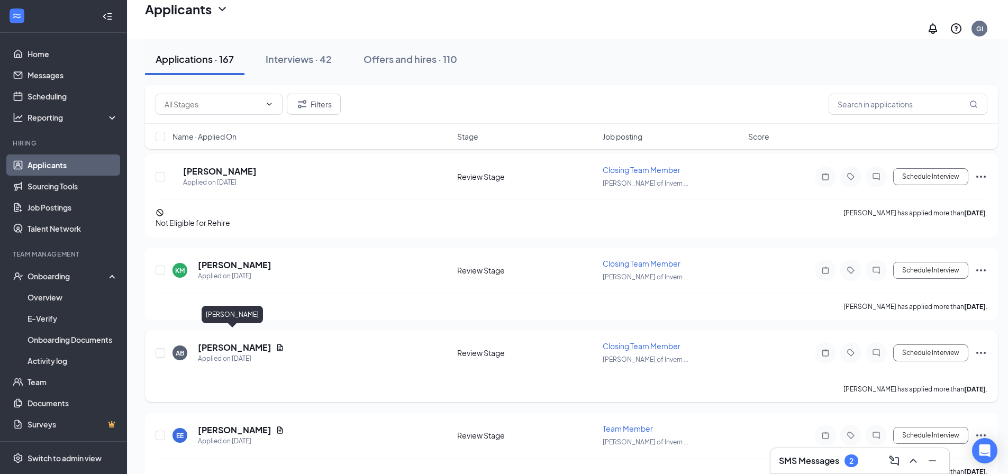
click at [234, 342] on h5 "[PERSON_NAME]" at bounding box center [235, 348] width 74 height 12
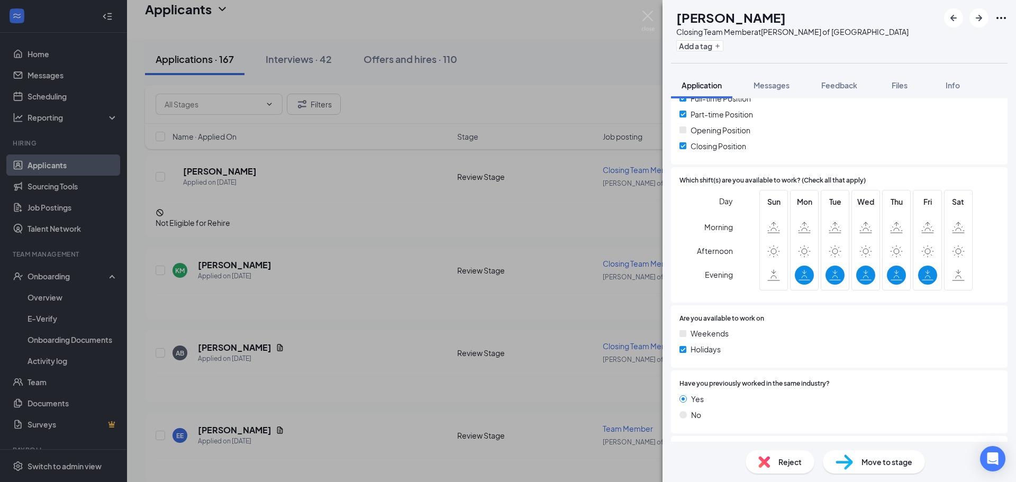
scroll to position [480, 0]
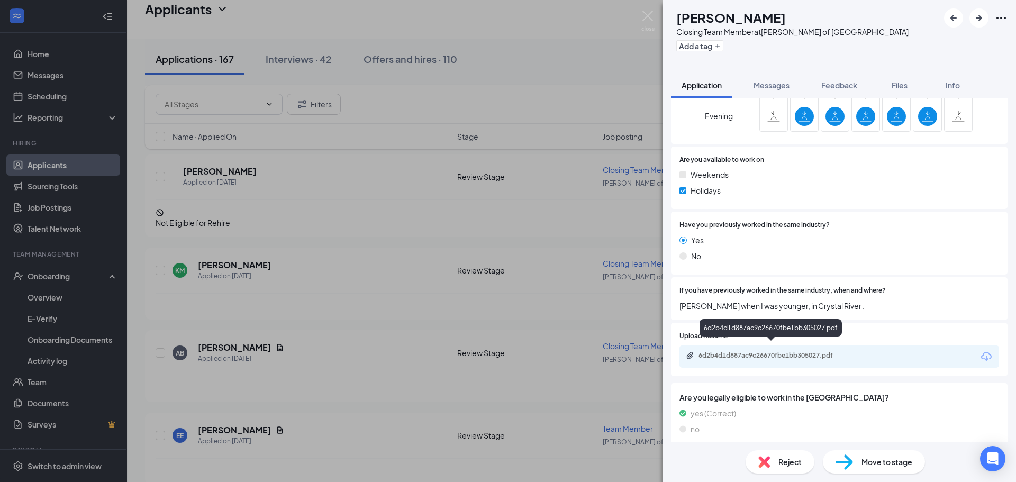
click at [774, 351] on div "6d2b4d1d887ac9c26670fbe1bb305027.pdf" at bounding box center [772, 355] width 148 height 8
click at [341, 123] on div "AB Alia Blasavage Closing Team Member at Culver's of Inverness Add a tag Applic…" at bounding box center [508, 241] width 1016 height 482
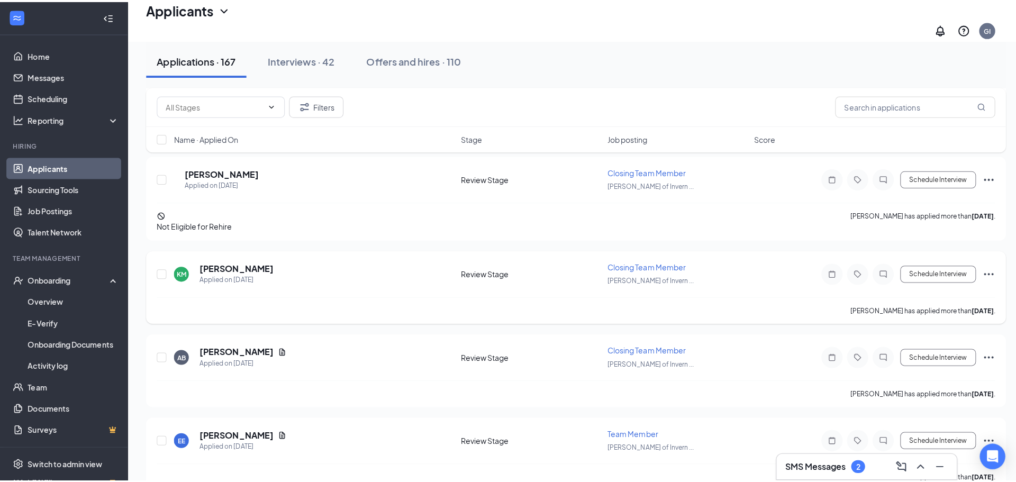
scroll to position [1535, 0]
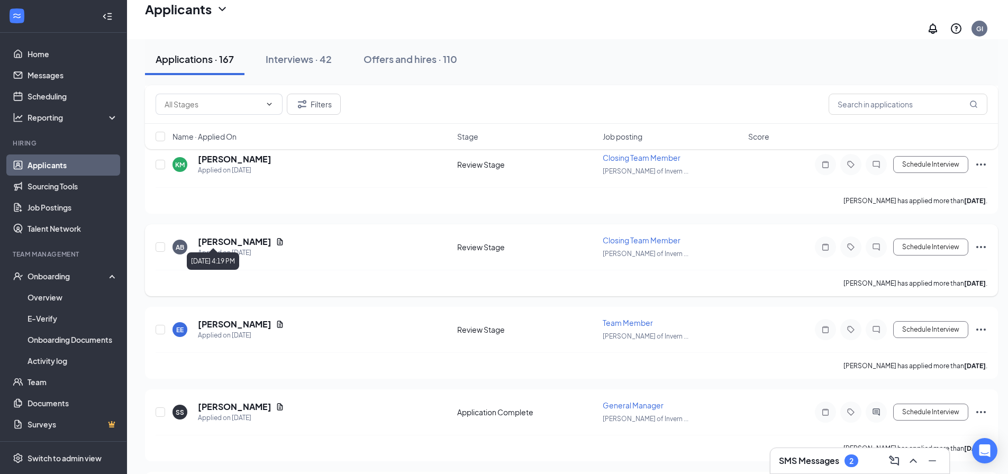
click at [237, 236] on h5 "[PERSON_NAME]" at bounding box center [235, 242] width 74 height 12
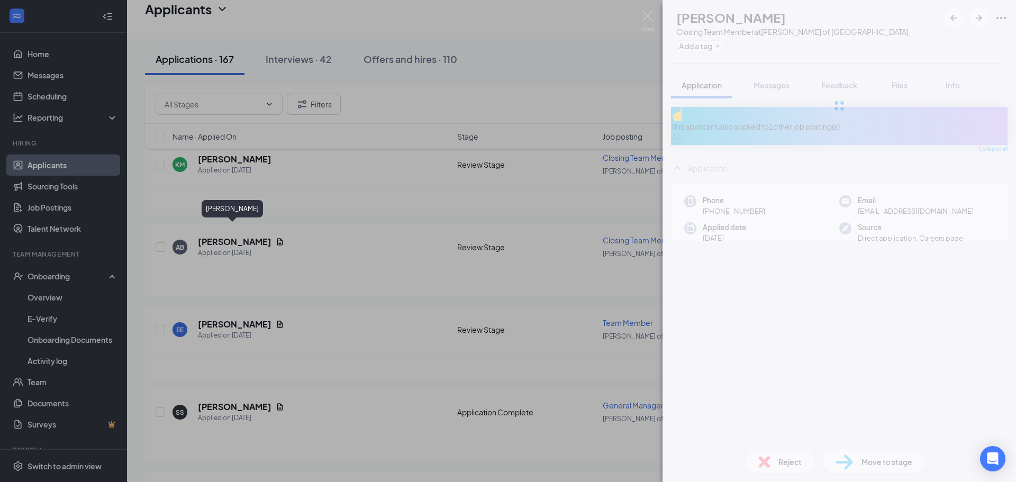
click at [221, 315] on div "AB Alia Blasavage Closing Team Member at Culver's of Inverness Add a tag Applic…" at bounding box center [508, 241] width 1016 height 482
click at [223, 313] on div "AB Alia Blasavage Closing Team Member at Culver's of Inverness Add a tag Applic…" at bounding box center [508, 241] width 1016 height 482
click at [228, 319] on h5 "Elias Estes" at bounding box center [235, 325] width 74 height 12
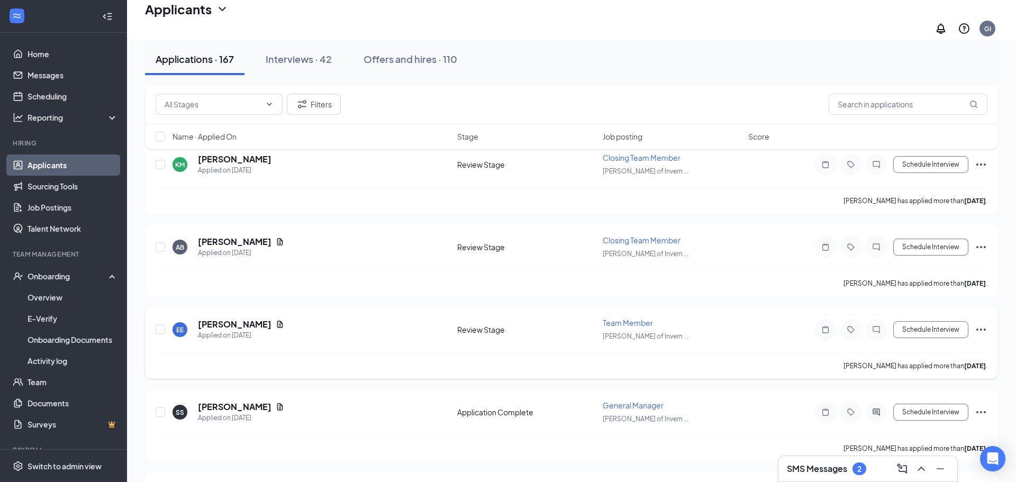
click at [228, 319] on h5 "Elias Estes" at bounding box center [235, 325] width 74 height 12
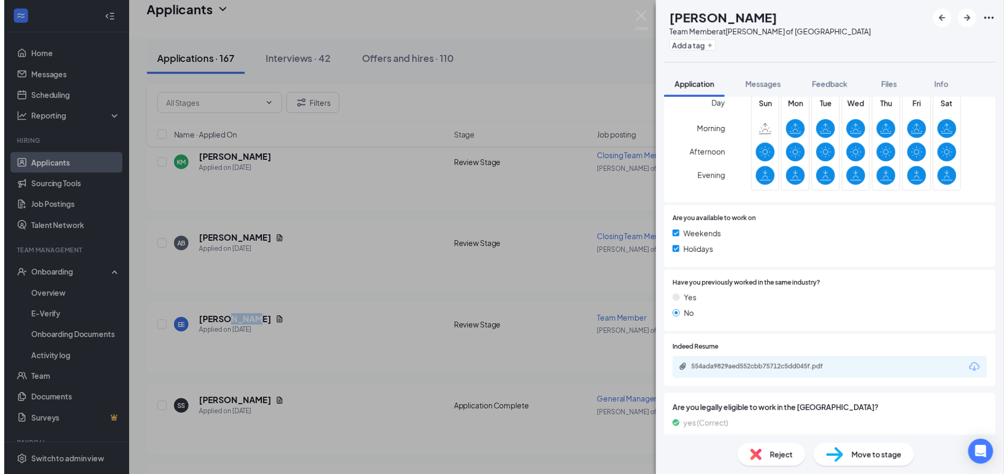
scroll to position [397, 0]
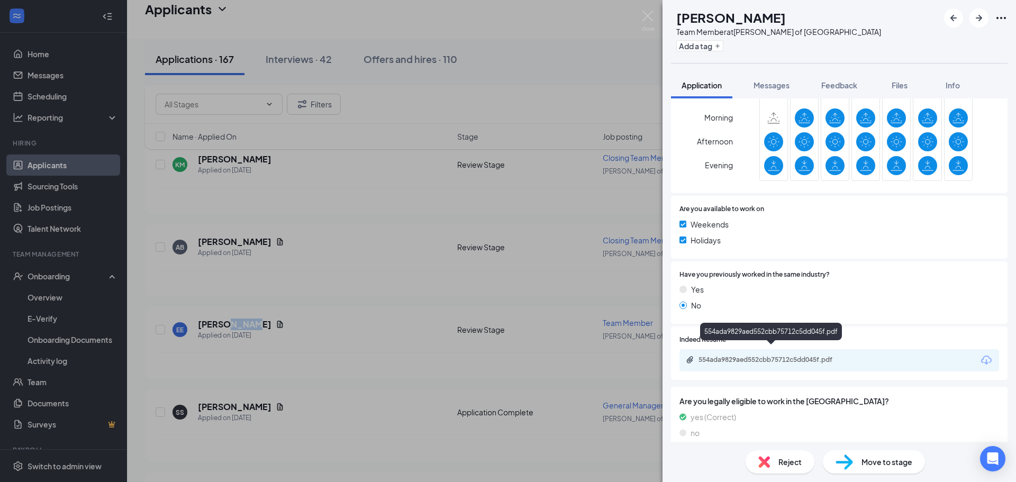
click at [768, 356] on div "554ada9829aed552cbb75712c5dd045f.pdf" at bounding box center [771, 361] width 171 height 10
click at [348, 119] on div "EE Elias Estes Team Member at Culver's of Inverness Add a tag Application Messa…" at bounding box center [508, 241] width 1016 height 482
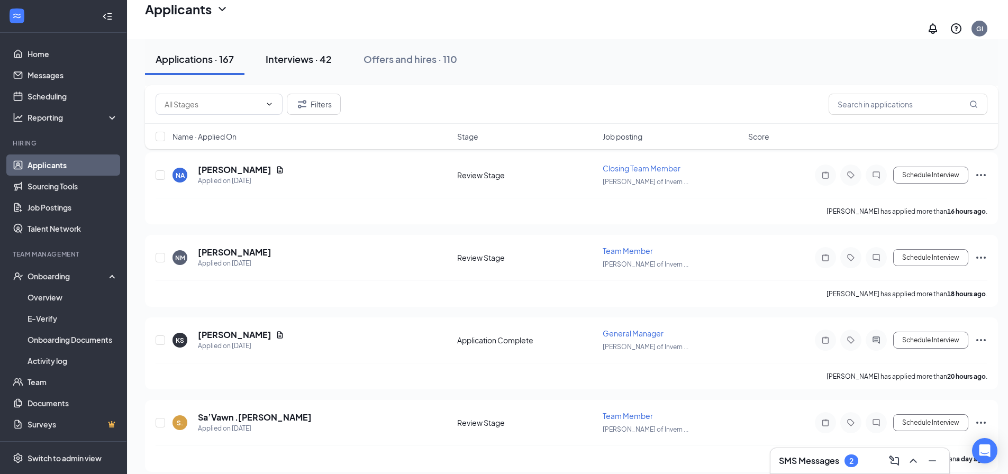
scroll to position [265, 0]
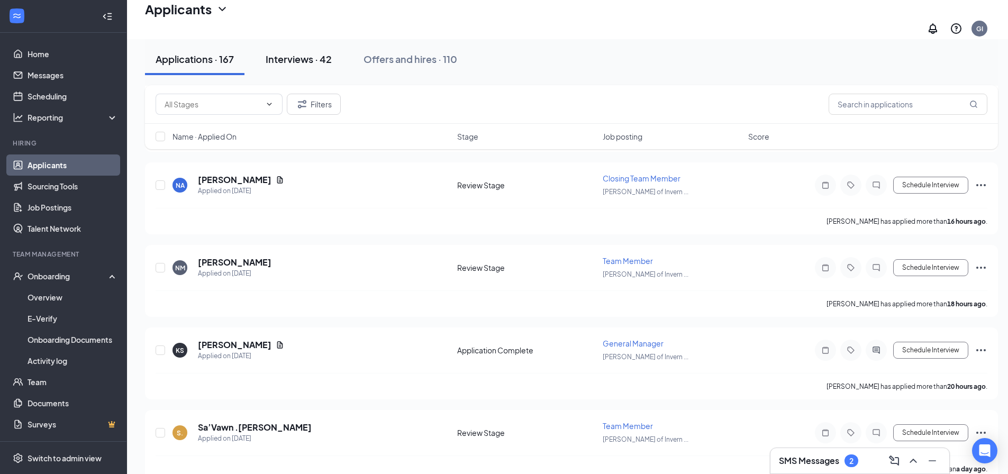
click at [302, 59] on div "Interviews · 42" at bounding box center [299, 58] width 66 height 13
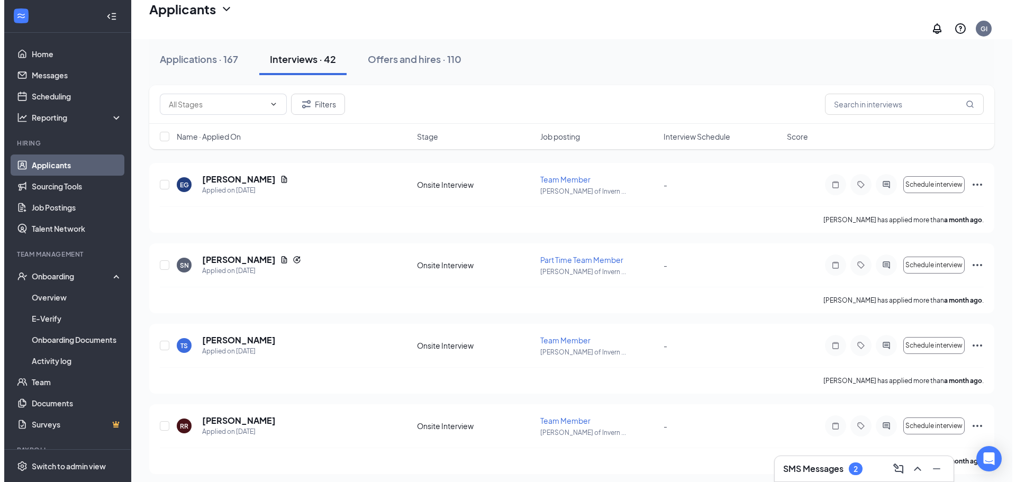
scroll to position [106, 0]
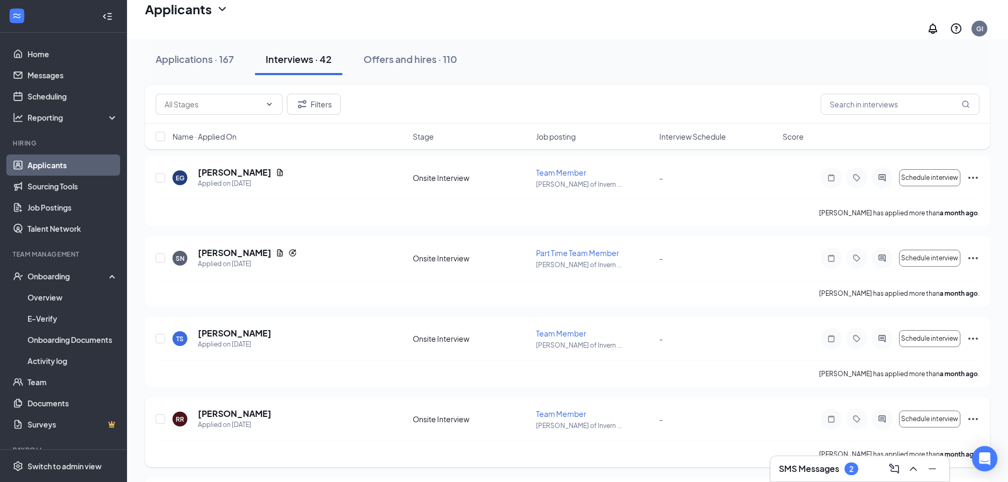
click at [226, 408] on h5 "[PERSON_NAME]" at bounding box center [235, 414] width 74 height 12
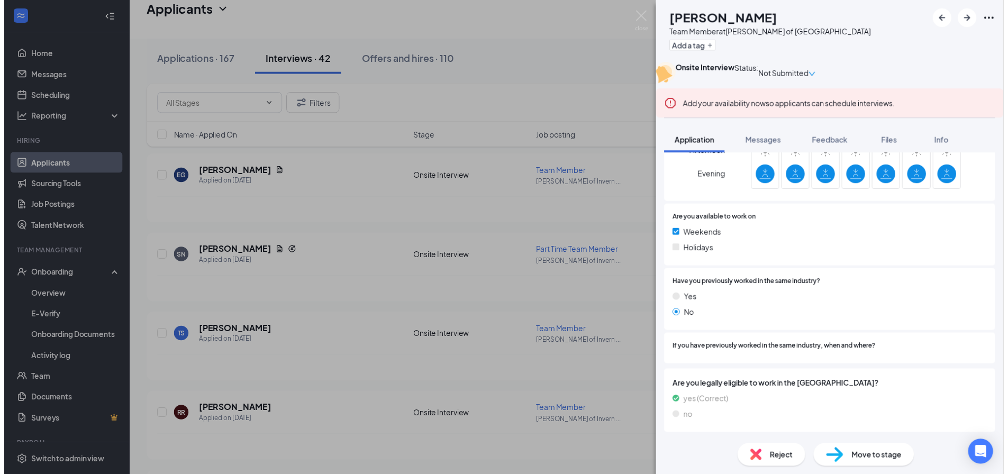
scroll to position [461, 0]
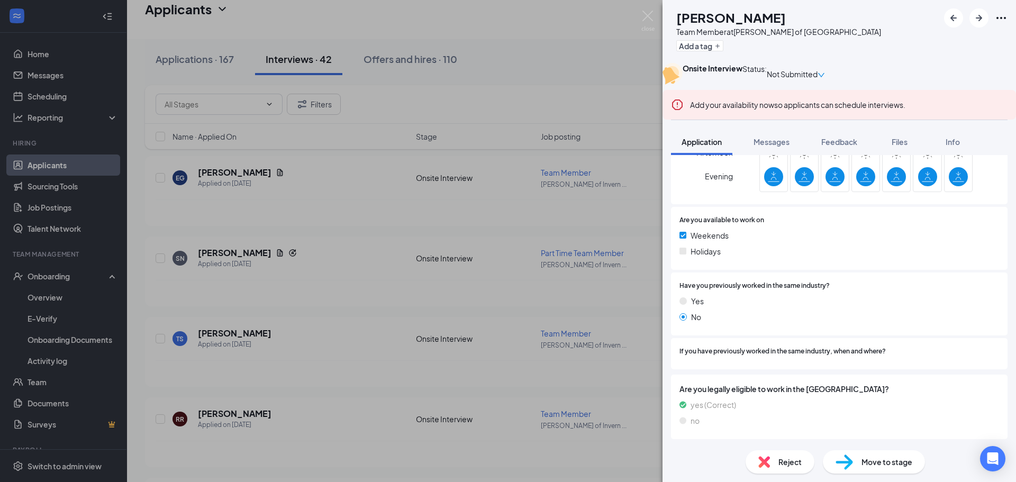
drag, startPoint x: 457, startPoint y: 266, endPoint x: 347, endPoint y: 1, distance: 287.3
click at [457, 266] on div "RR Riley Rice Team Member at Culver's of Inverness Add a tag Onsite Interview S…" at bounding box center [508, 241] width 1016 height 482
